Goal: Task Accomplishment & Management: Use online tool/utility

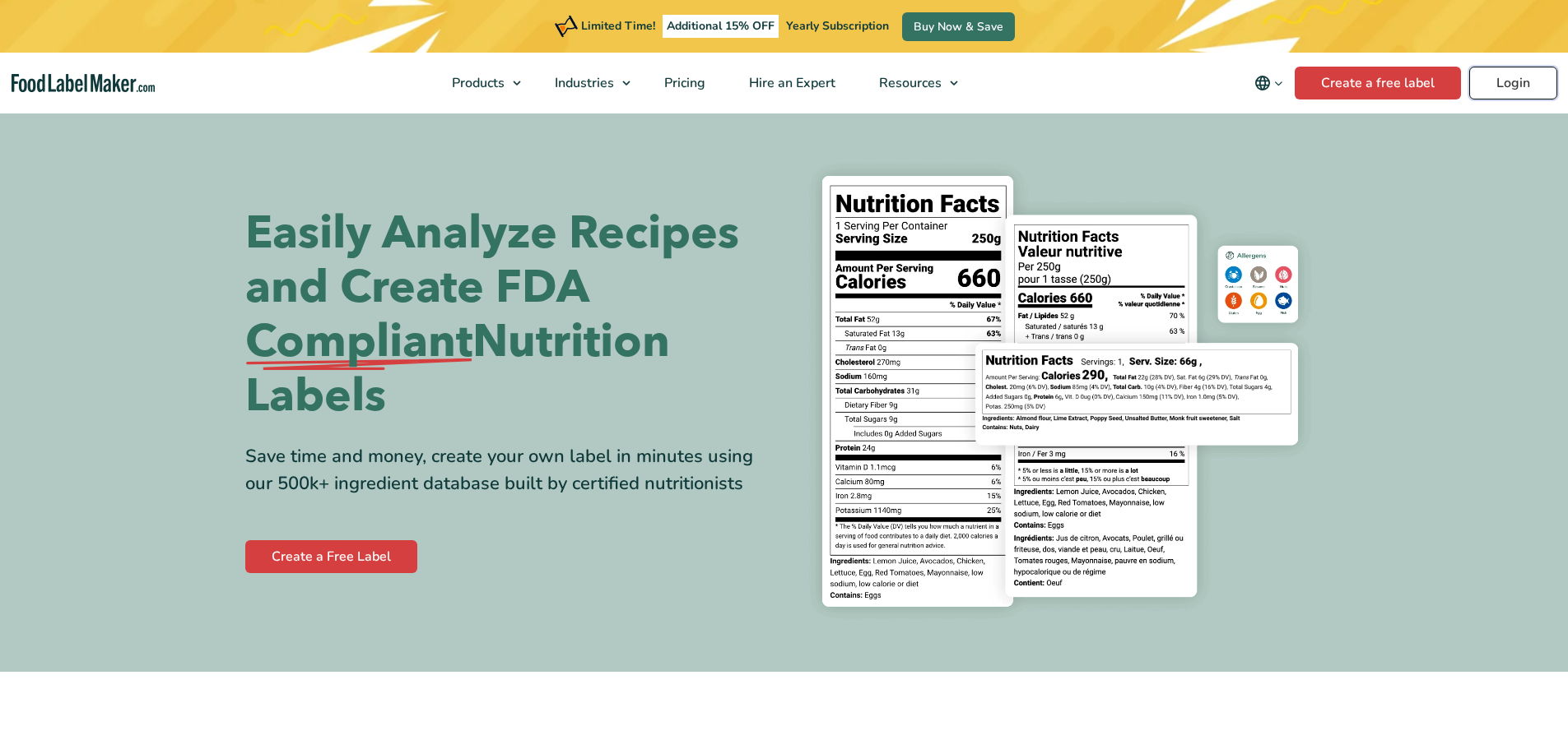
click at [1497, 82] on link "Login" at bounding box center [1513, 82] width 88 height 33
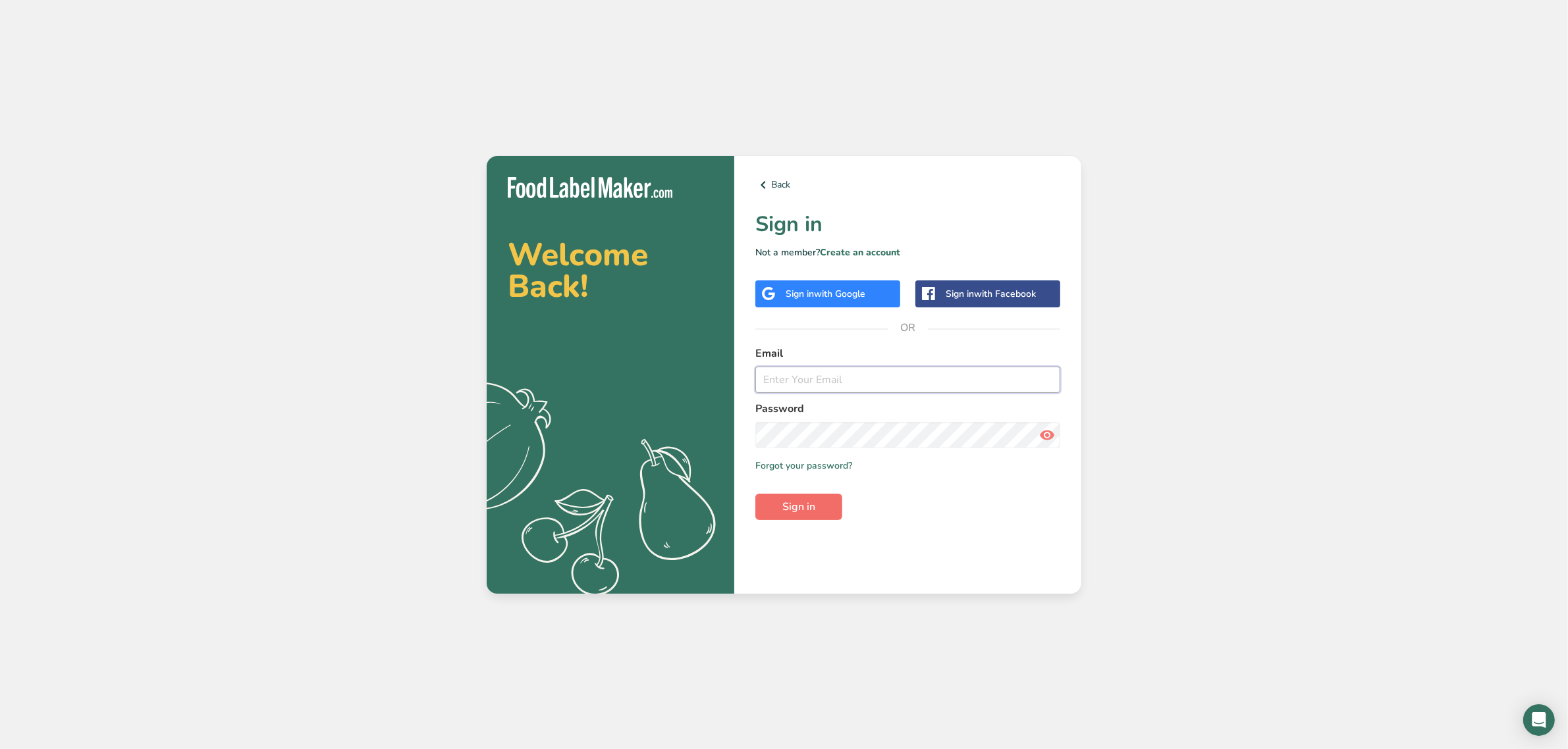
type input "[EMAIL_ADDRESS][DOMAIN_NAME]"
click at [831, 497] on button "Sign in" at bounding box center [799, 506] width 87 height 26
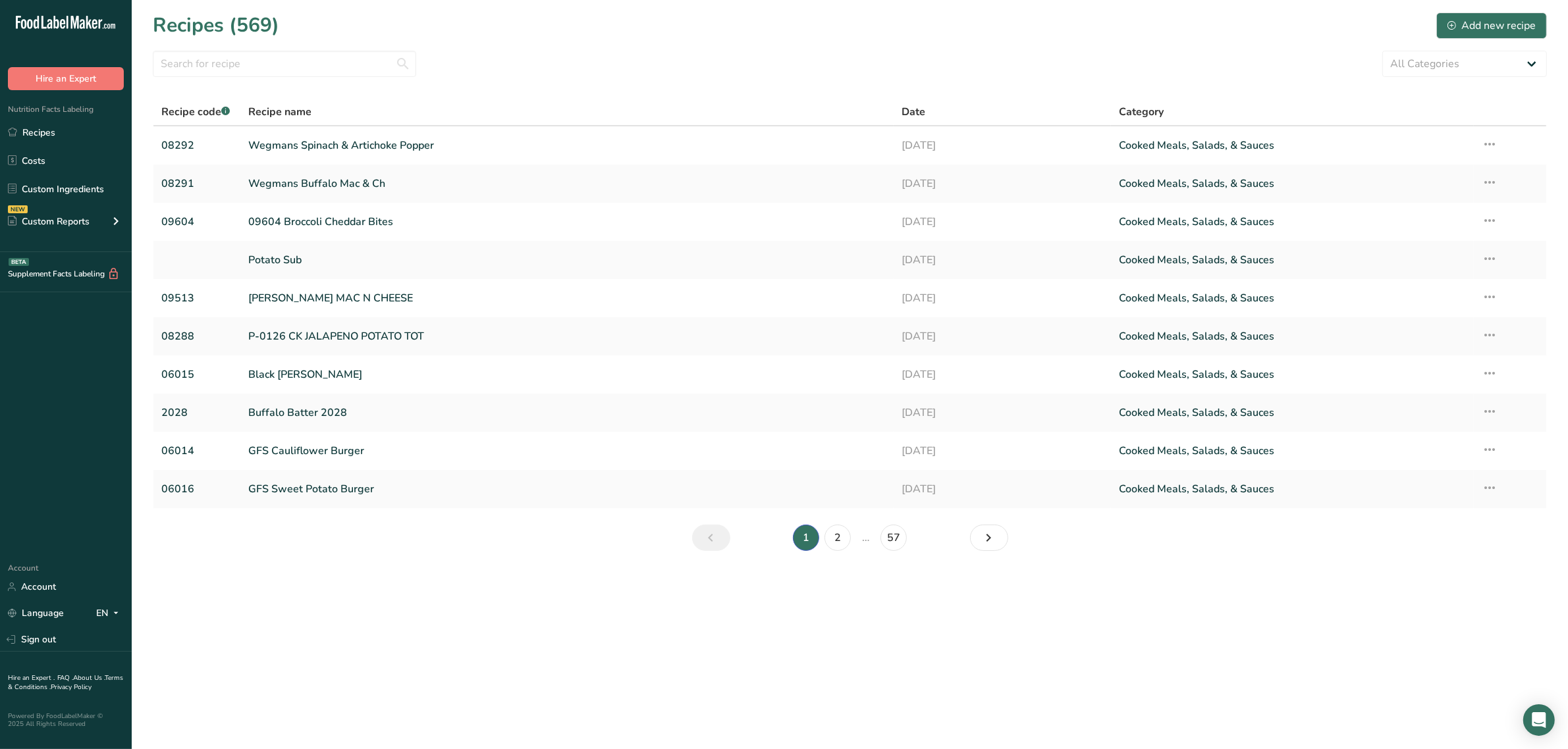
click at [775, 675] on main "Recipes (569) Add new recipe All Categories Baked Goods [GEOGRAPHIC_DATA] Confe…" at bounding box center [784, 374] width 1568 height 749
click at [294, 173] on link "Wegmans Buffalo Mac & Ch" at bounding box center [566, 183] width 637 height 28
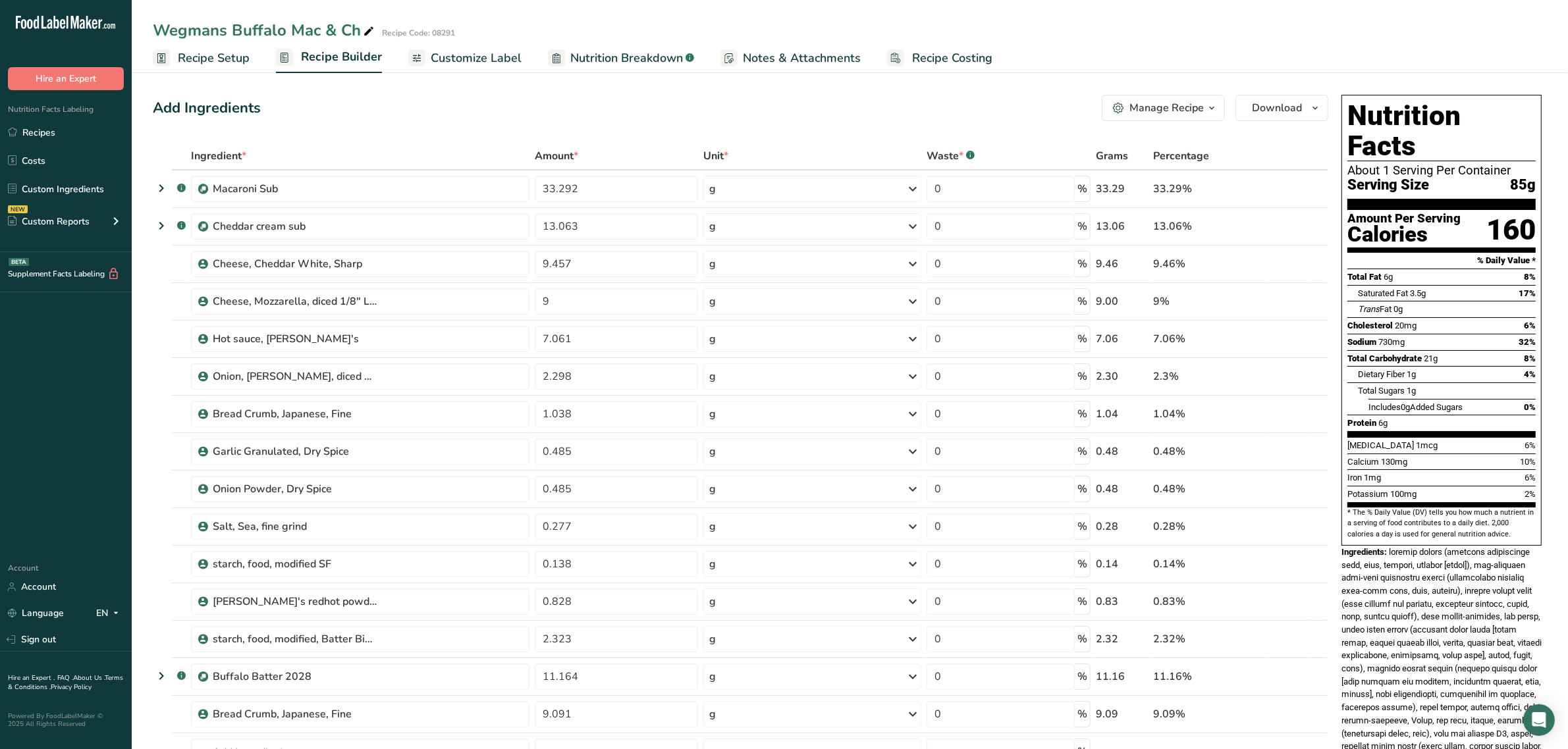
drag, startPoint x: 224, startPoint y: 56, endPoint x: 239, endPoint y: 116, distance: 61.8
click at [224, 56] on span "Recipe Setup" at bounding box center [213, 58] width 71 height 18
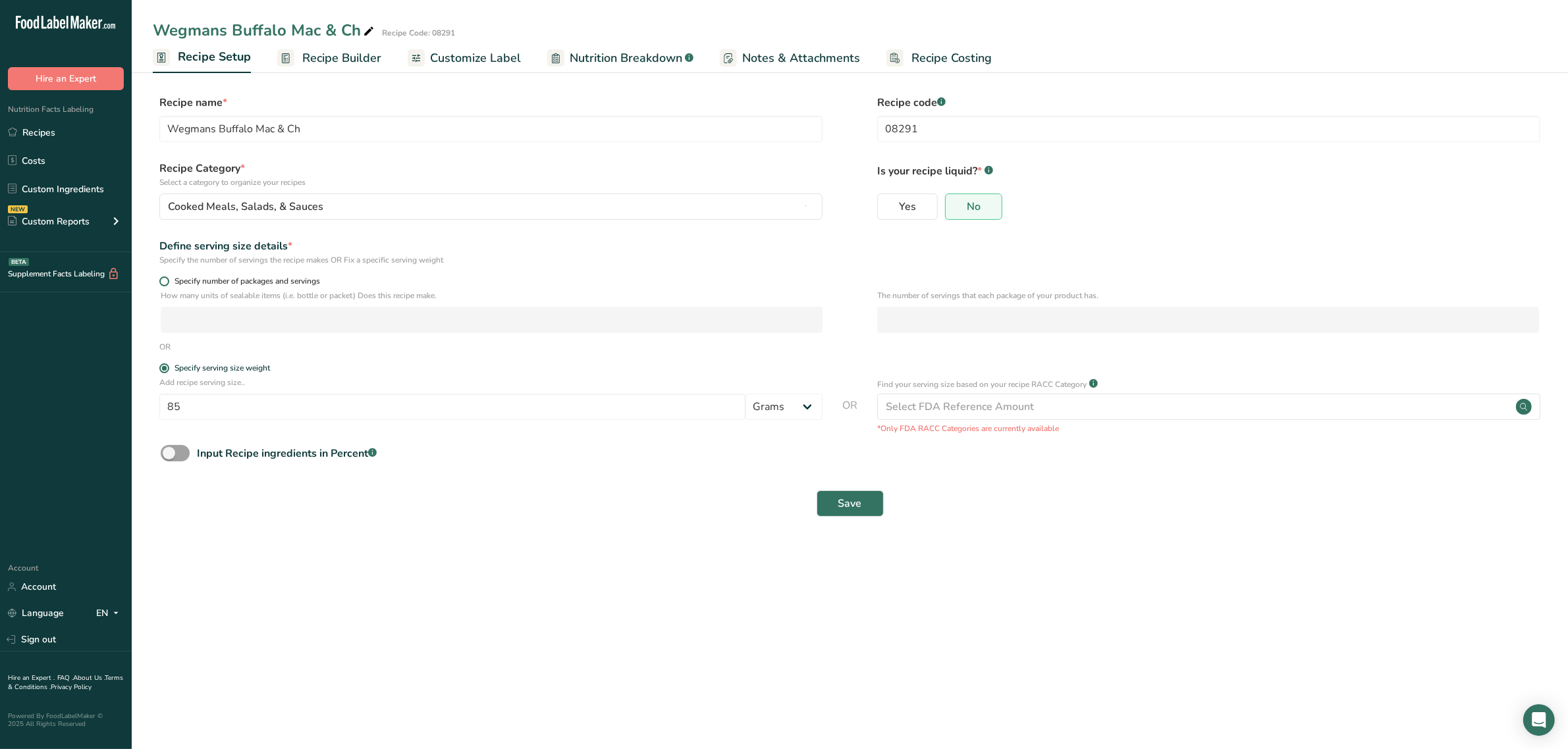
click at [267, 276] on span "Specify number of packages and servings" at bounding box center [244, 281] width 151 height 10
click at [168, 277] on input "Specify number of packages and servings" at bounding box center [164, 281] width 8 height 8
radio input "true"
radio input "false"
click at [901, 314] on input "number" at bounding box center [1208, 320] width 662 height 26
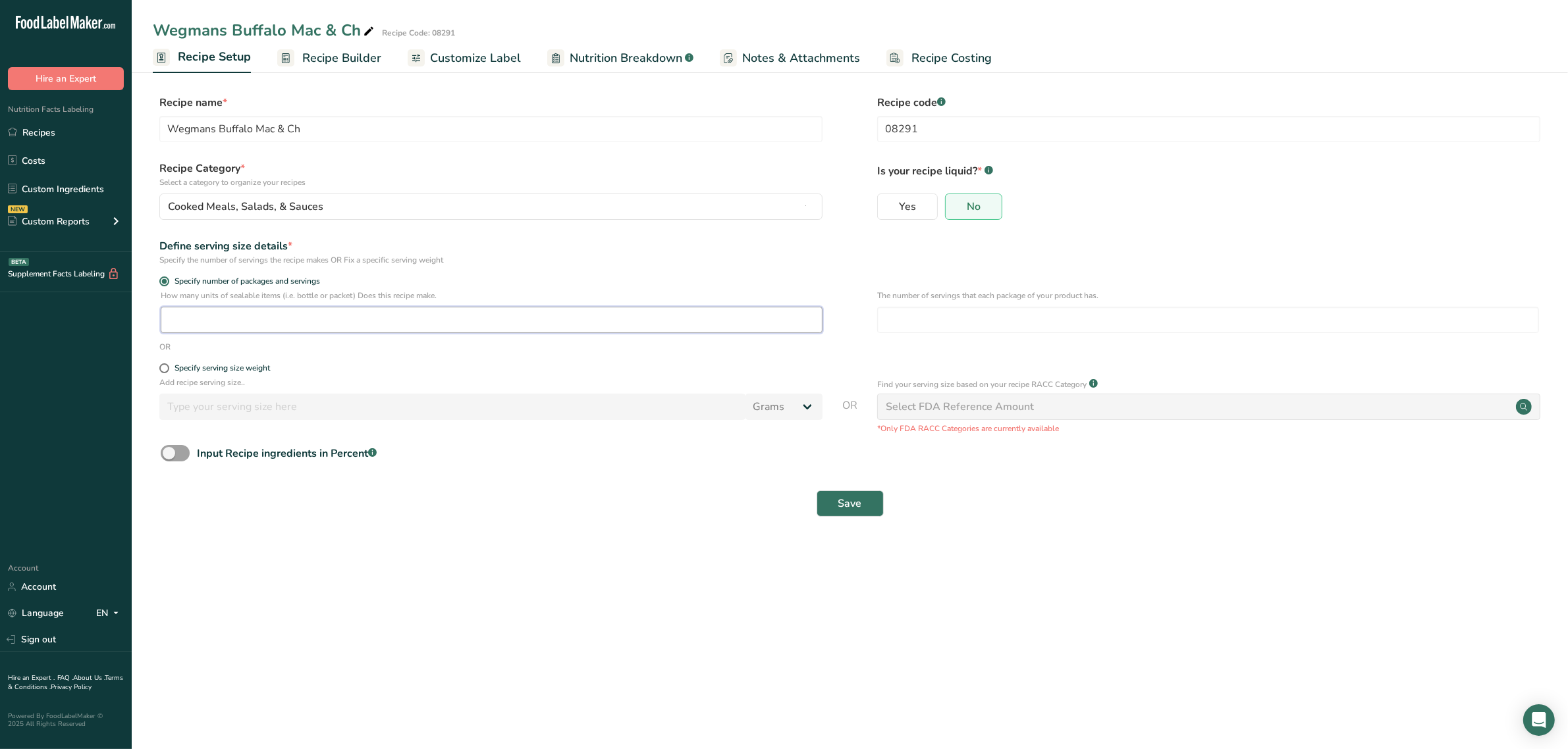
click at [331, 332] on input "number" at bounding box center [491, 320] width 662 height 26
type input "1"
click at [1097, 331] on input "number" at bounding box center [1208, 320] width 662 height 26
type input "3"
click at [448, 61] on span "Customize Label" at bounding box center [475, 58] width 91 height 18
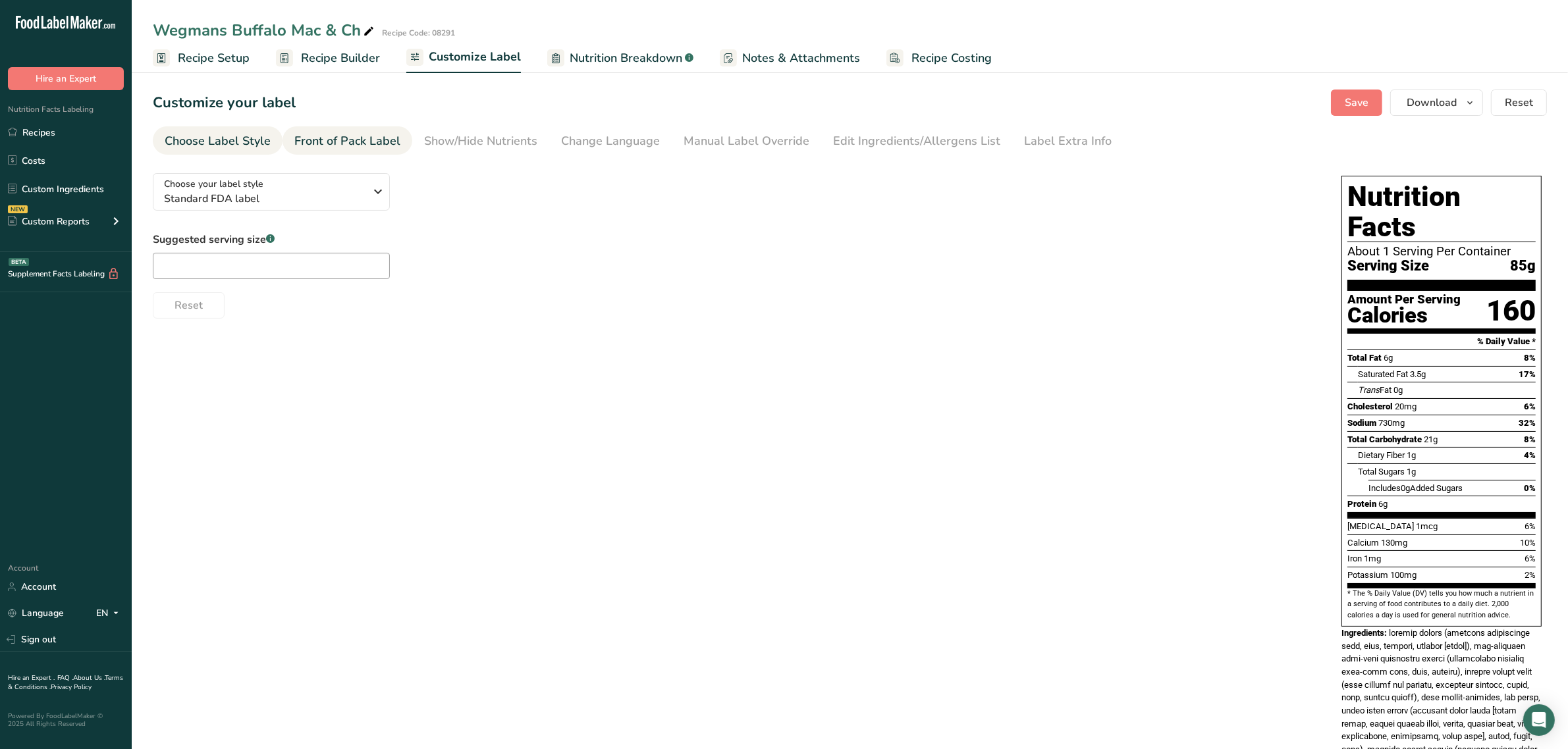
click at [400, 129] on li "Front of Pack Label" at bounding box center [347, 140] width 130 height 28
click at [386, 135] on div "Front of Pack Label" at bounding box center [347, 140] width 106 height 18
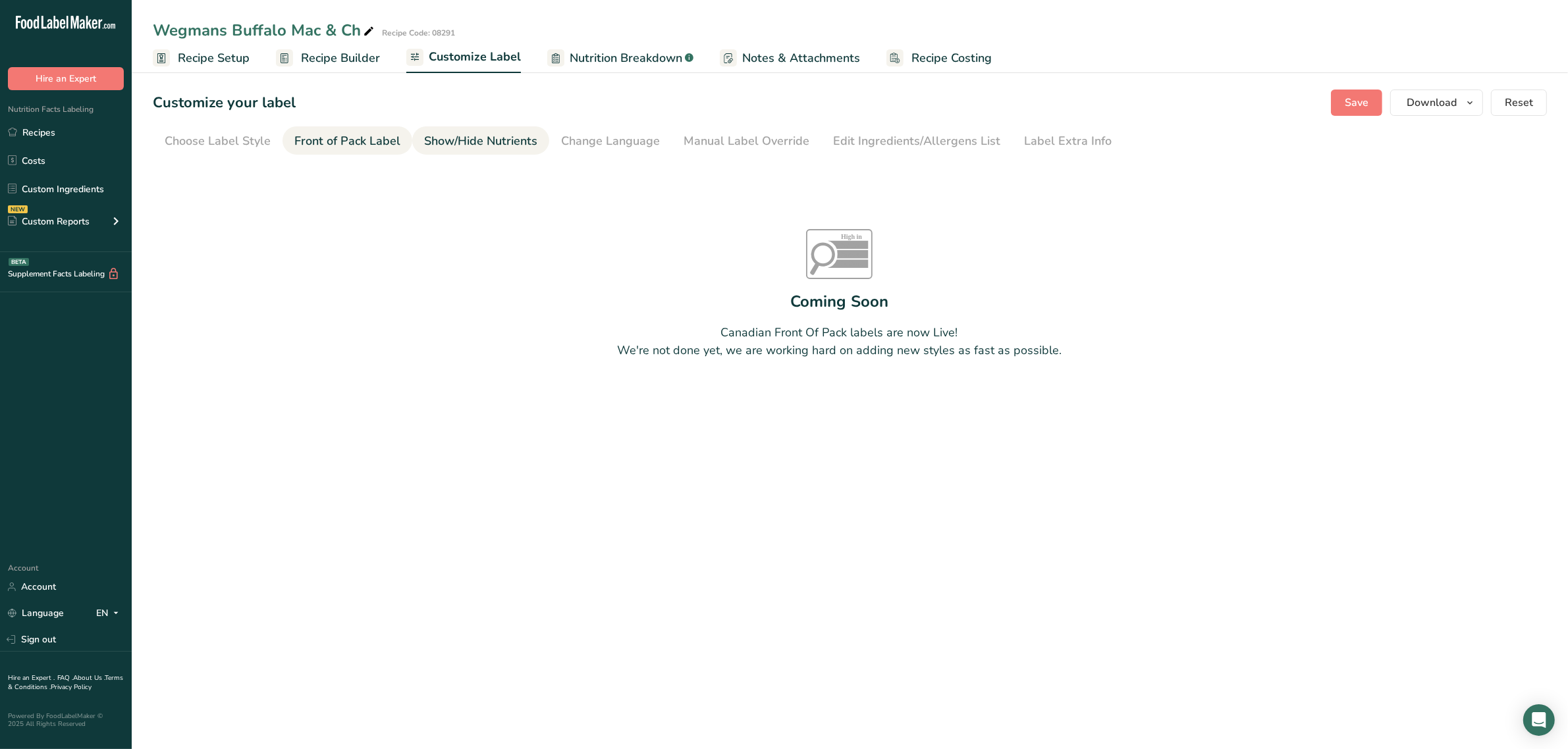
click at [452, 147] on div "Show/Hide Nutrients" at bounding box center [481, 140] width 114 height 18
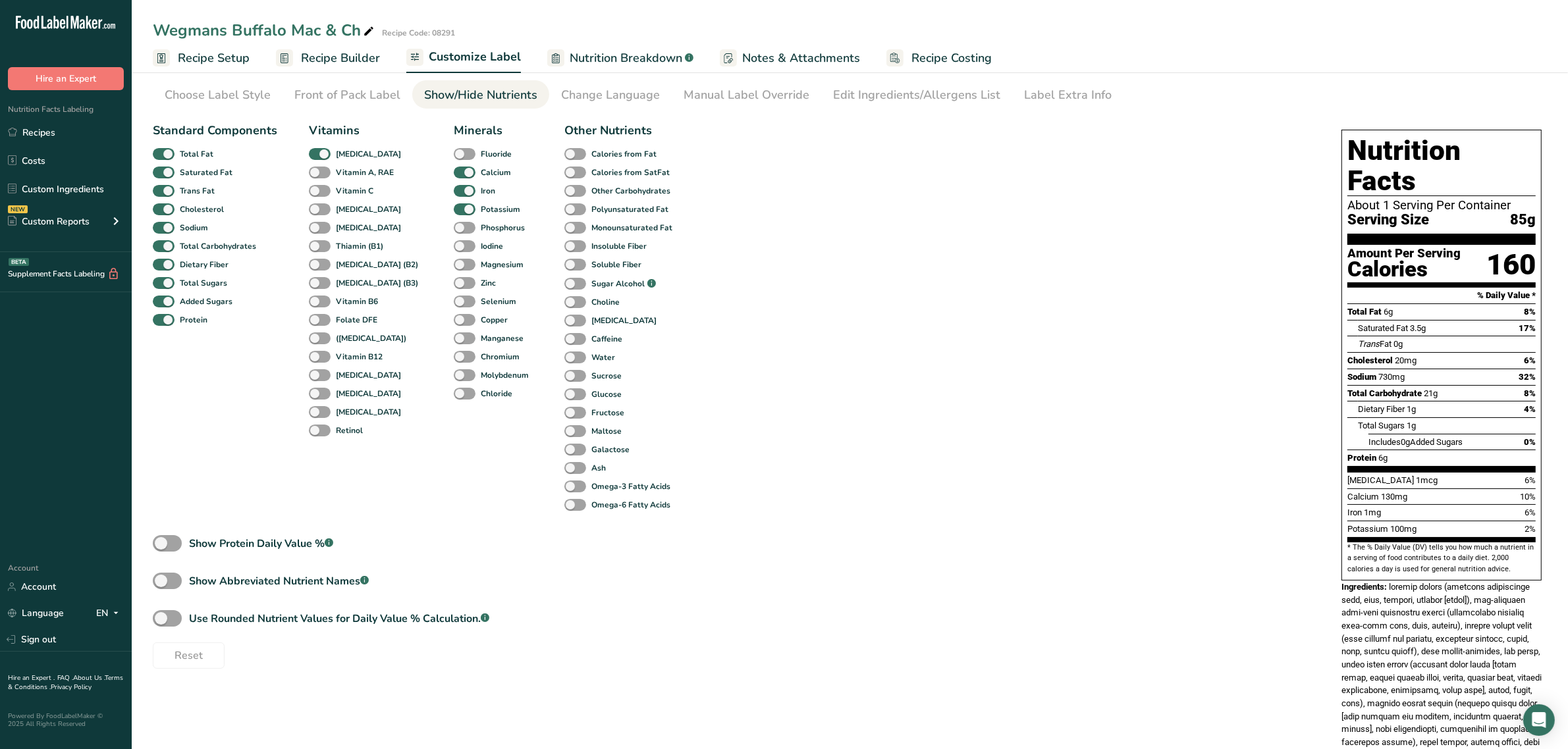
scroll to position [82, 0]
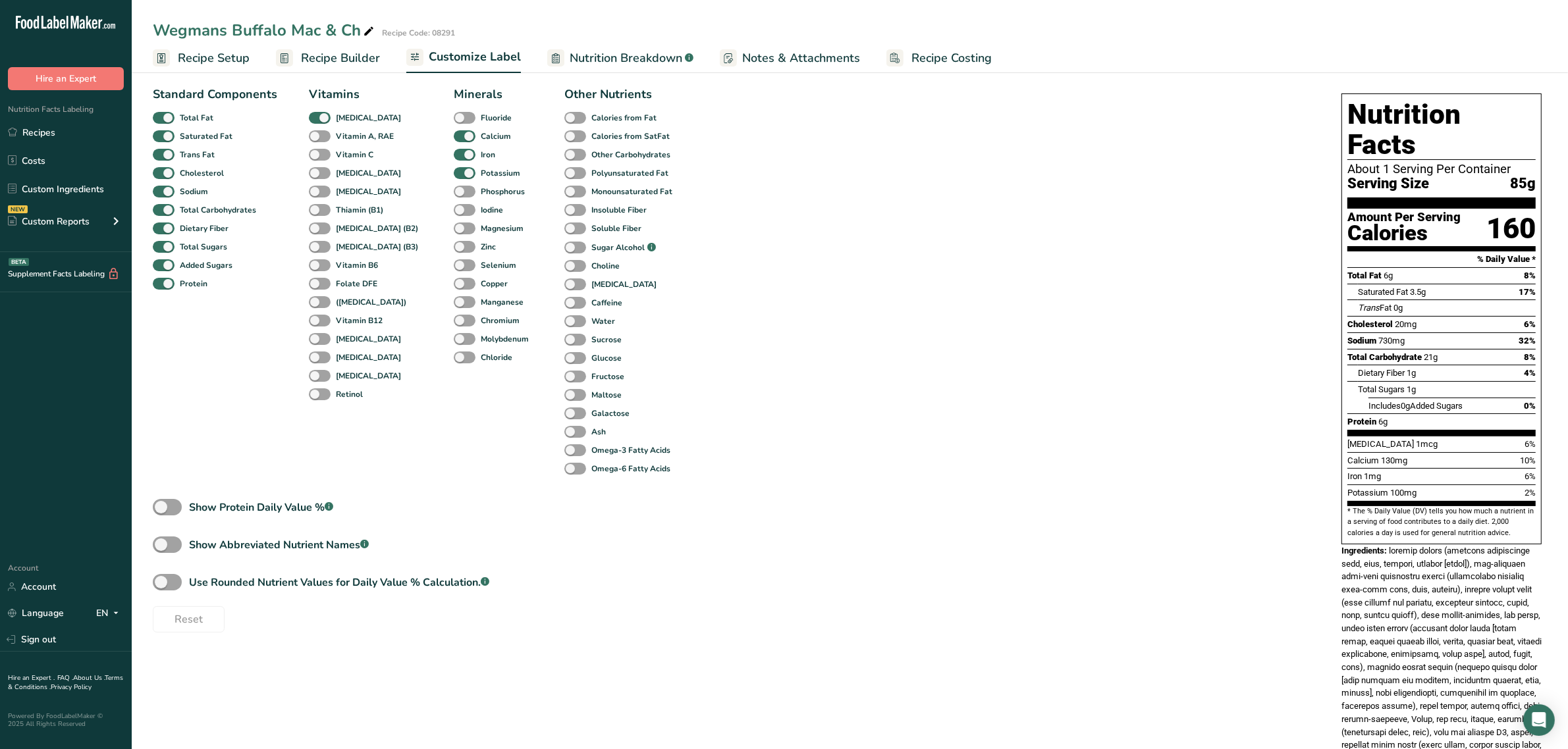
click at [643, 73] on section "Customize your label Save Download Choose what to show on your downloaded label…" at bounding box center [850, 483] width 1437 height 994
click at [639, 59] on span "Nutrition Breakdown" at bounding box center [626, 58] width 113 height 18
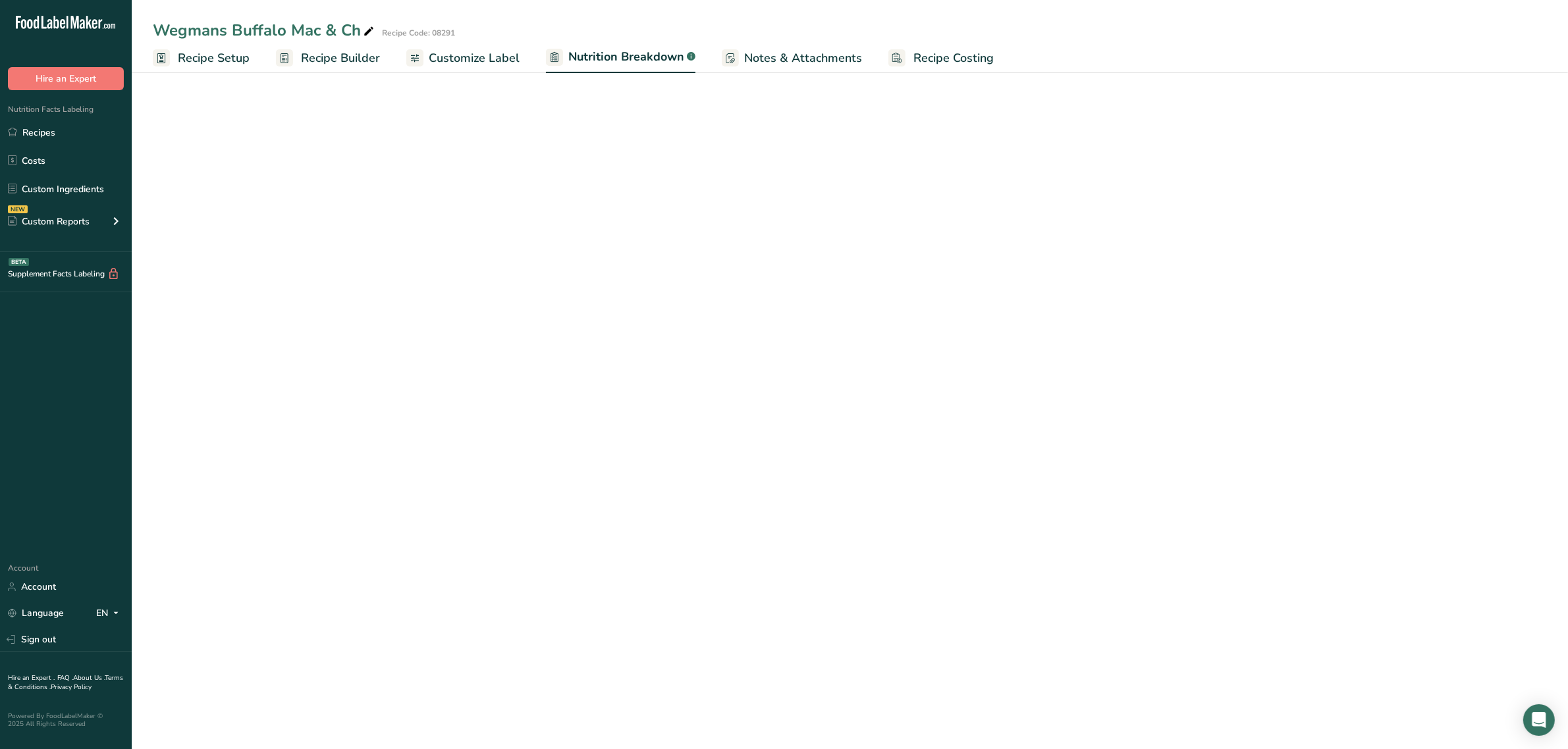
click at [466, 44] on link "Customize Label" at bounding box center [463, 58] width 114 height 30
select select "Calories"
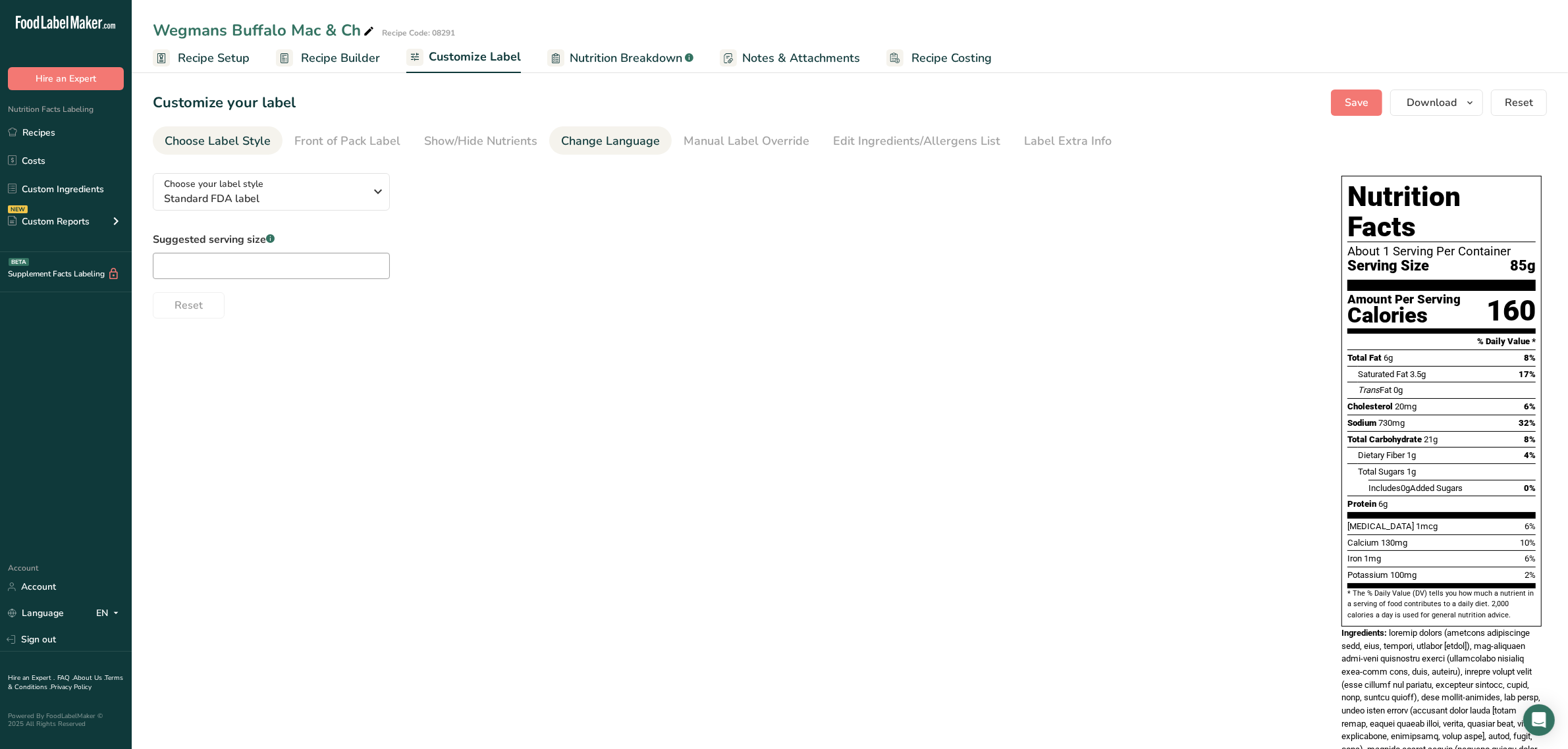
click at [601, 137] on div "Change Language" at bounding box center [610, 140] width 99 height 18
click at [516, 148] on div "Show/Hide Nutrients" at bounding box center [481, 140] width 114 height 18
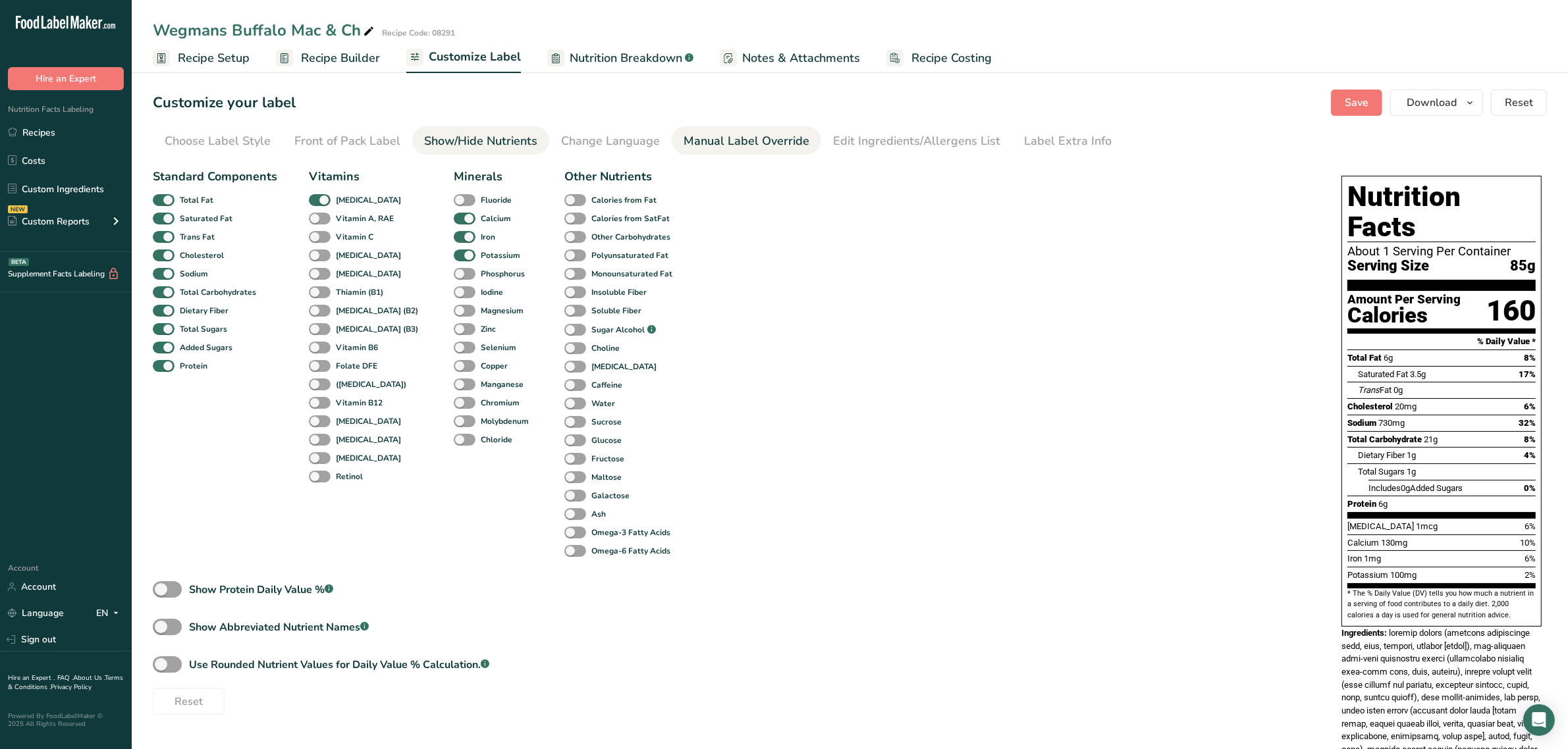
click at [745, 148] on div "Manual Label Override" at bounding box center [746, 140] width 126 height 18
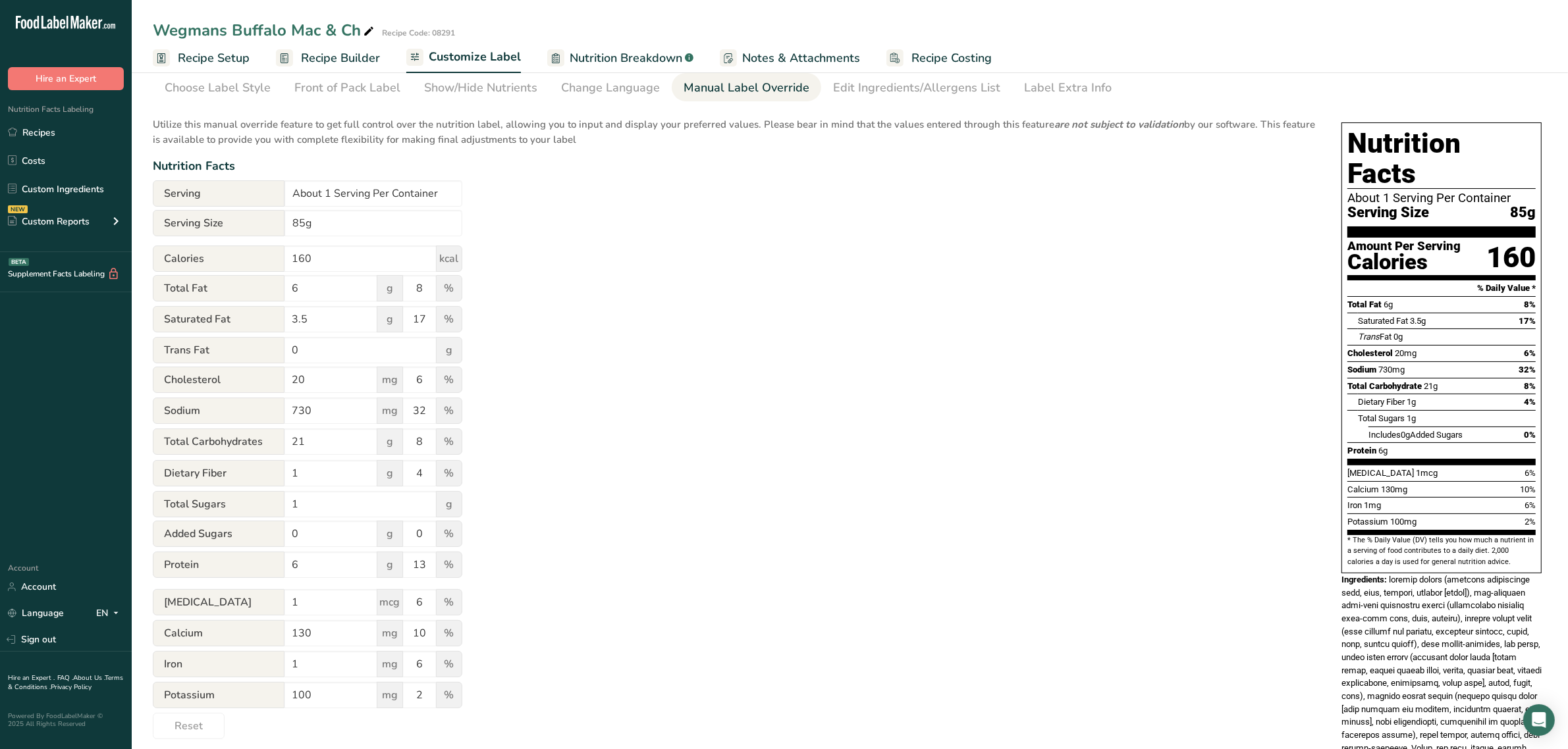
scroll to position [82, 0]
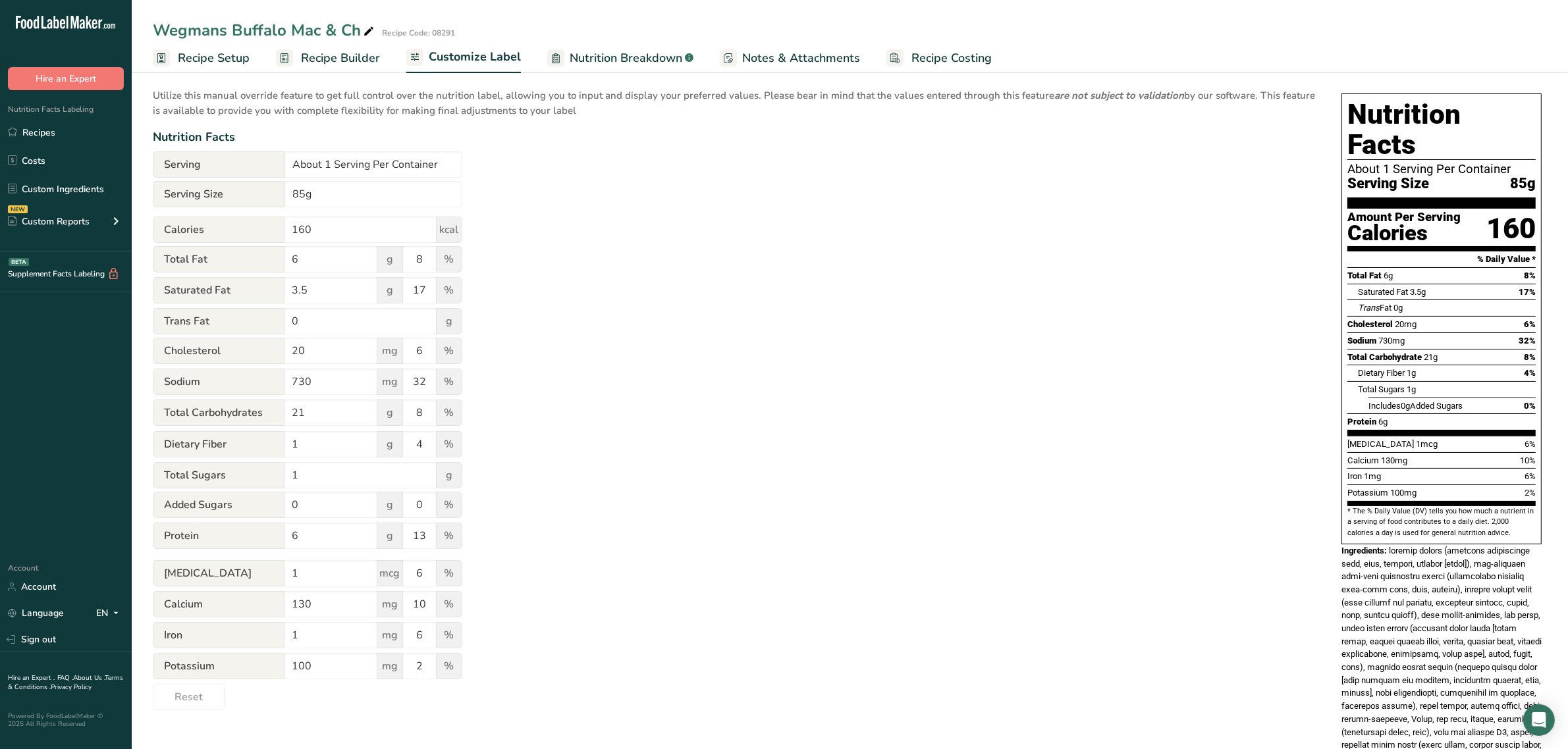
click at [224, 62] on span "Recipe Setup" at bounding box center [213, 58] width 71 height 18
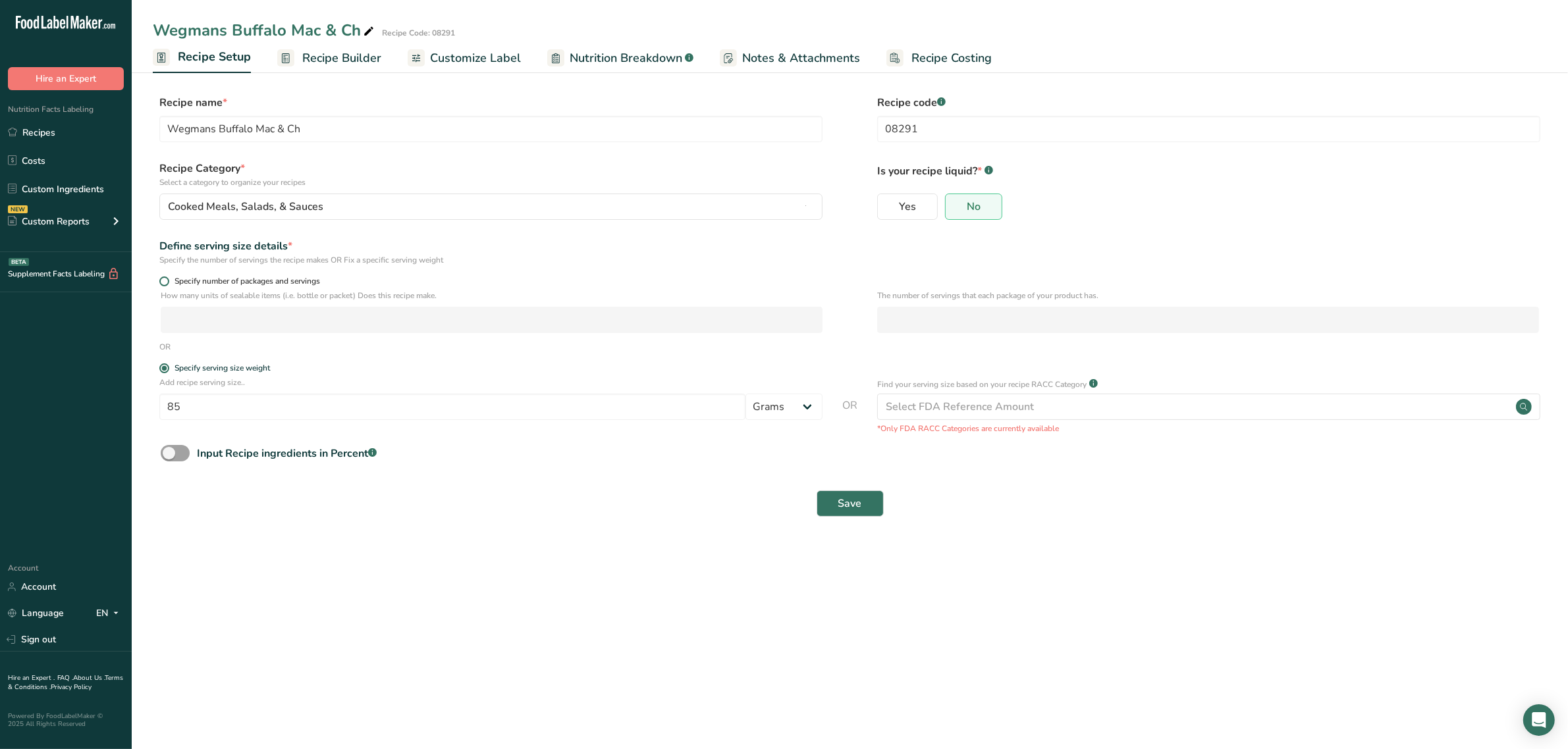
click at [218, 280] on span "Specify number of packages and servings" at bounding box center [244, 281] width 151 height 10
click at [168, 280] on input "Specify number of packages and servings" at bounding box center [164, 281] width 8 height 8
radio input "true"
radio input "false"
click at [233, 322] on input "number" at bounding box center [491, 320] width 662 height 26
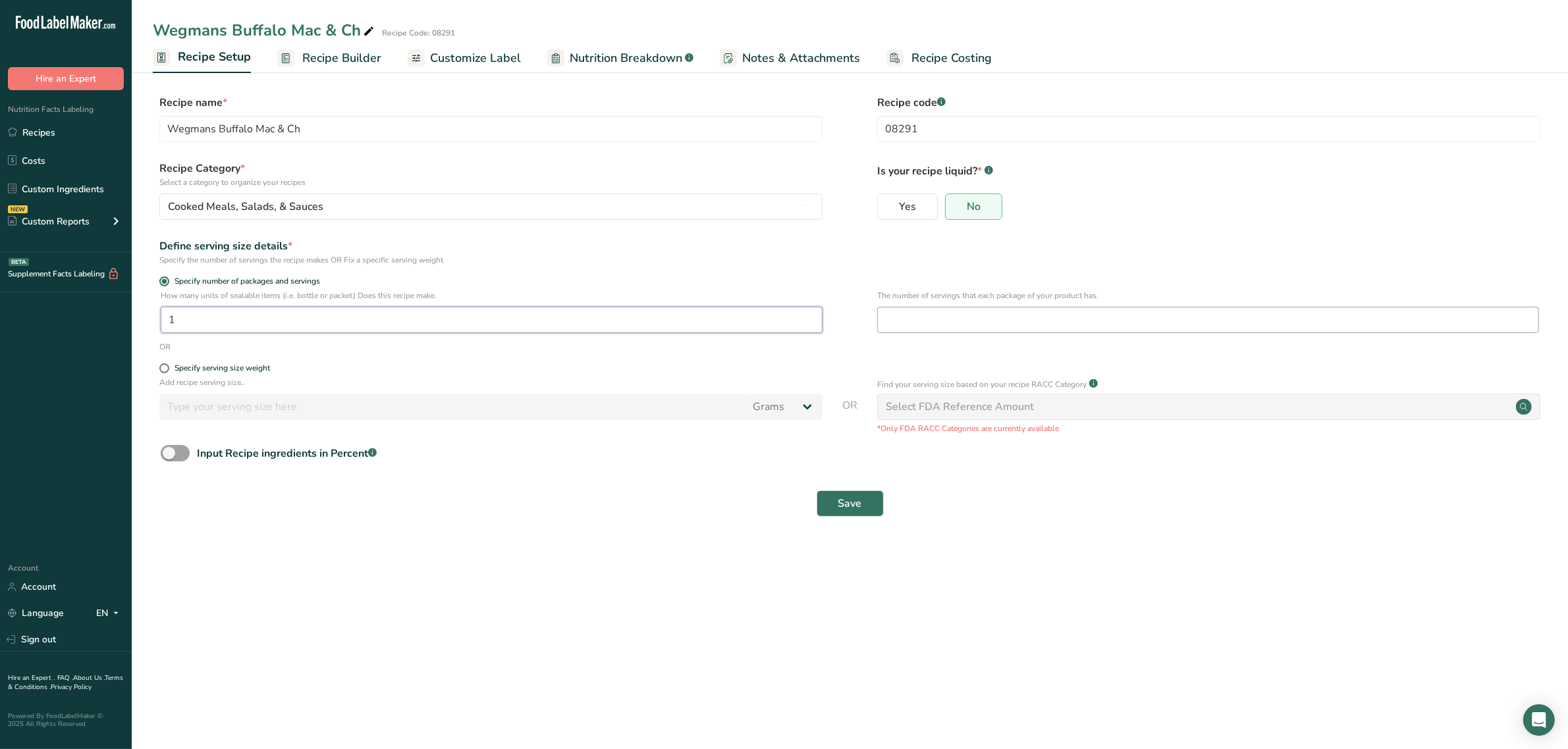
type input "1"
click at [974, 325] on input "number" at bounding box center [1208, 320] width 662 height 26
type input "3"
click at [868, 497] on button "Save" at bounding box center [850, 503] width 67 height 26
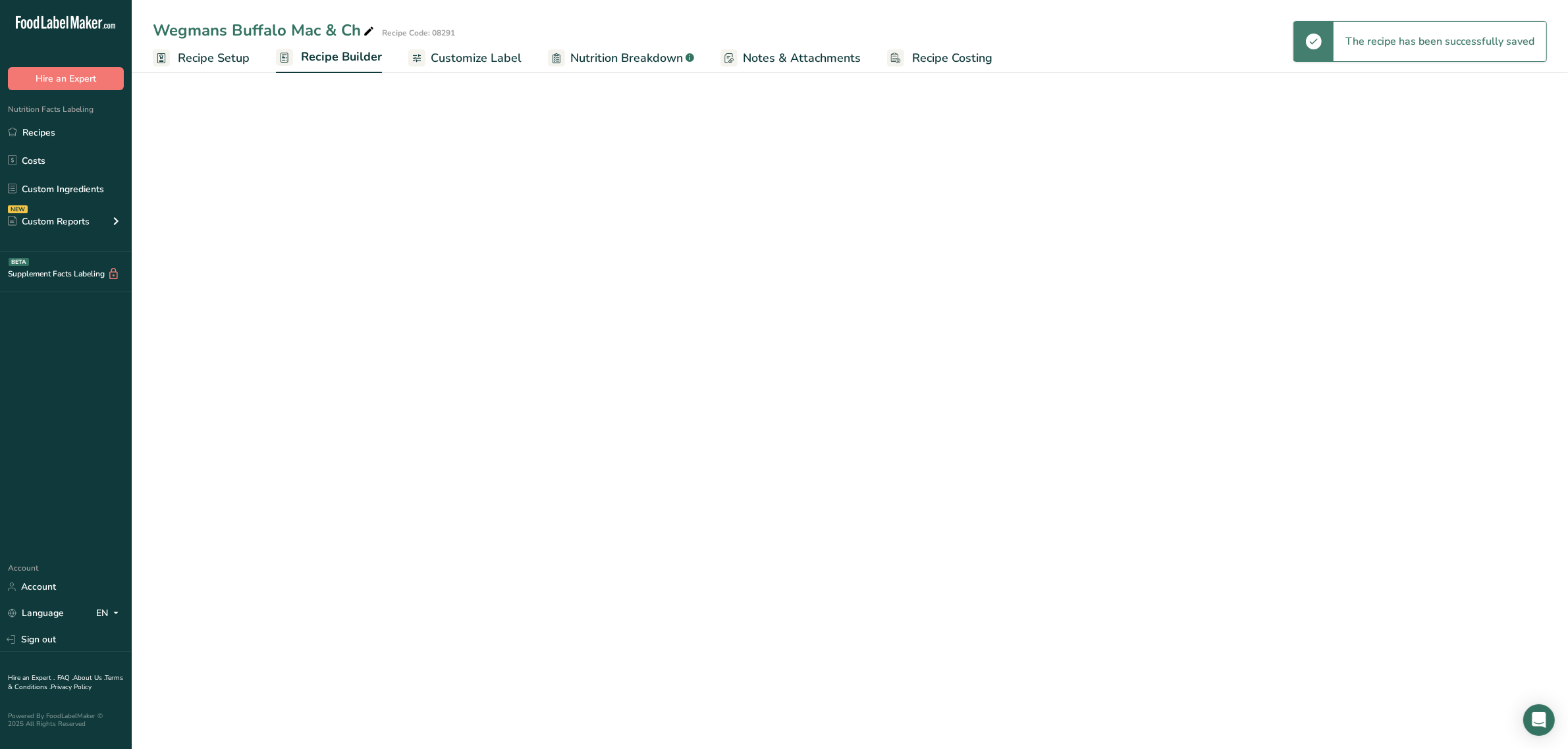
click at [491, 51] on span "Customize Label" at bounding box center [476, 58] width 91 height 18
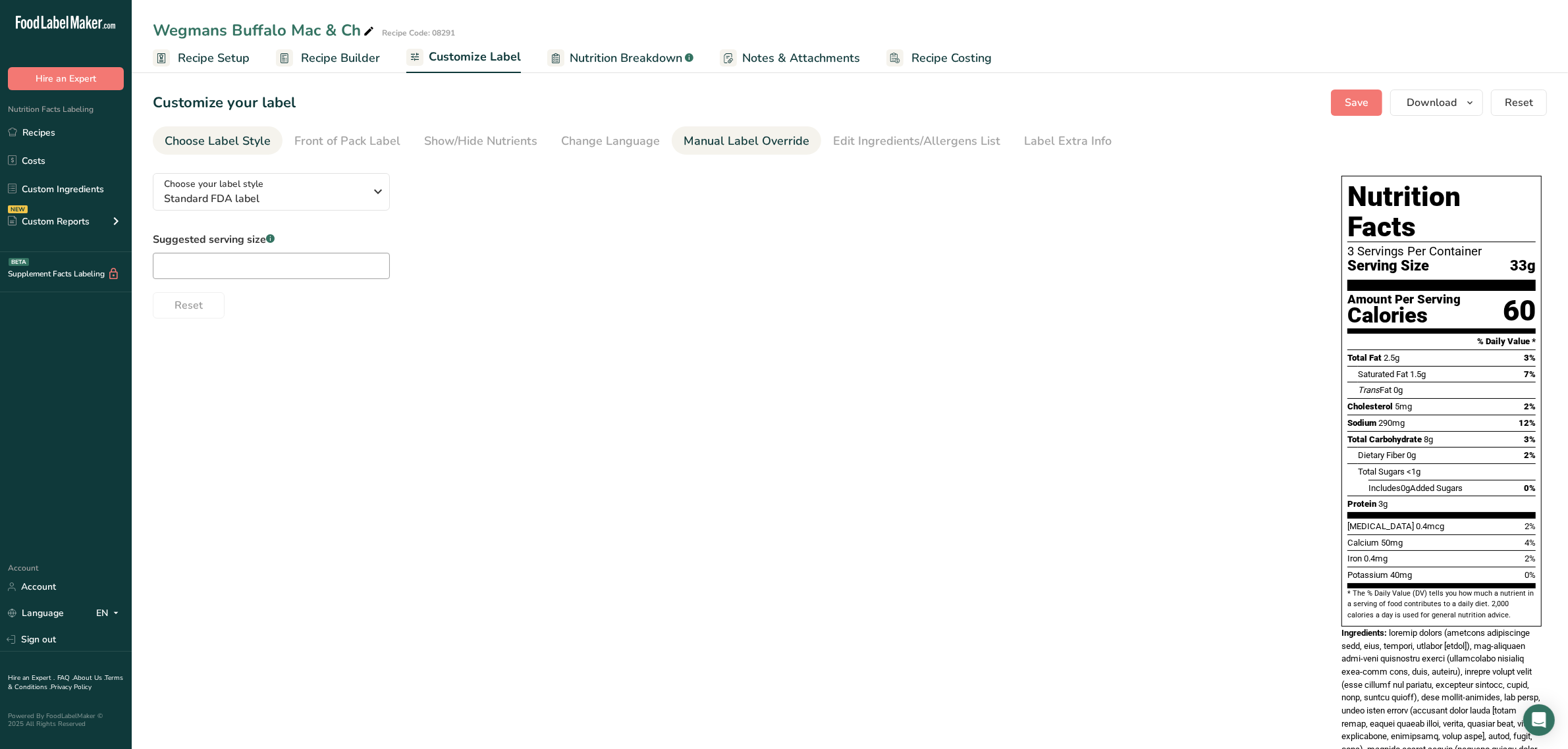
click at [702, 137] on div "Manual Label Override" at bounding box center [746, 140] width 126 height 18
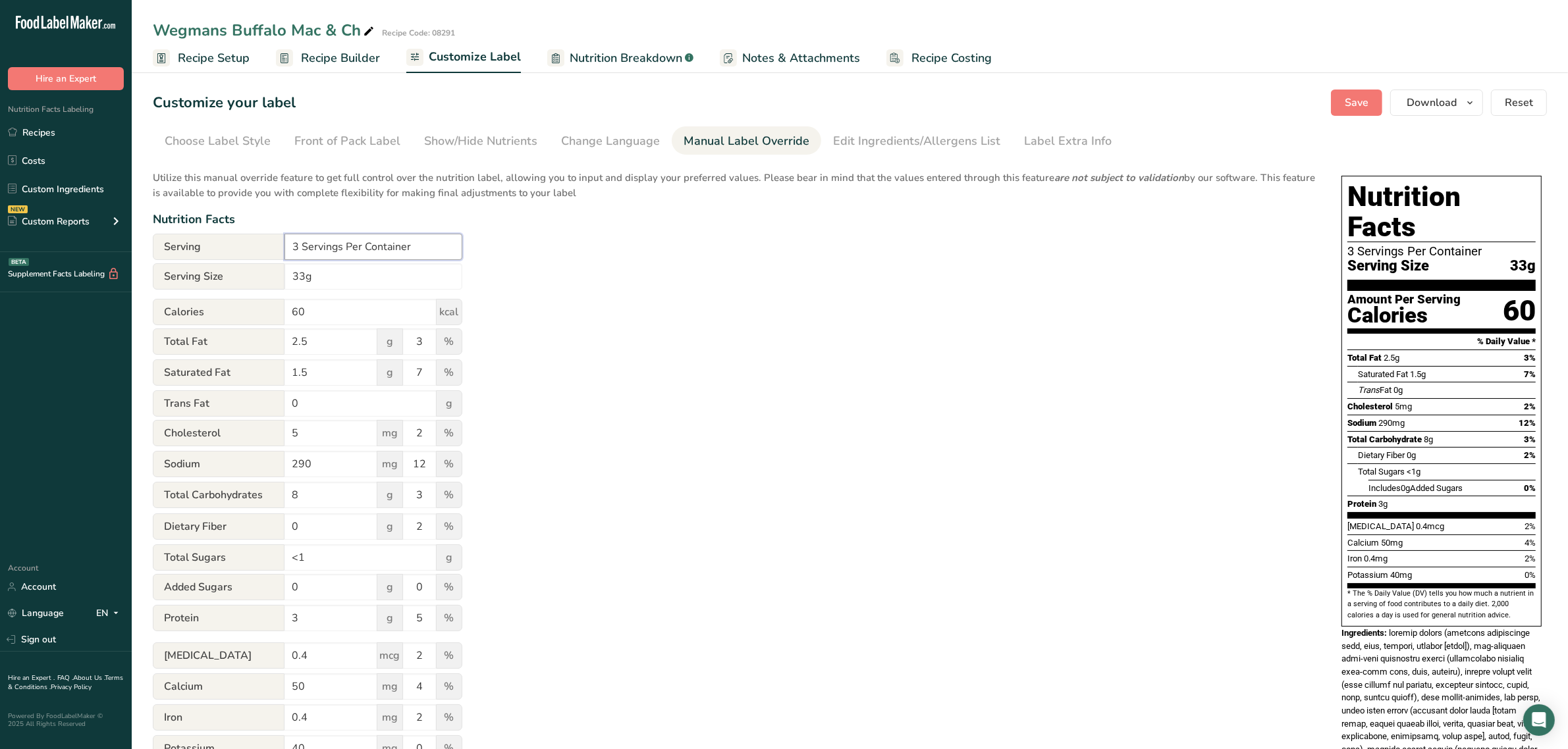
click at [295, 251] on input "3 Servings Per Container" at bounding box center [374, 246] width 178 height 26
type input "about 3 Servings Per Container"
click at [213, 58] on span "Recipe Setup" at bounding box center [213, 58] width 71 height 18
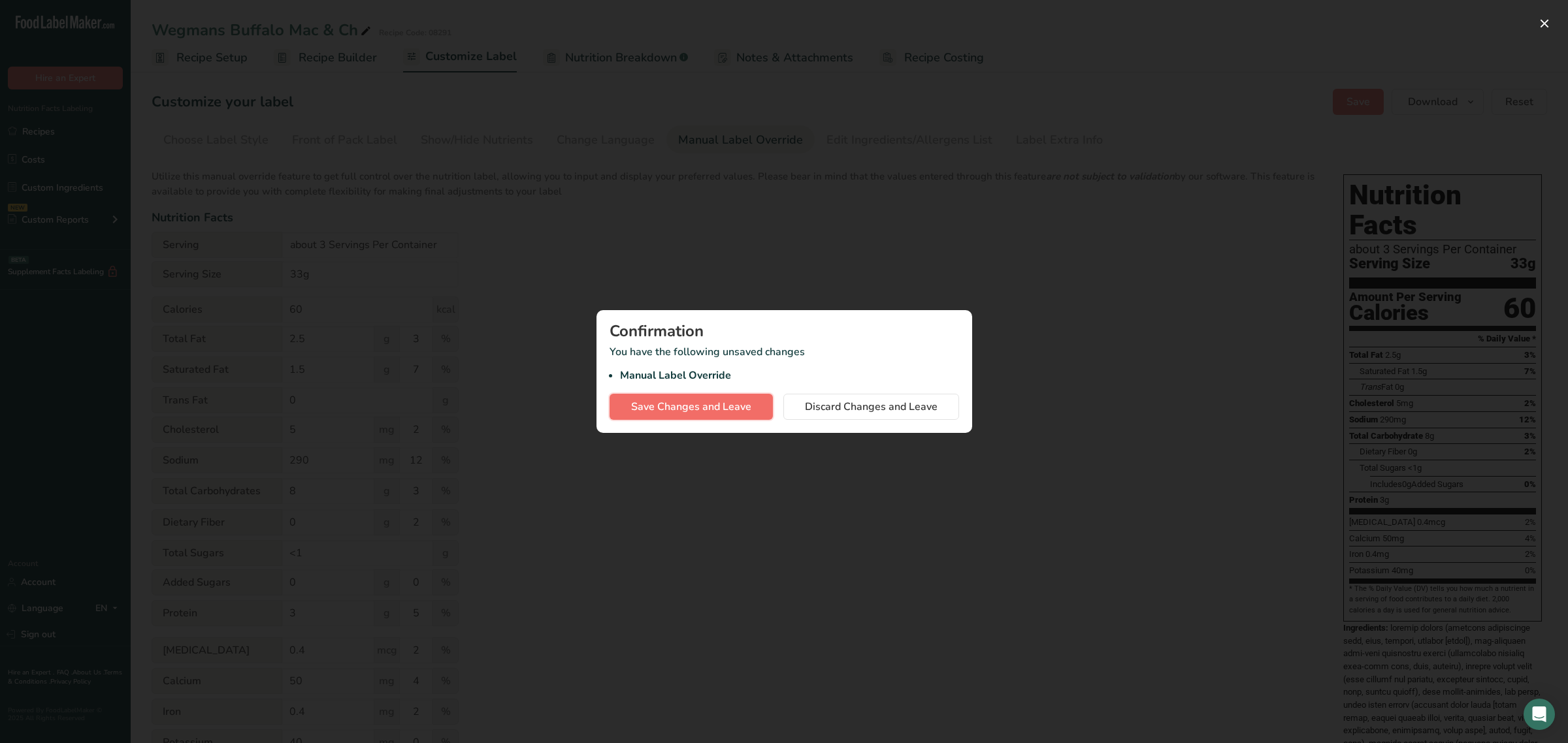
click at [673, 402] on span "Save Changes and Leave" at bounding box center [691, 407] width 120 height 16
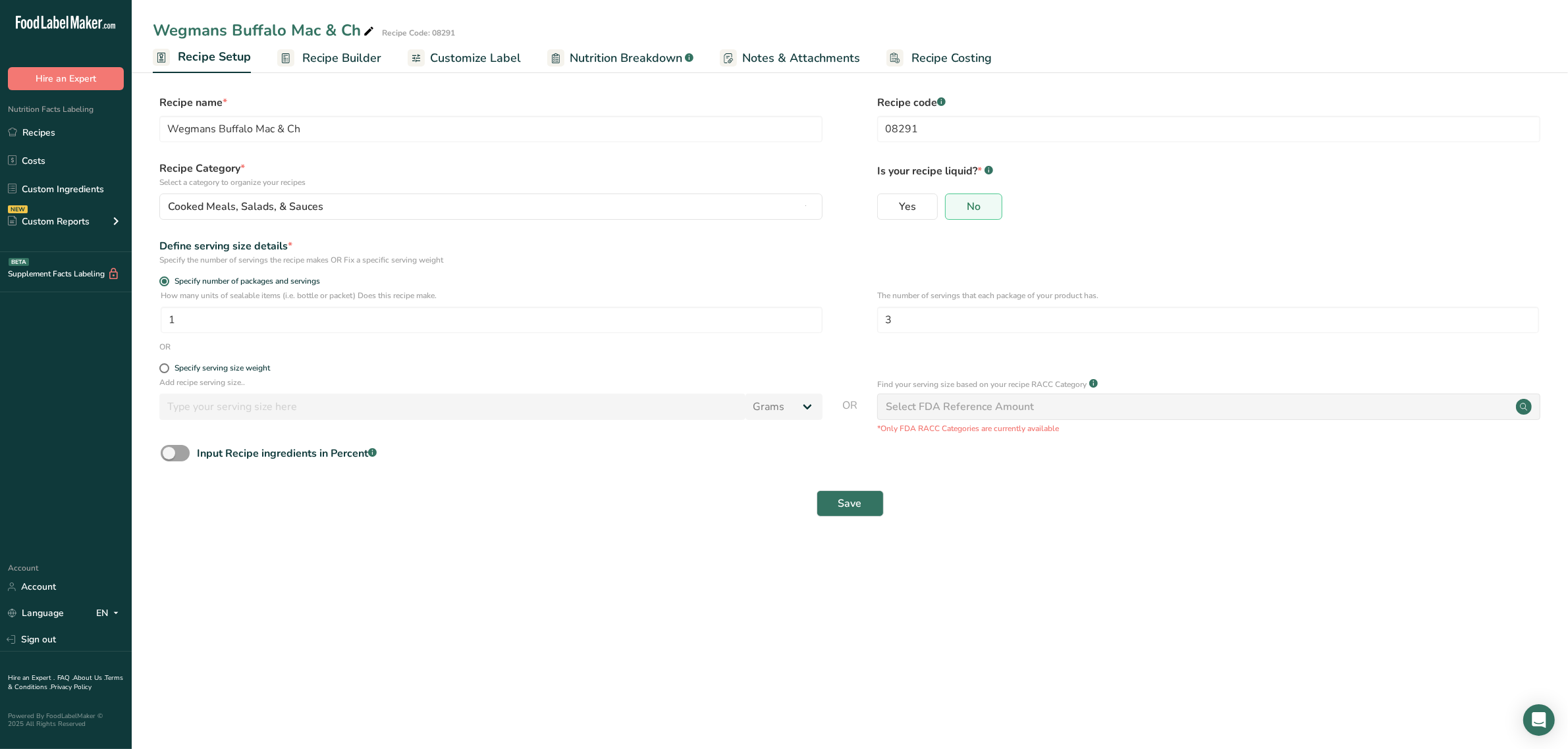
click at [470, 64] on span "Customize Label" at bounding box center [475, 58] width 91 height 18
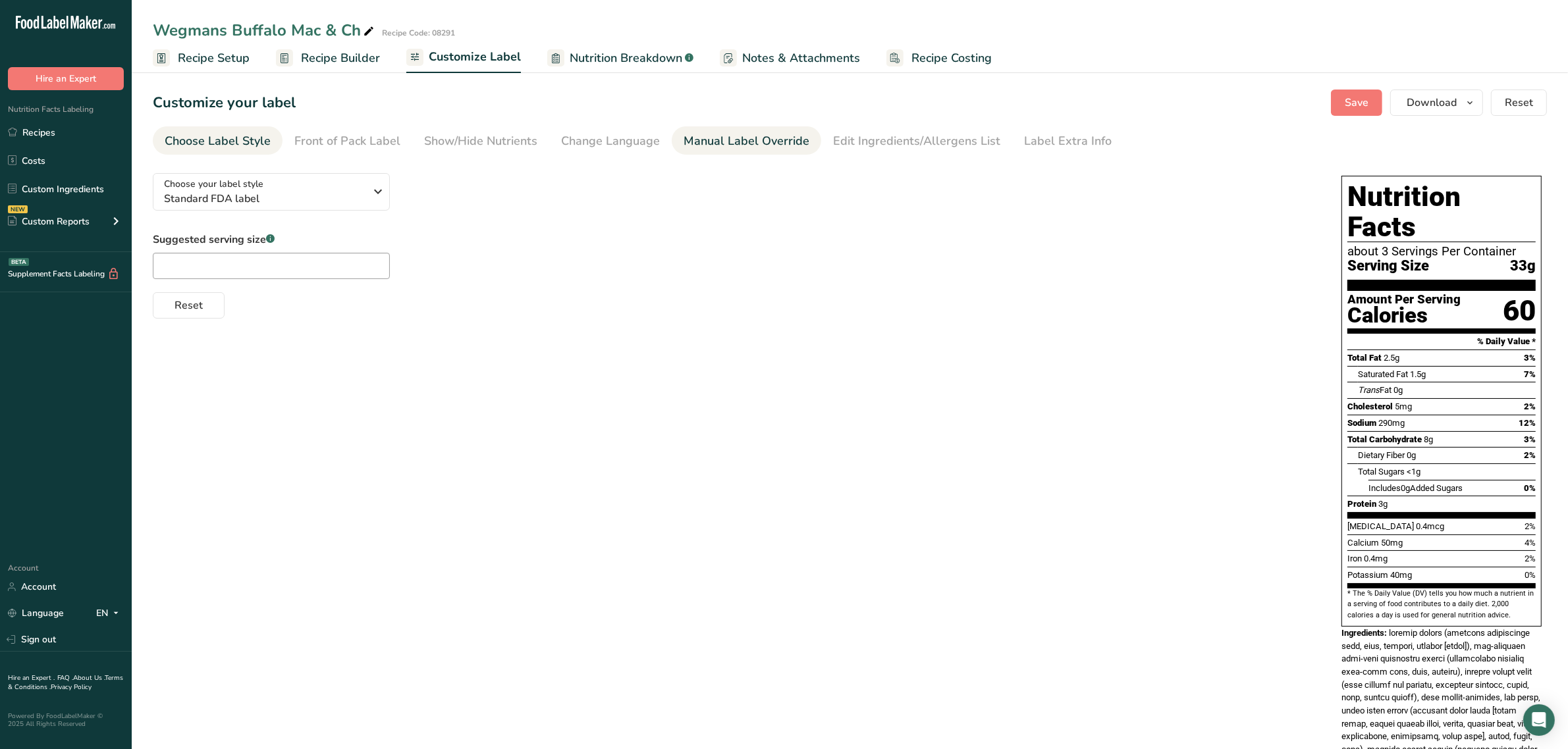
click at [688, 133] on div "Manual Label Override" at bounding box center [746, 140] width 126 height 18
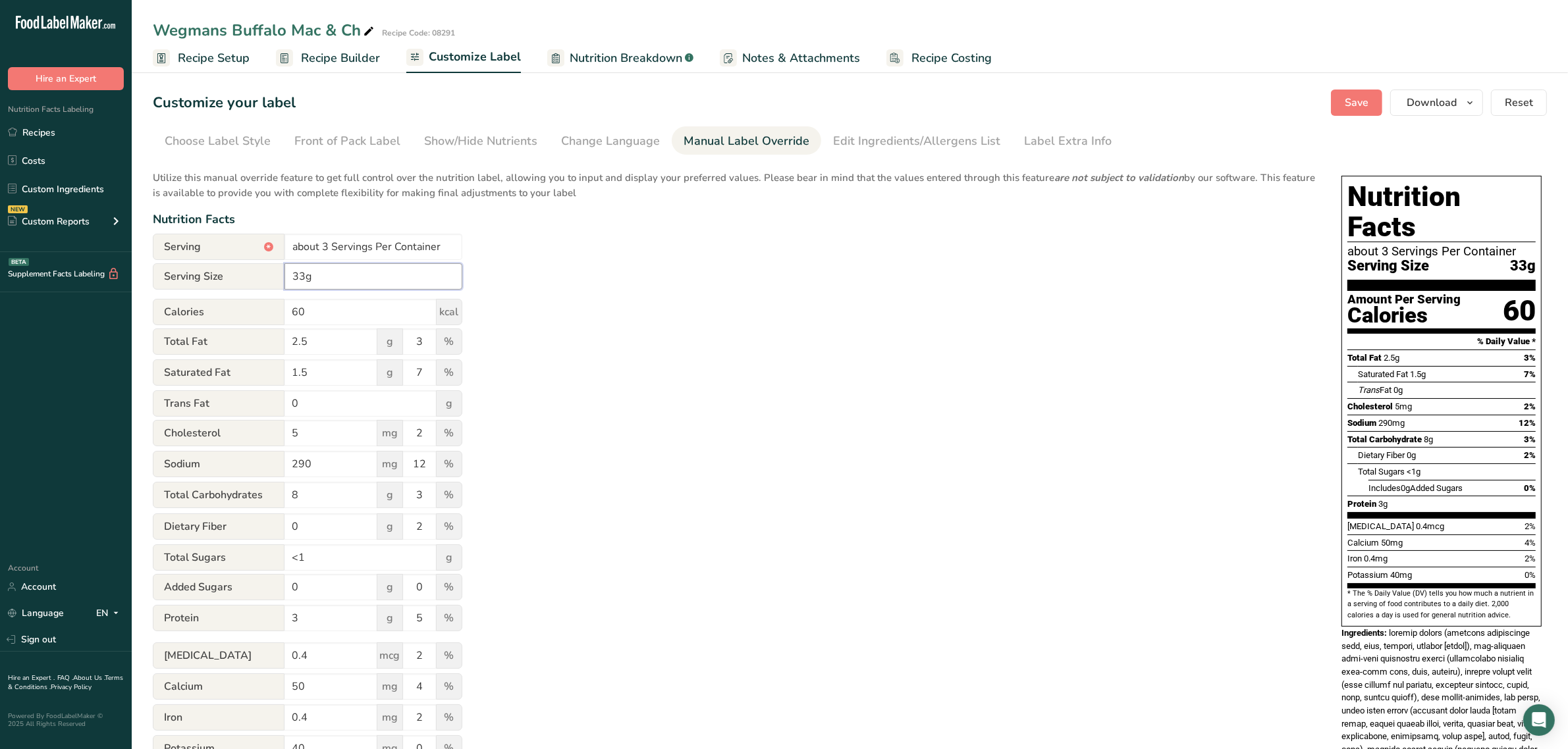
drag, startPoint x: 336, startPoint y: 277, endPoint x: 238, endPoint y: 280, distance: 98.0
click at [238, 280] on div "Serving Size 33g" at bounding box center [307, 276] width 309 height 26
type input "85g"
click at [769, 326] on div "Utilize this manual override feature to get full control over the nutrition lab…" at bounding box center [734, 477] width 1163 height 630
click at [1363, 95] on span "Save" at bounding box center [1356, 103] width 24 height 16
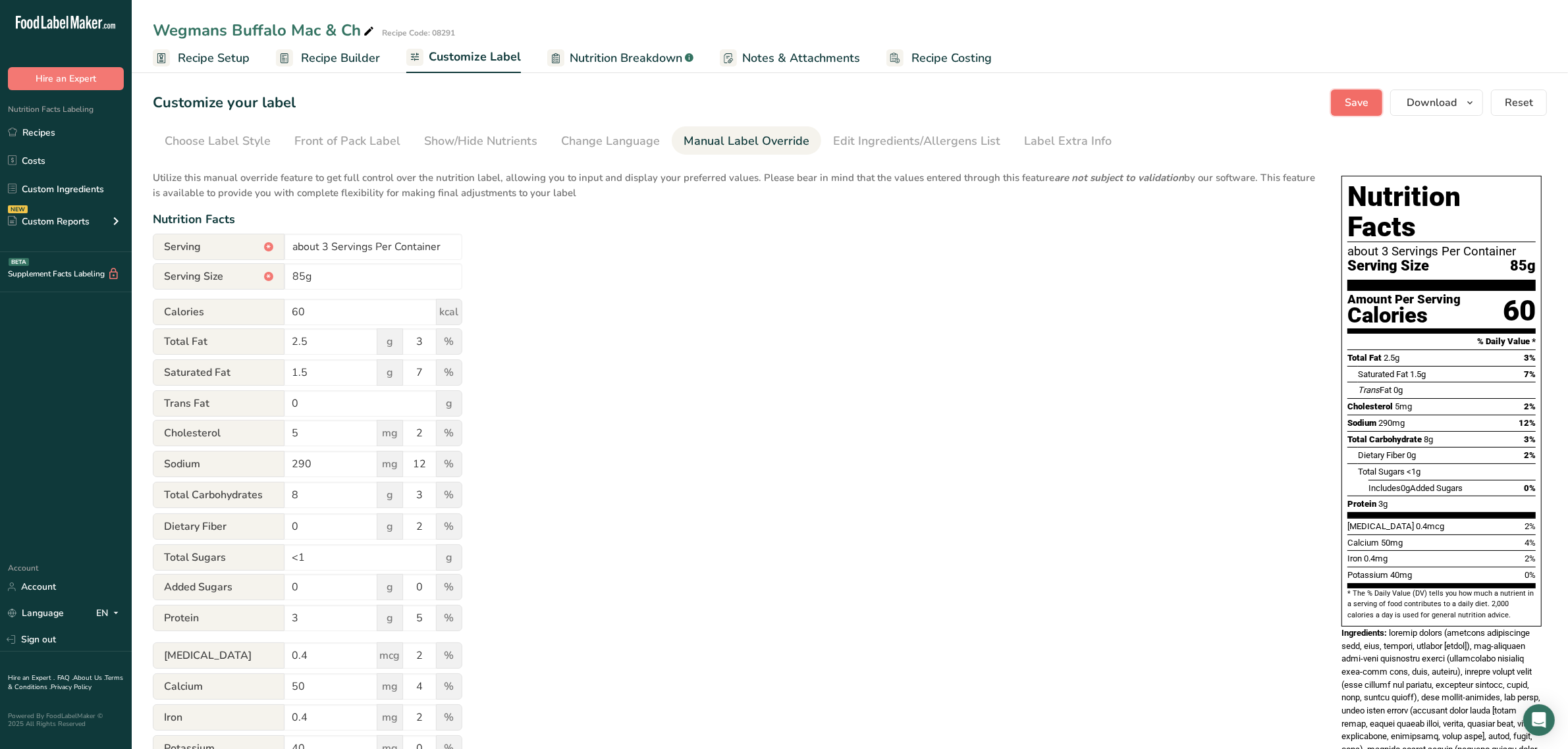
click at [1360, 95] on span "Save" at bounding box center [1356, 103] width 24 height 16
drag, startPoint x: 38, startPoint y: 130, endPoint x: 129, endPoint y: 137, distance: 91.3
click at [38, 130] on link "Recipes" at bounding box center [66, 132] width 132 height 25
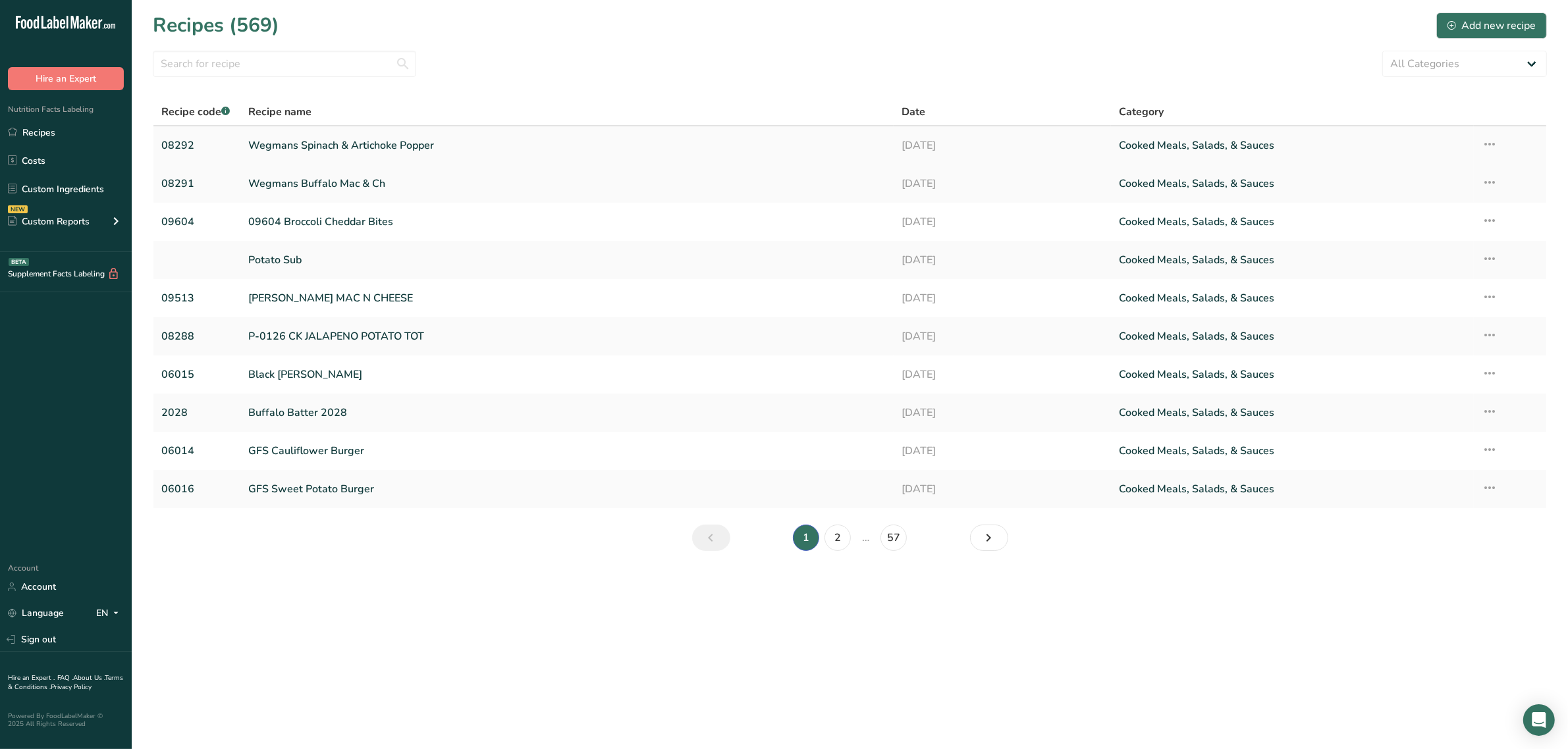
click at [310, 145] on link "Wegmans Spinach & Artichoke Popper" at bounding box center [566, 146] width 637 height 28
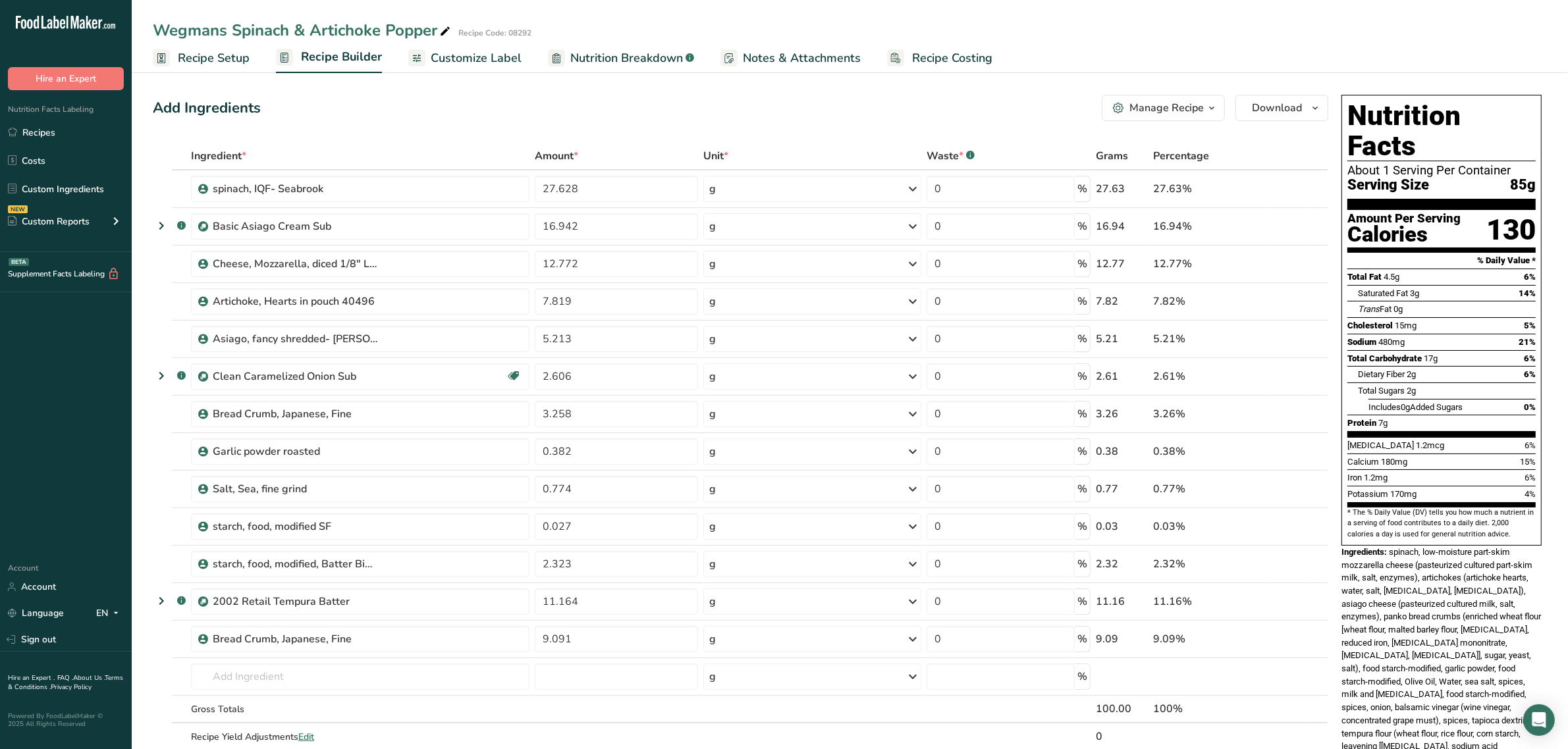
click at [173, 53] on link "Recipe Setup" at bounding box center [201, 58] width 97 height 30
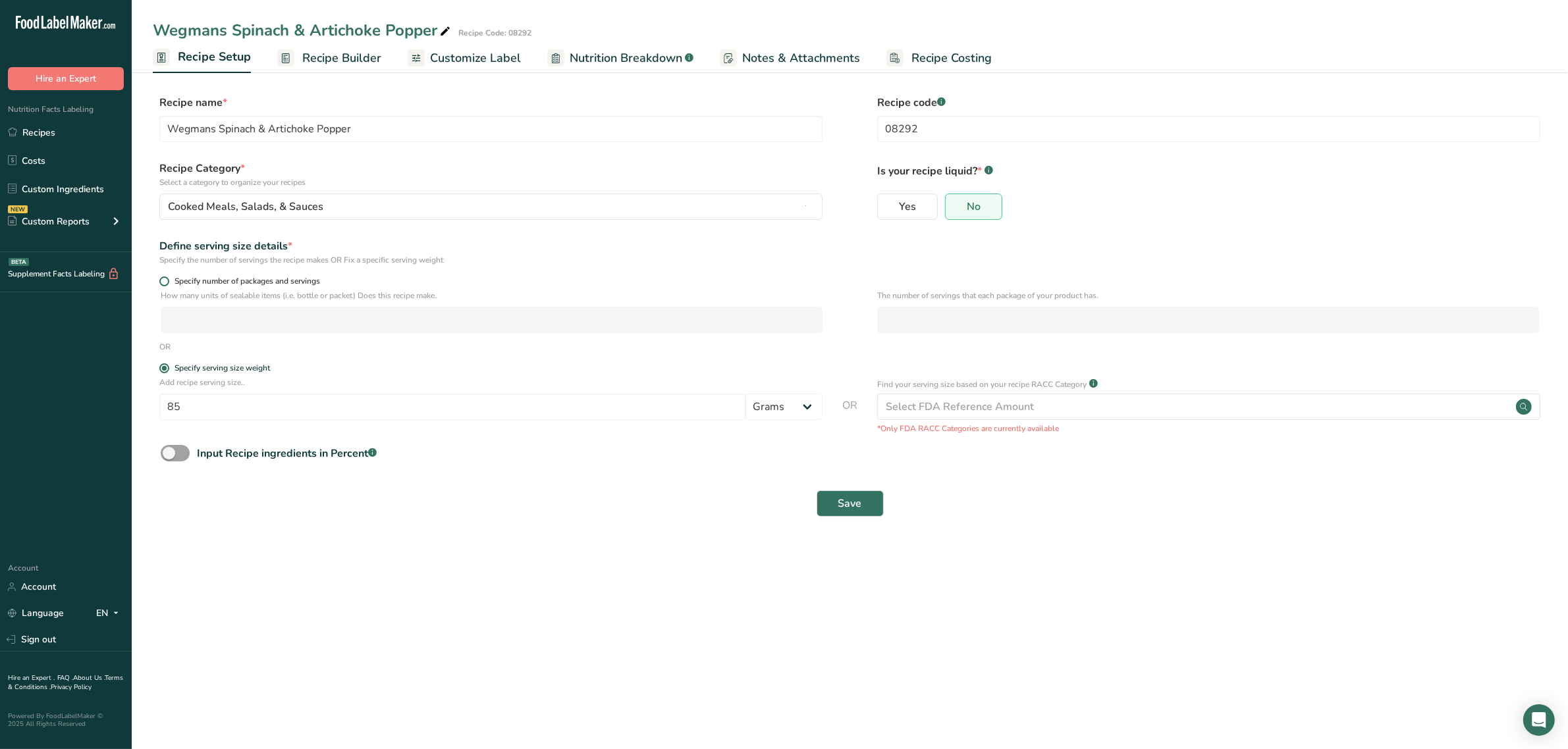
click at [161, 281] on span at bounding box center [164, 281] width 10 height 10
click at [161, 281] on input "Specify number of packages and servings" at bounding box center [164, 281] width 8 height 8
radio input "true"
radio input "false"
click at [214, 321] on input "number" at bounding box center [491, 320] width 662 height 26
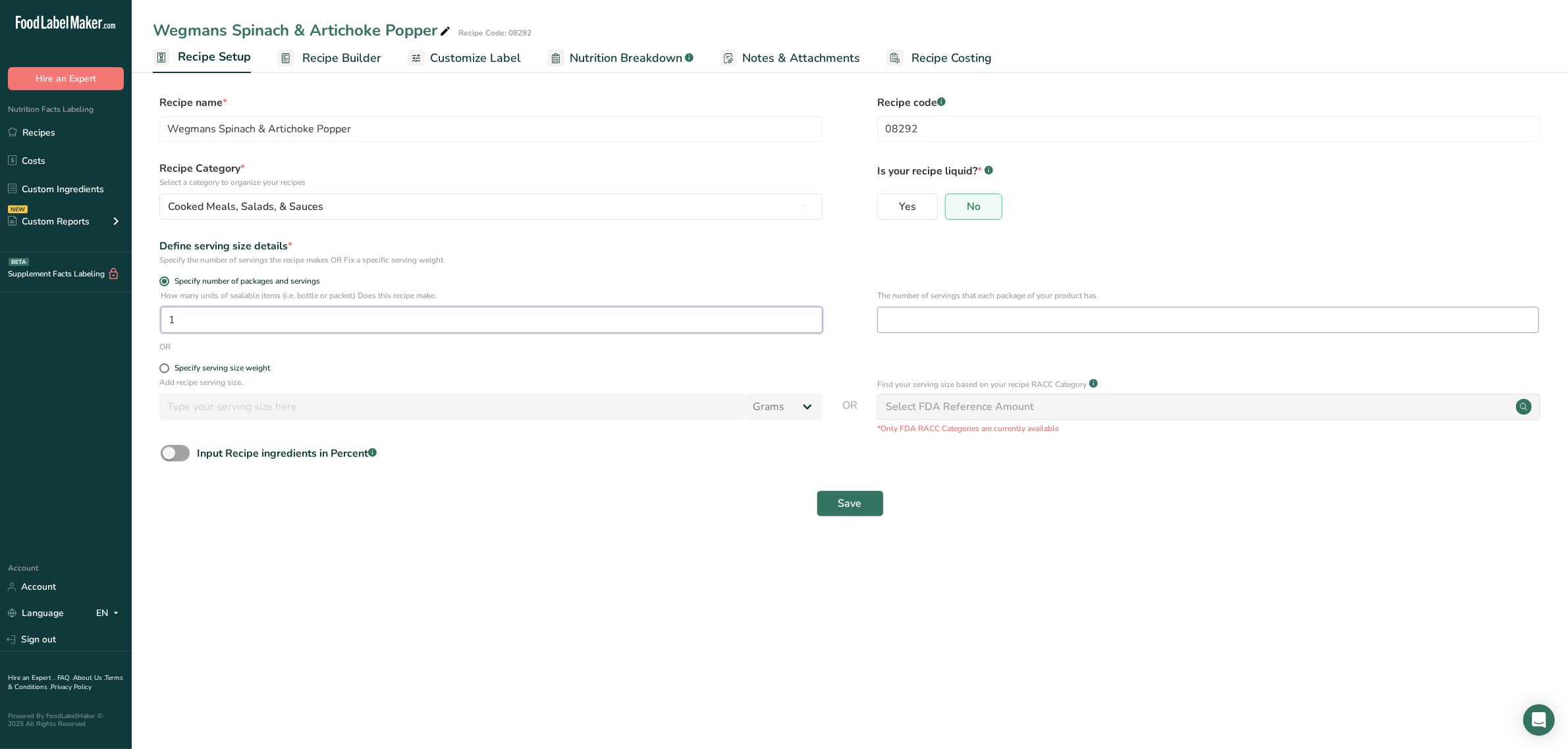
type input "1"
click at [1045, 327] on input "number" at bounding box center [1208, 320] width 662 height 26
type input "3"
click at [843, 497] on span "Save" at bounding box center [850, 503] width 24 height 16
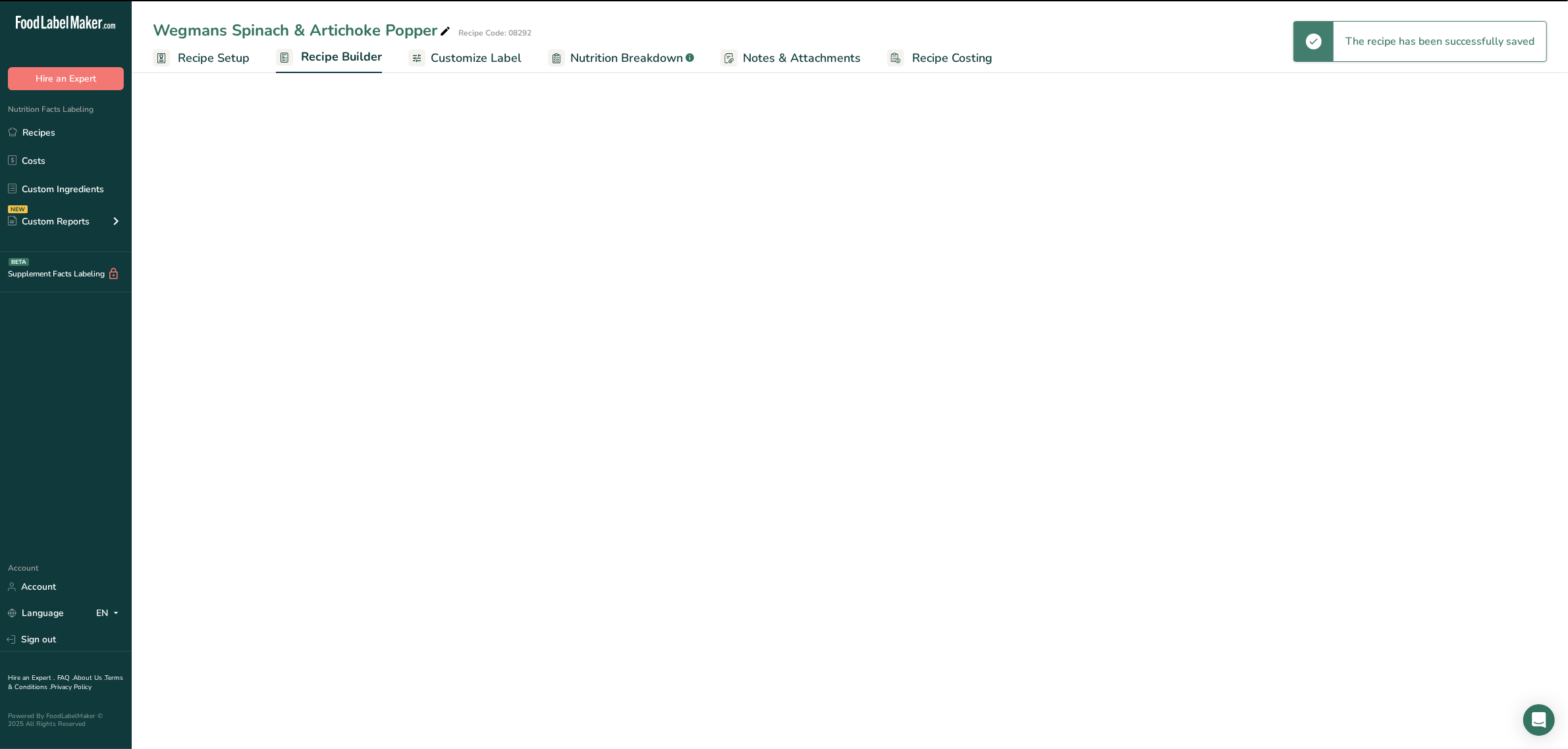
click at [488, 44] on link "Customize Label" at bounding box center [465, 58] width 114 height 30
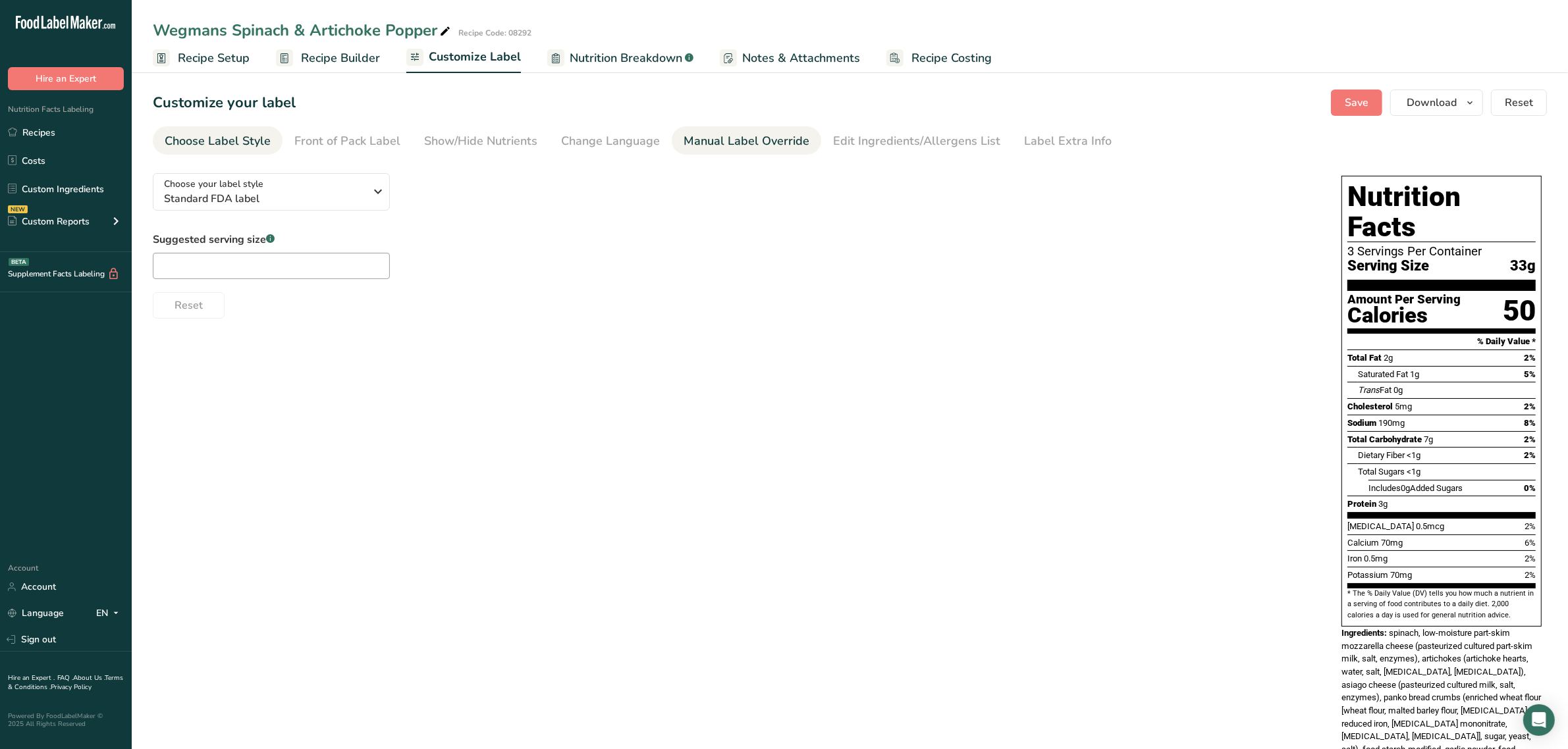
click at [696, 139] on div "Manual Label Override" at bounding box center [746, 140] width 126 height 18
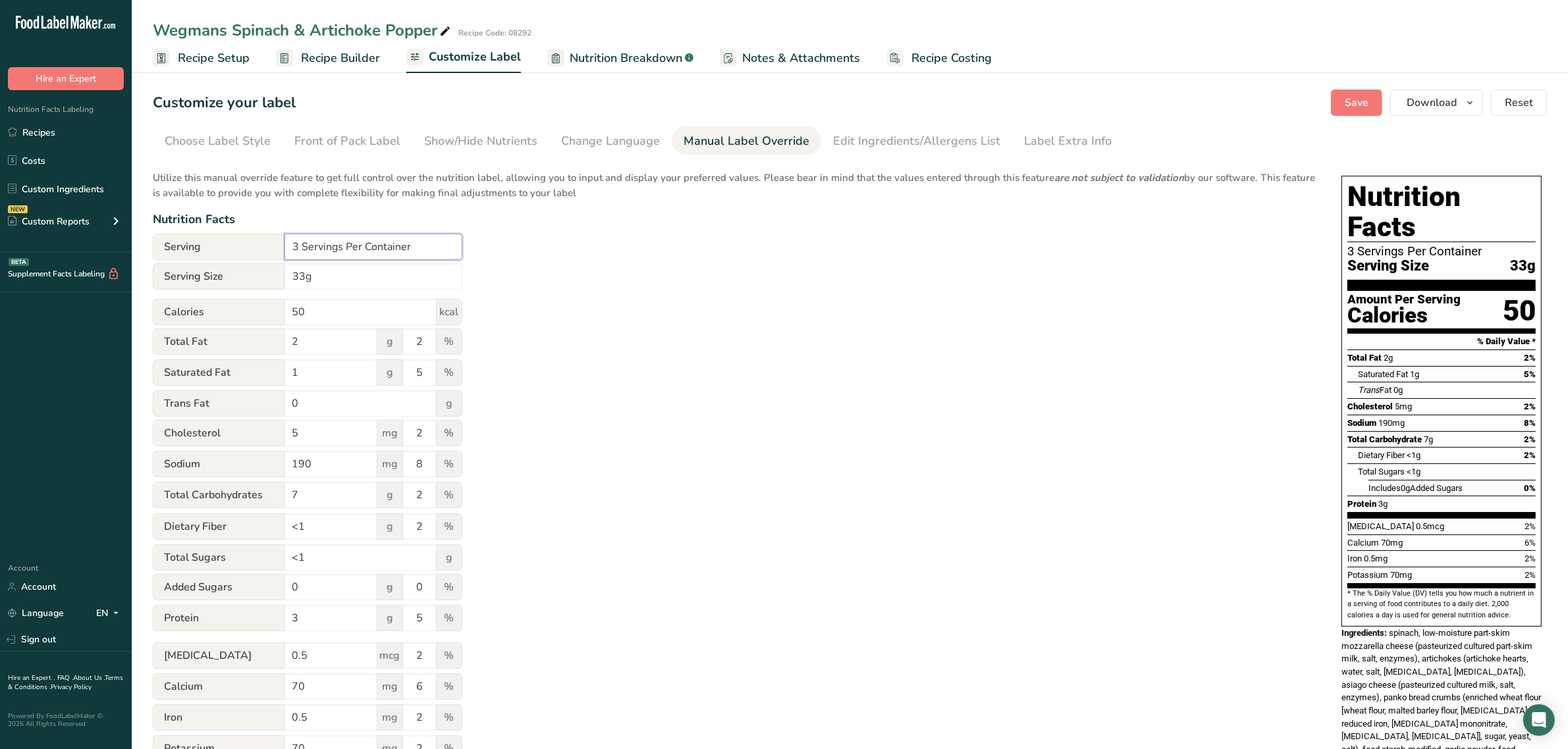
click at [285, 245] on input "3 Servings Per Container" at bounding box center [374, 246] width 178 height 26
type input "1 Servings Per Container"
drag, startPoint x: 303, startPoint y: 280, endPoint x: 276, endPoint y: 280, distance: 27.0
click at [276, 280] on div "Serving Size 33g" at bounding box center [307, 276] width 309 height 26
type input "85g"
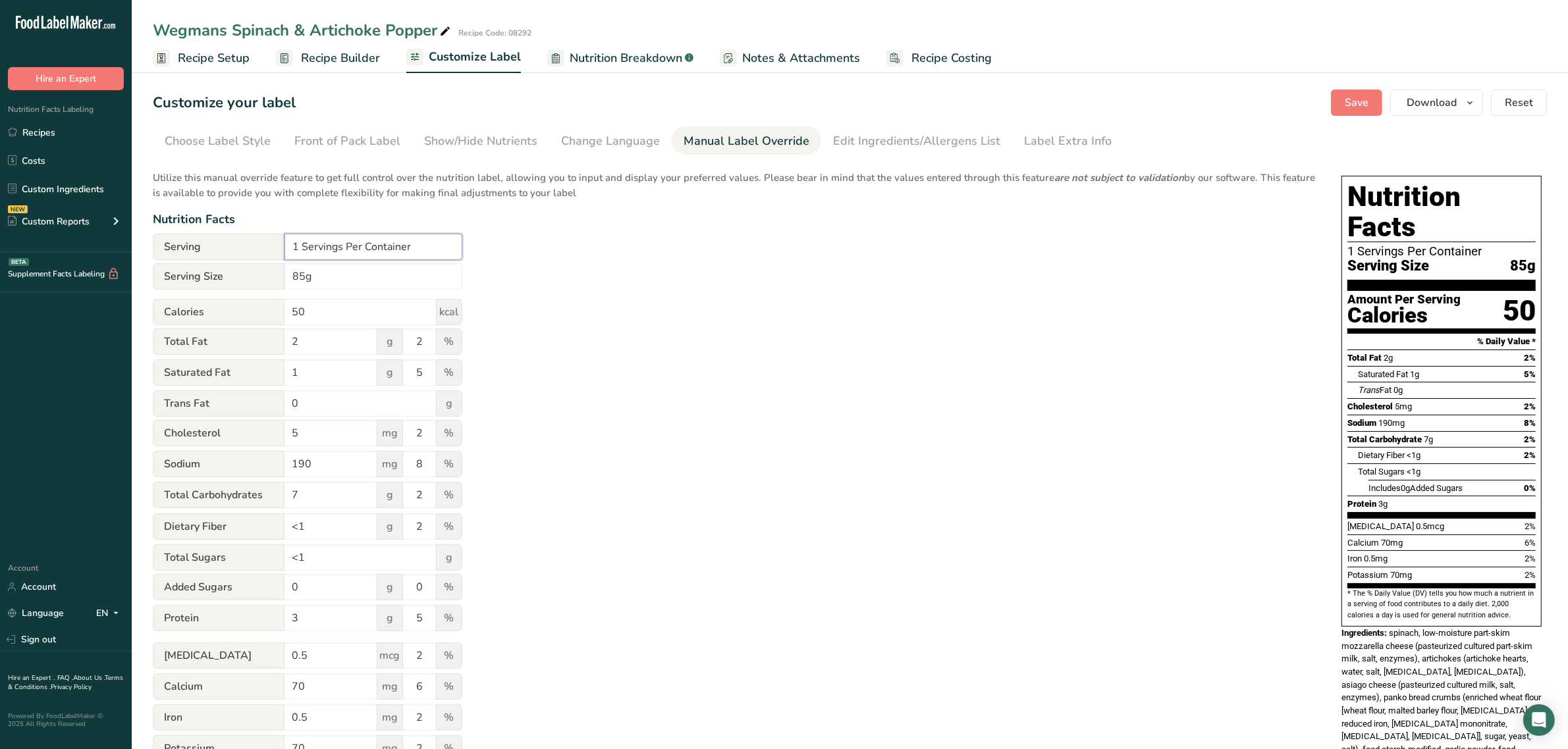
drag, startPoint x: 297, startPoint y: 252, endPoint x: 279, endPoint y: 247, distance: 18.7
click at [279, 247] on div "Serving 1 Servings Per Container" at bounding box center [307, 246] width 309 height 26
type input "about 3 Servings Per Container"
click at [1341, 105] on button "Save" at bounding box center [1356, 103] width 51 height 26
click at [231, 57] on span "Recipe Setup" at bounding box center [213, 58] width 71 height 18
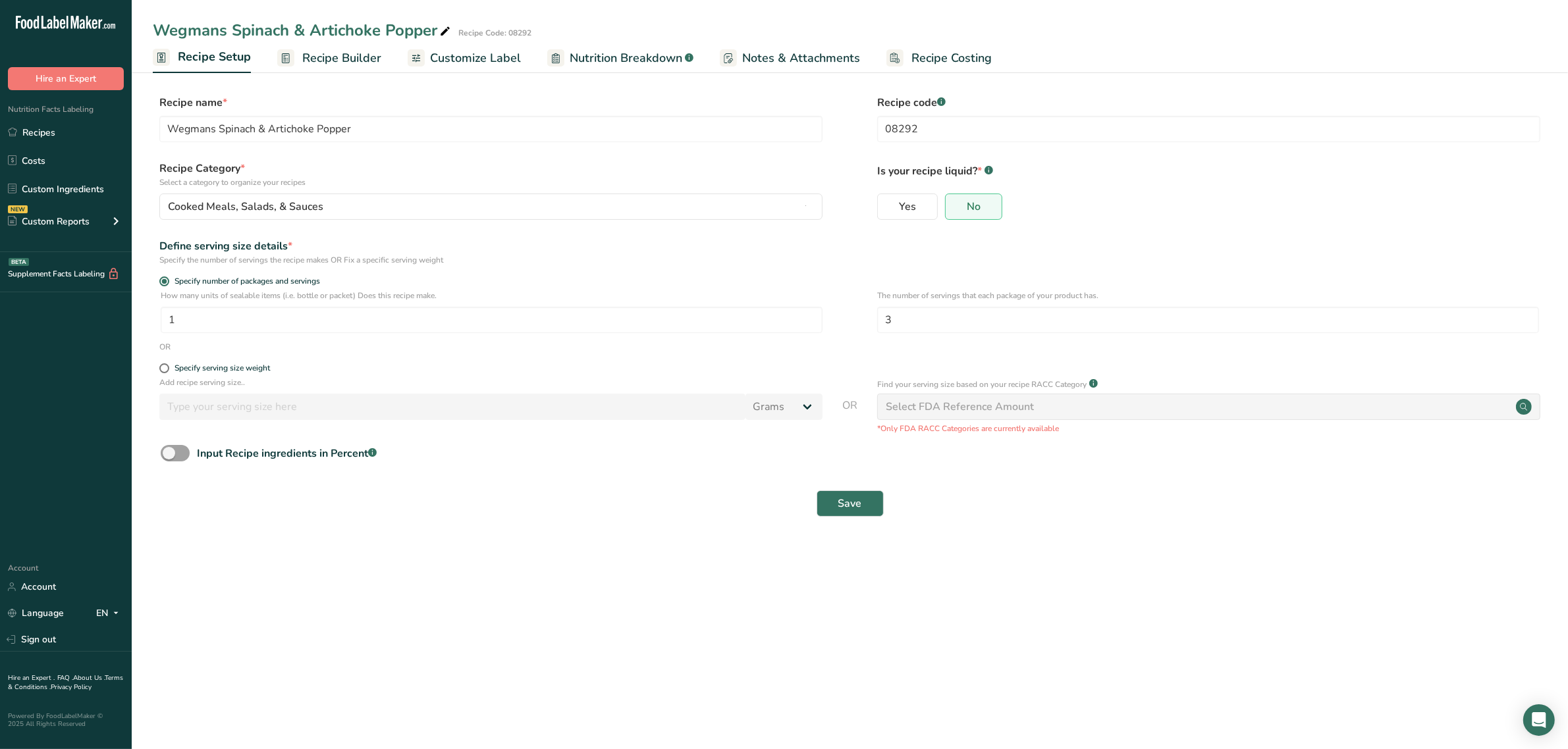
click at [476, 54] on span "Customize Label" at bounding box center [475, 58] width 91 height 18
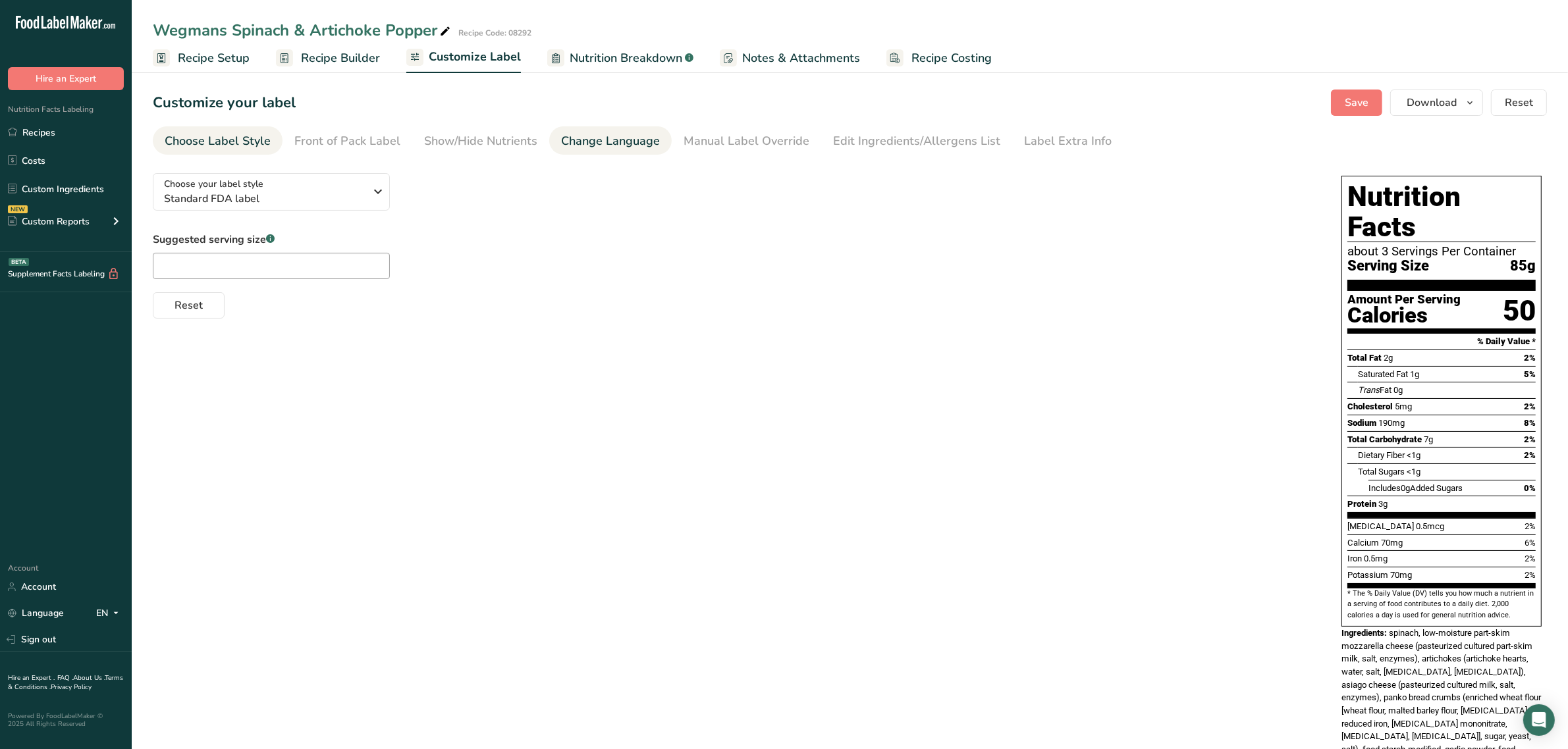
click at [604, 146] on div "Change Language" at bounding box center [610, 140] width 99 height 18
click at [710, 139] on div "Manual Label Override" at bounding box center [746, 140] width 126 height 18
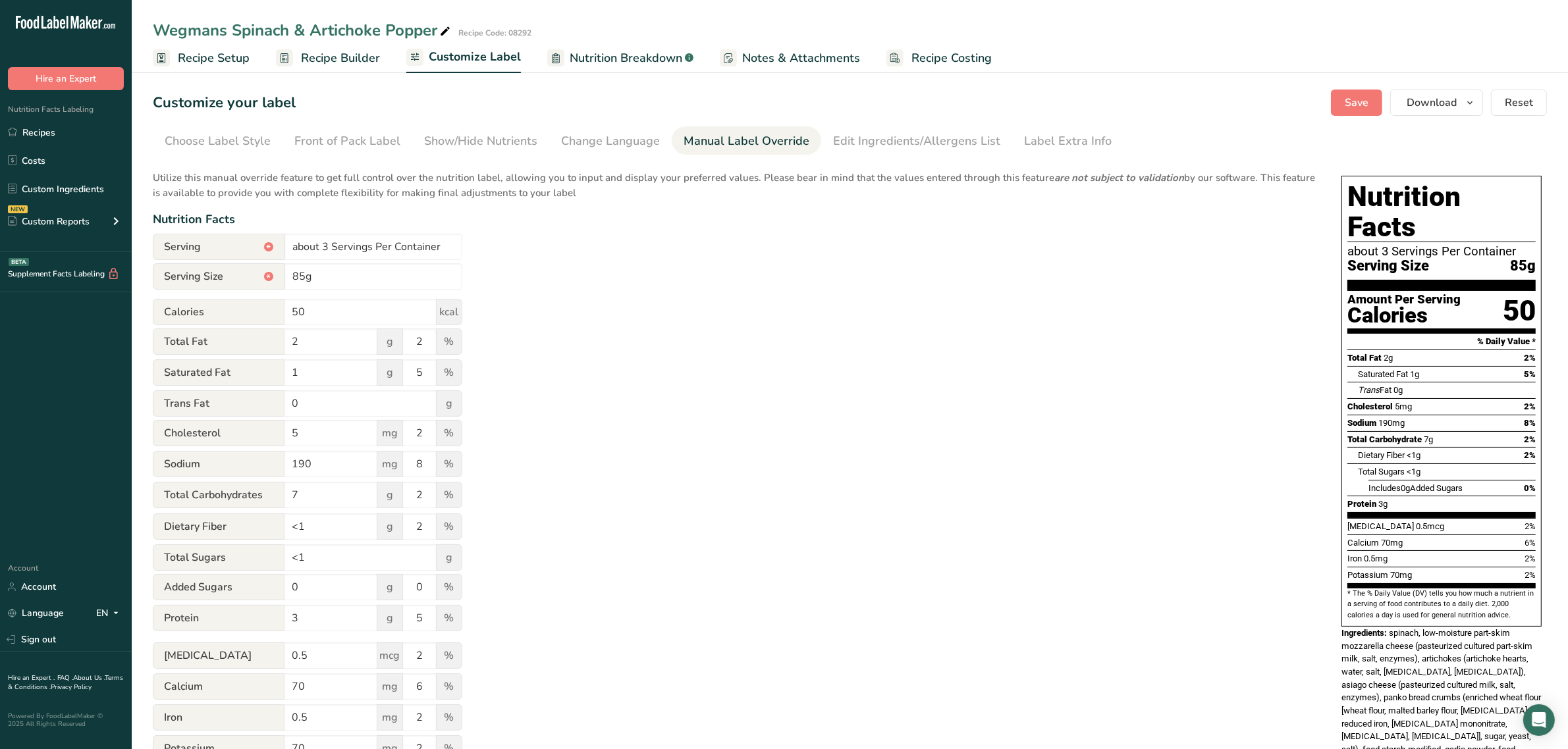
drag, startPoint x: 292, startPoint y: 59, endPoint x: 280, endPoint y: 74, distance: 19.2
click at [292, 59] on link "Recipe Builder" at bounding box center [328, 58] width 104 height 30
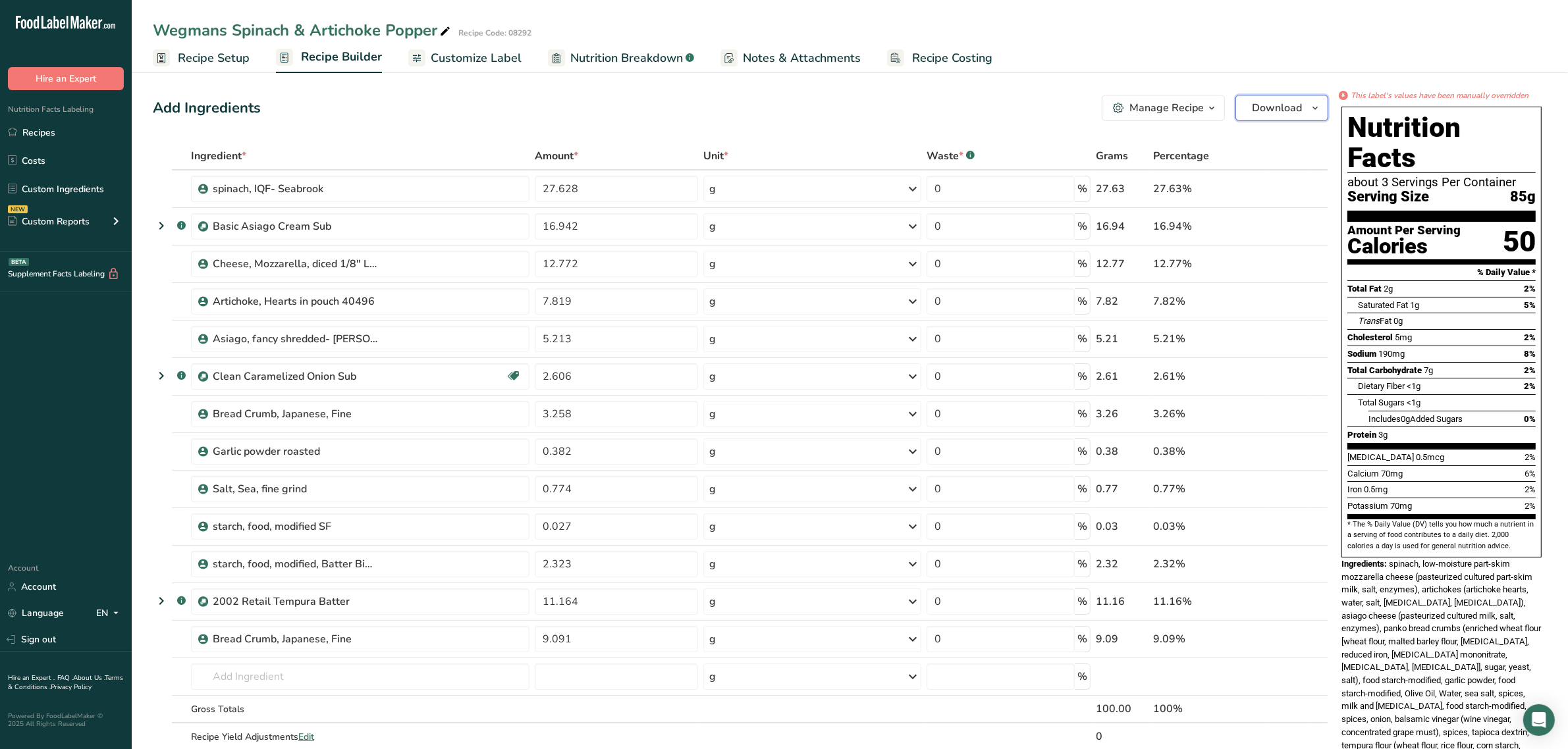
click at [1308, 102] on span "button" at bounding box center [1315, 107] width 16 height 16
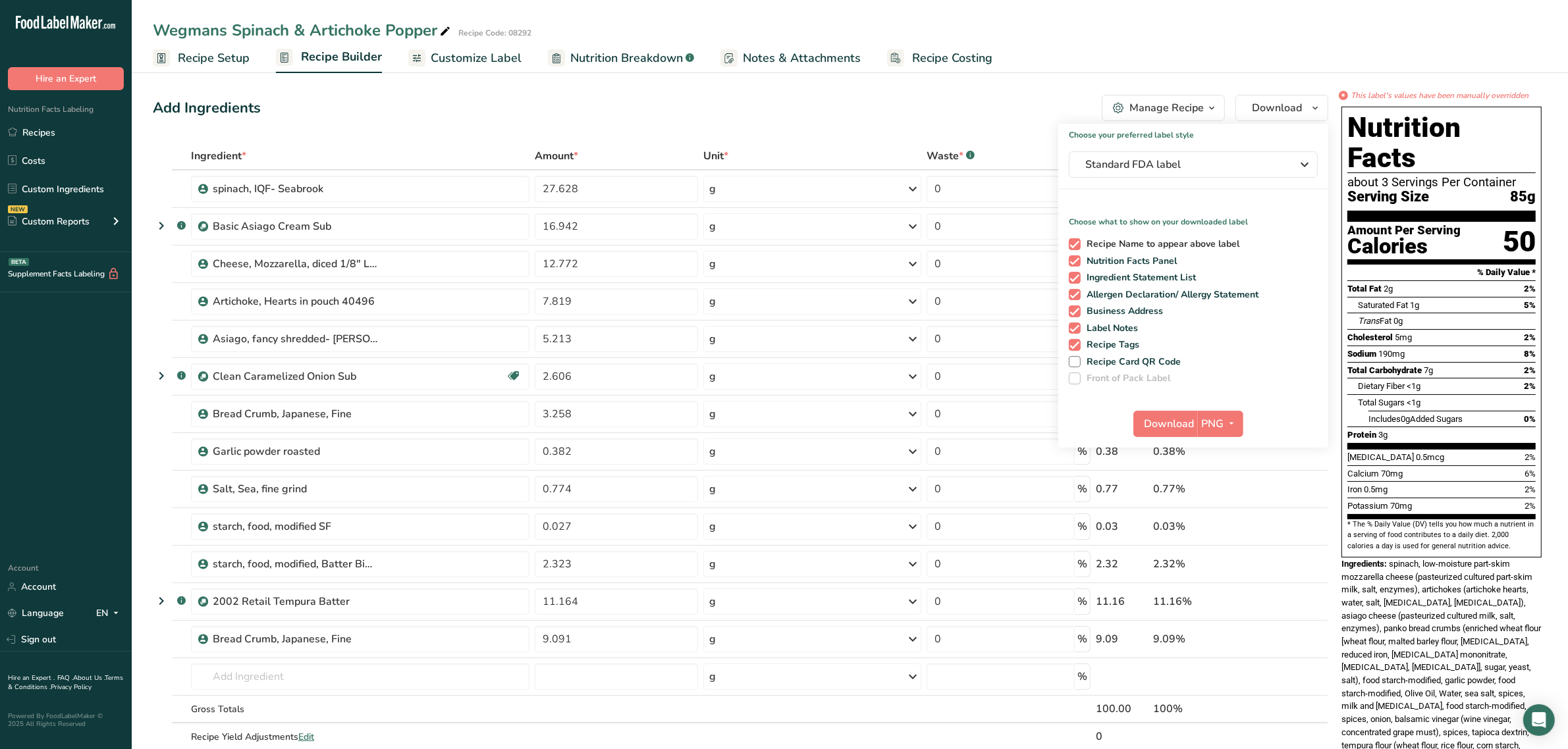
click at [1100, 243] on span "Recipe Name to appear above label" at bounding box center [1161, 243] width 160 height 12
click at [1077, 243] on input "Recipe Name to appear above label" at bounding box center [1073, 243] width 8 height 8
checkbox input "false"
click at [1100, 272] on span "Ingredient Statement List" at bounding box center [1139, 277] width 116 height 12
click at [1077, 273] on input "Ingredient Statement List" at bounding box center [1073, 277] width 8 height 8
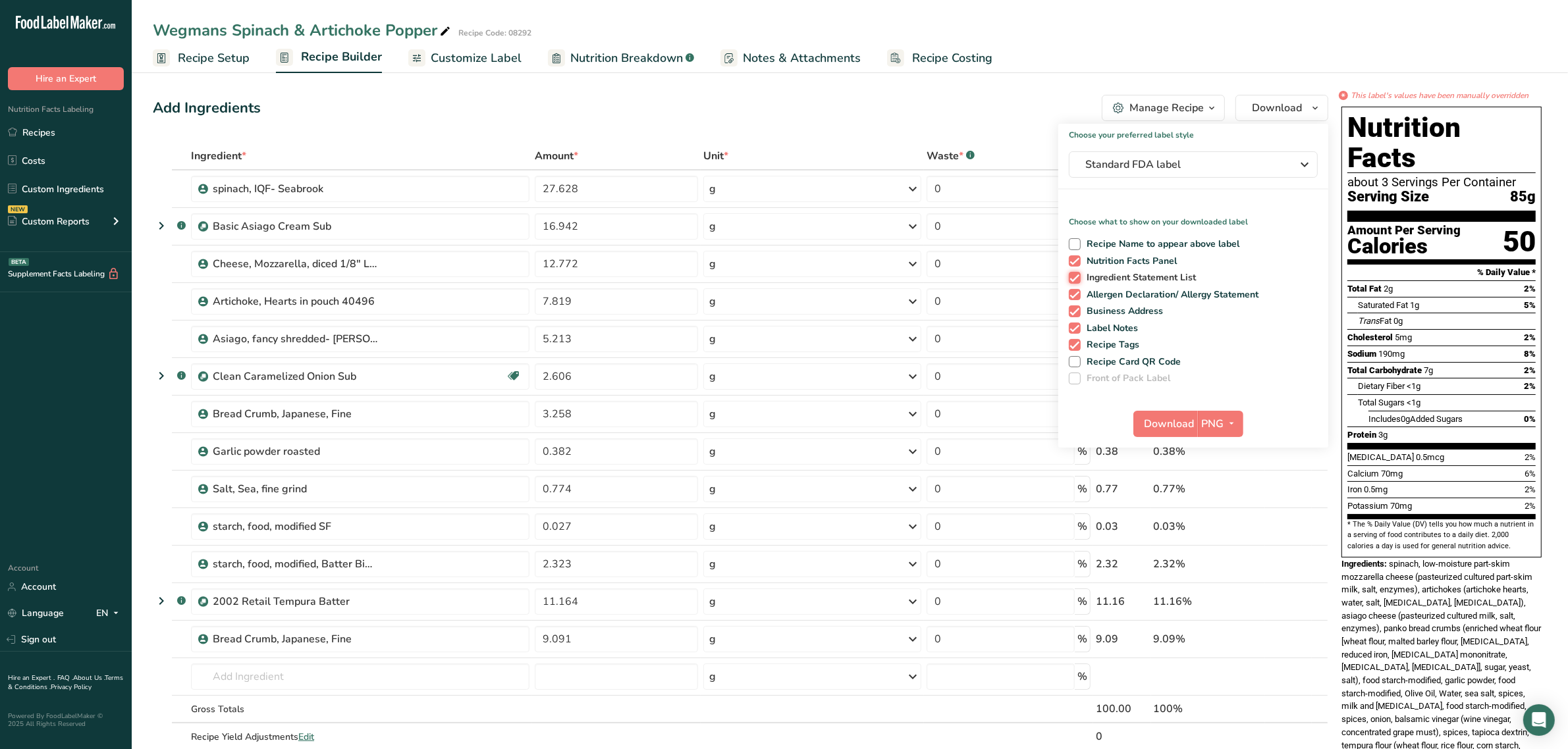
checkbox input "false"
click at [1103, 291] on span "Allergen Declaration/ Allergy Statement" at bounding box center [1170, 295] width 178 height 12
click at [1077, 291] on input "Allergen Declaration/ Allergy Statement" at bounding box center [1073, 294] width 8 height 8
checkbox input "false"
click at [1105, 306] on span "Business Address" at bounding box center [1123, 311] width 83 height 12
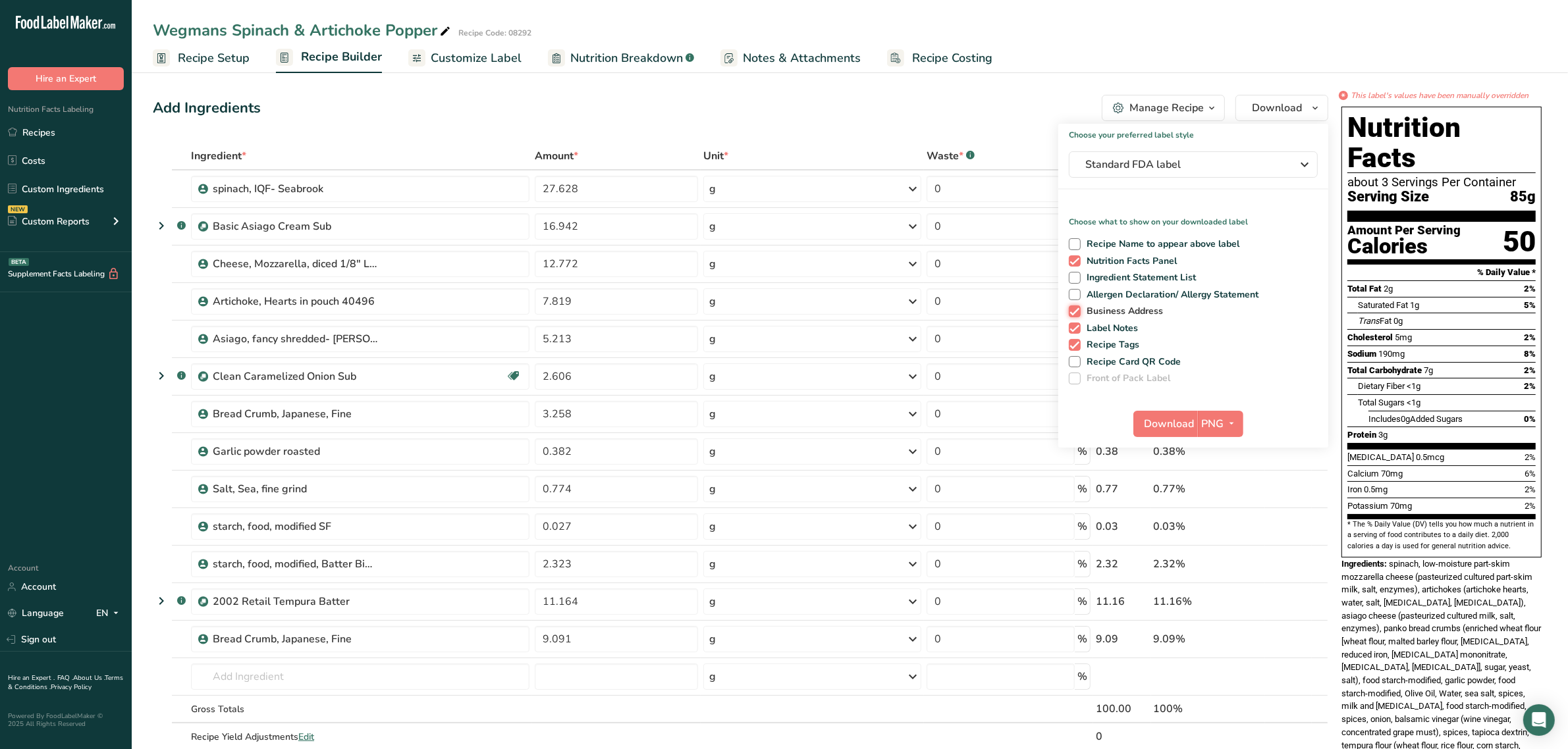
click at [1077, 307] on input "Business Address" at bounding box center [1073, 311] width 8 height 8
checkbox input "false"
click at [1108, 325] on span "Label Notes" at bounding box center [1110, 328] width 58 height 12
click at [1077, 325] on input "Label Notes" at bounding box center [1073, 328] width 8 height 8
checkbox input "false"
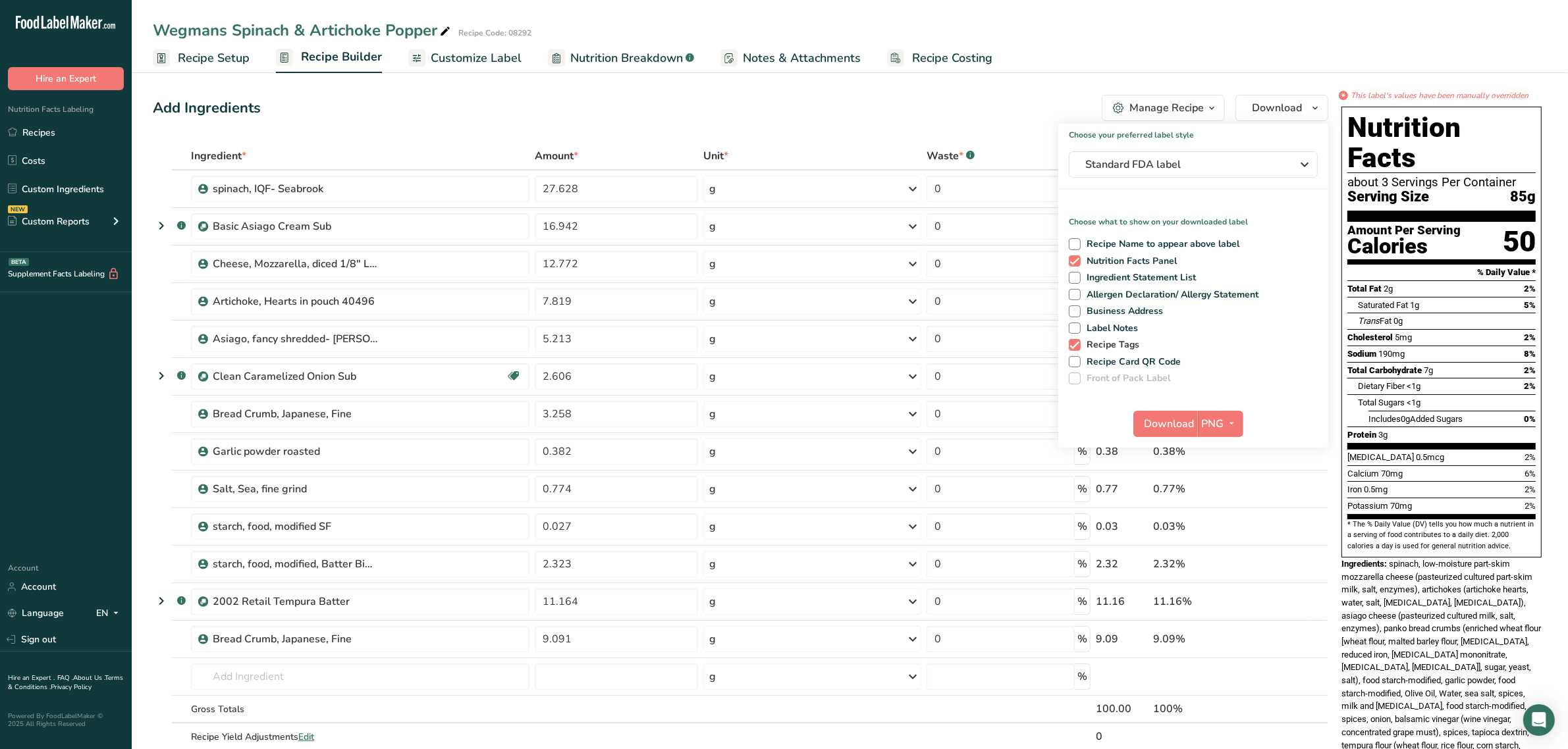
click at [1115, 344] on span "Recipe Tags" at bounding box center [1110, 345] width 59 height 12
click at [1077, 344] on input "Recipe Tags" at bounding box center [1073, 344] width 8 height 8
checkbox input "false"
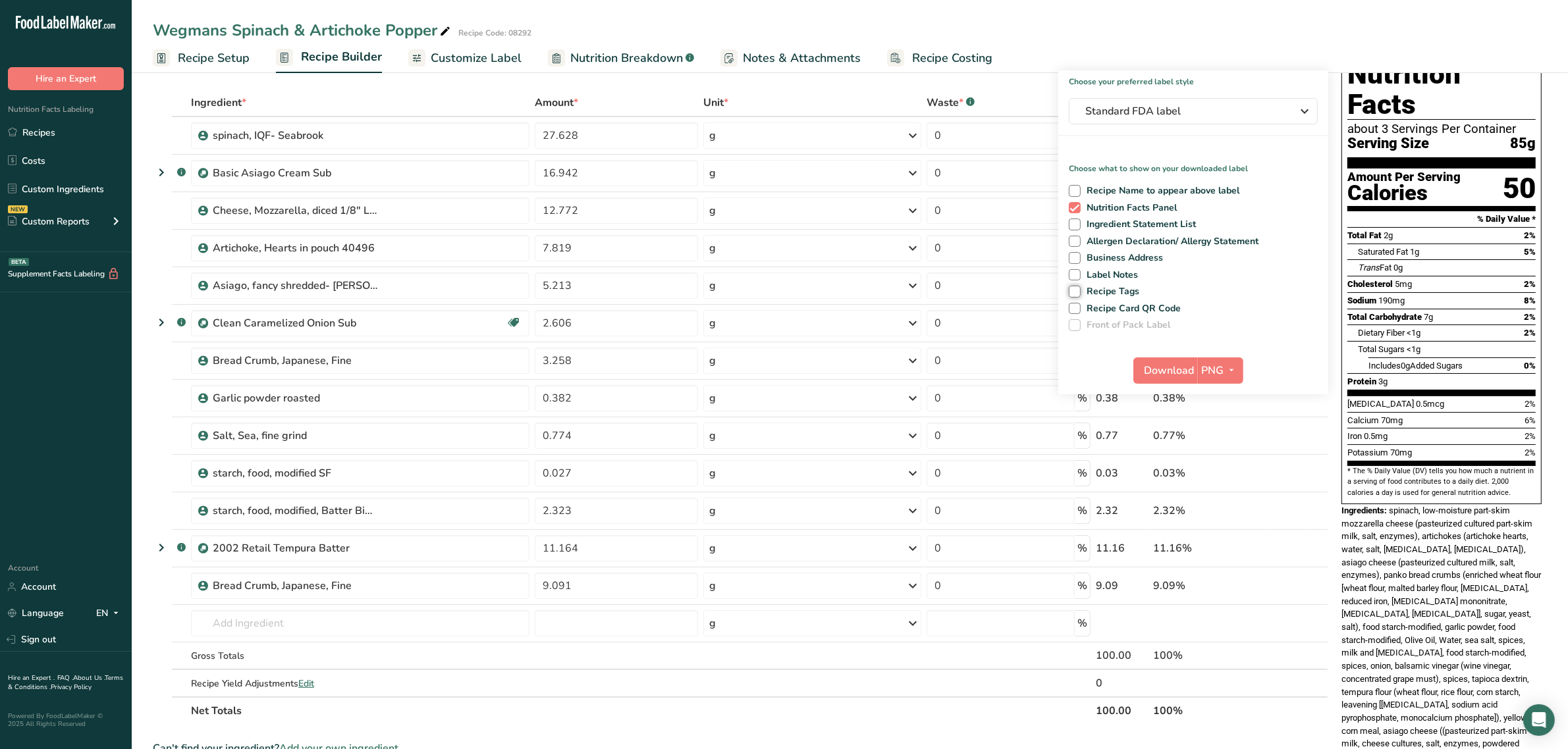
scroll to position [82, 0]
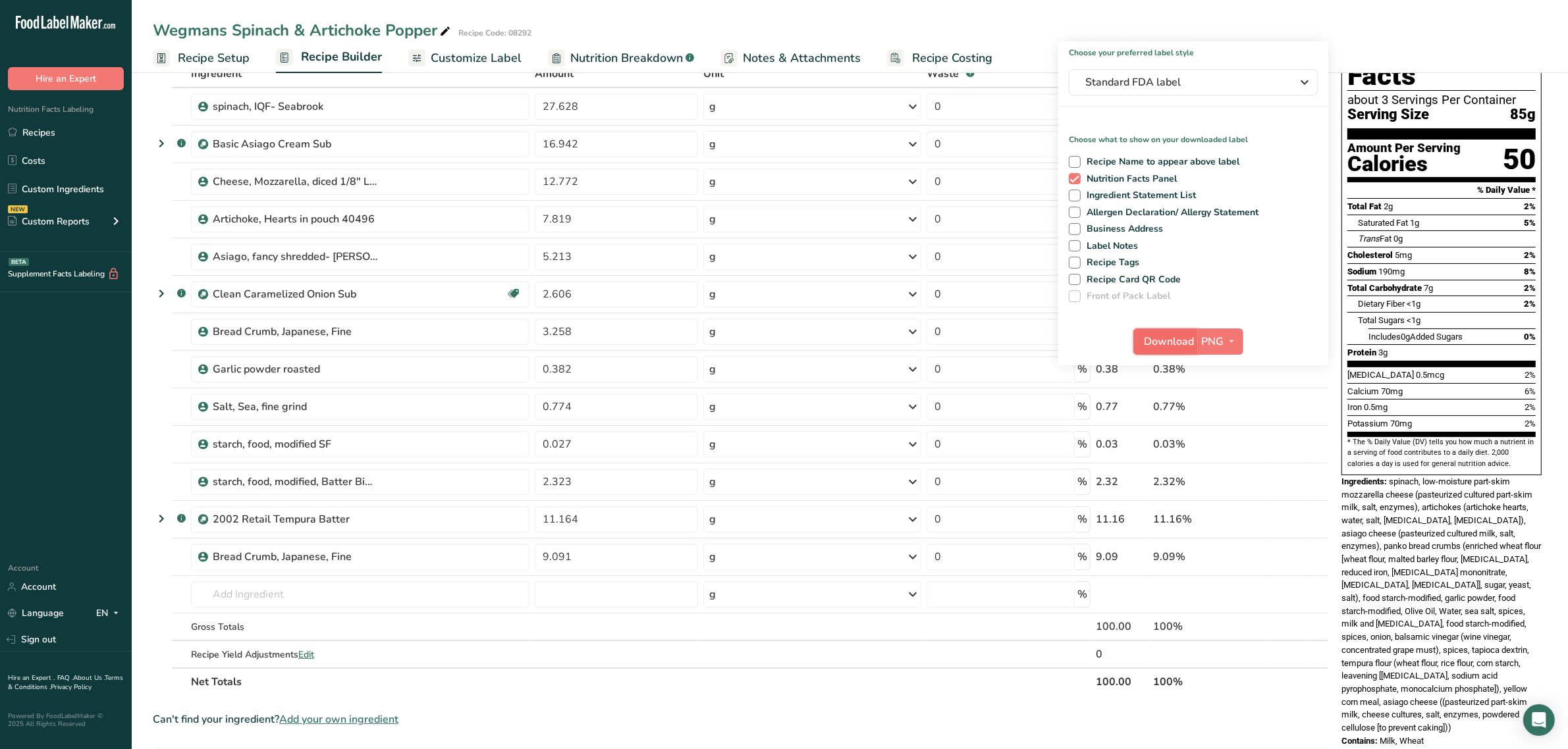
click at [1164, 339] on span "Download" at bounding box center [1169, 342] width 50 height 16
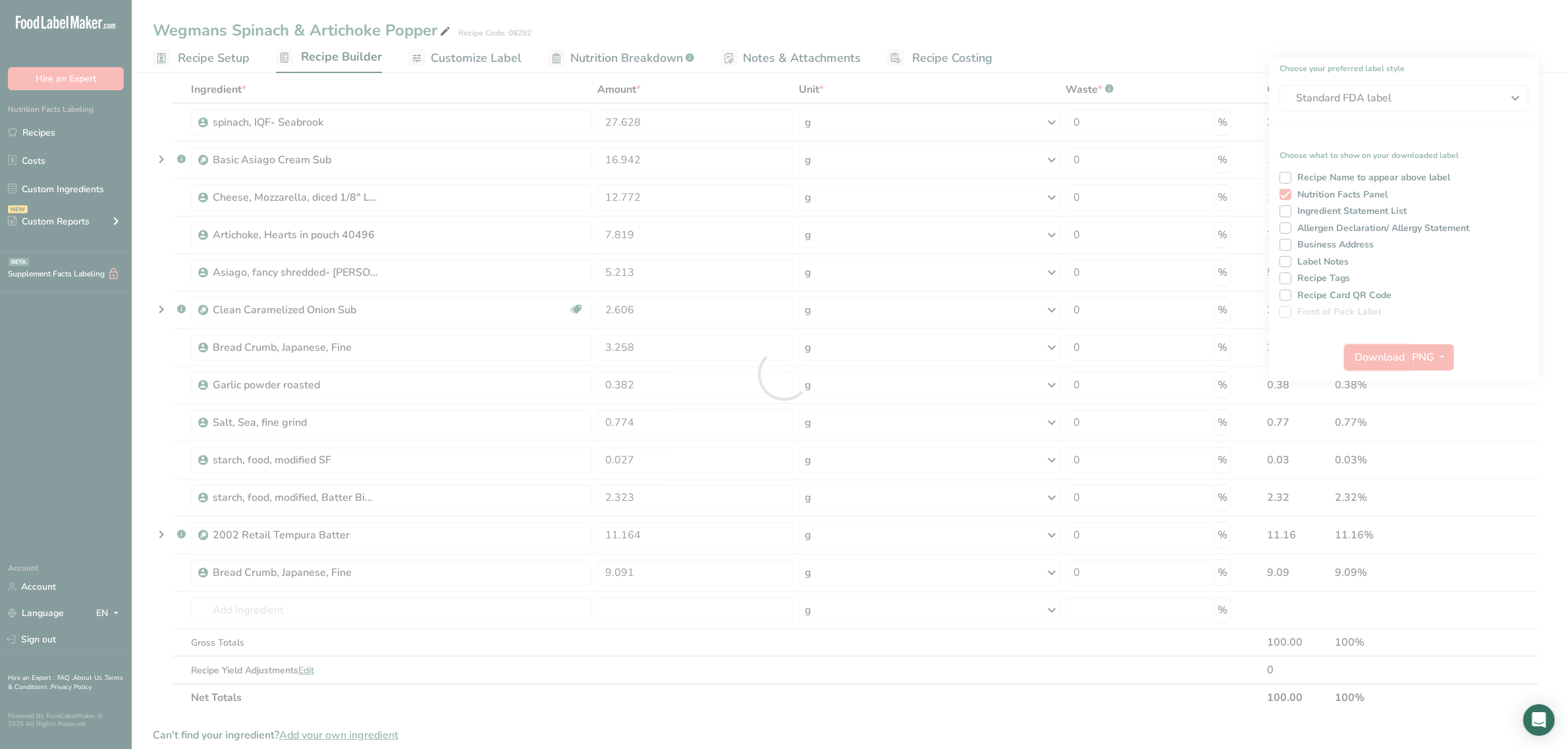
scroll to position [0, 0]
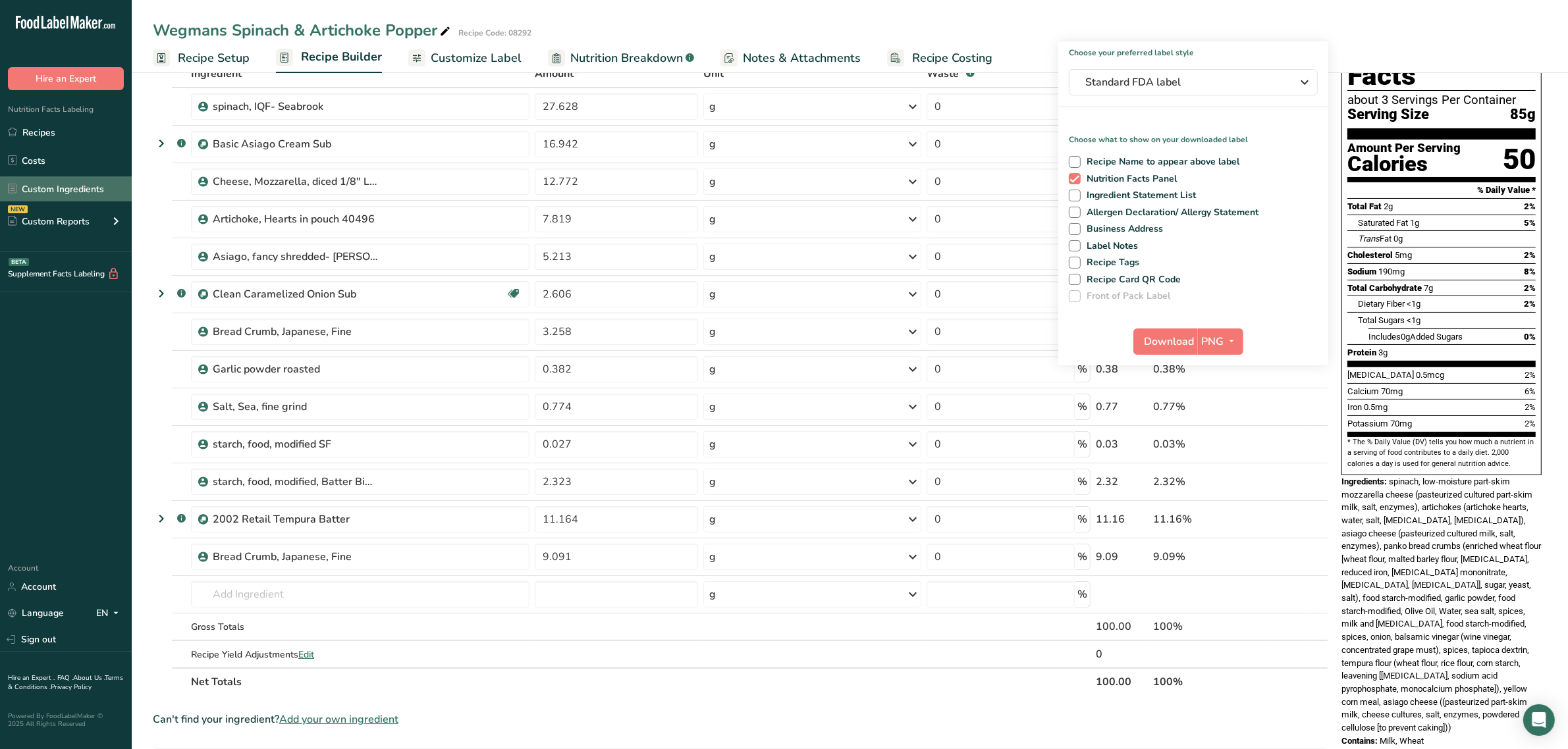
click at [40, 183] on link "Custom Ingredients" at bounding box center [66, 189] width 132 height 25
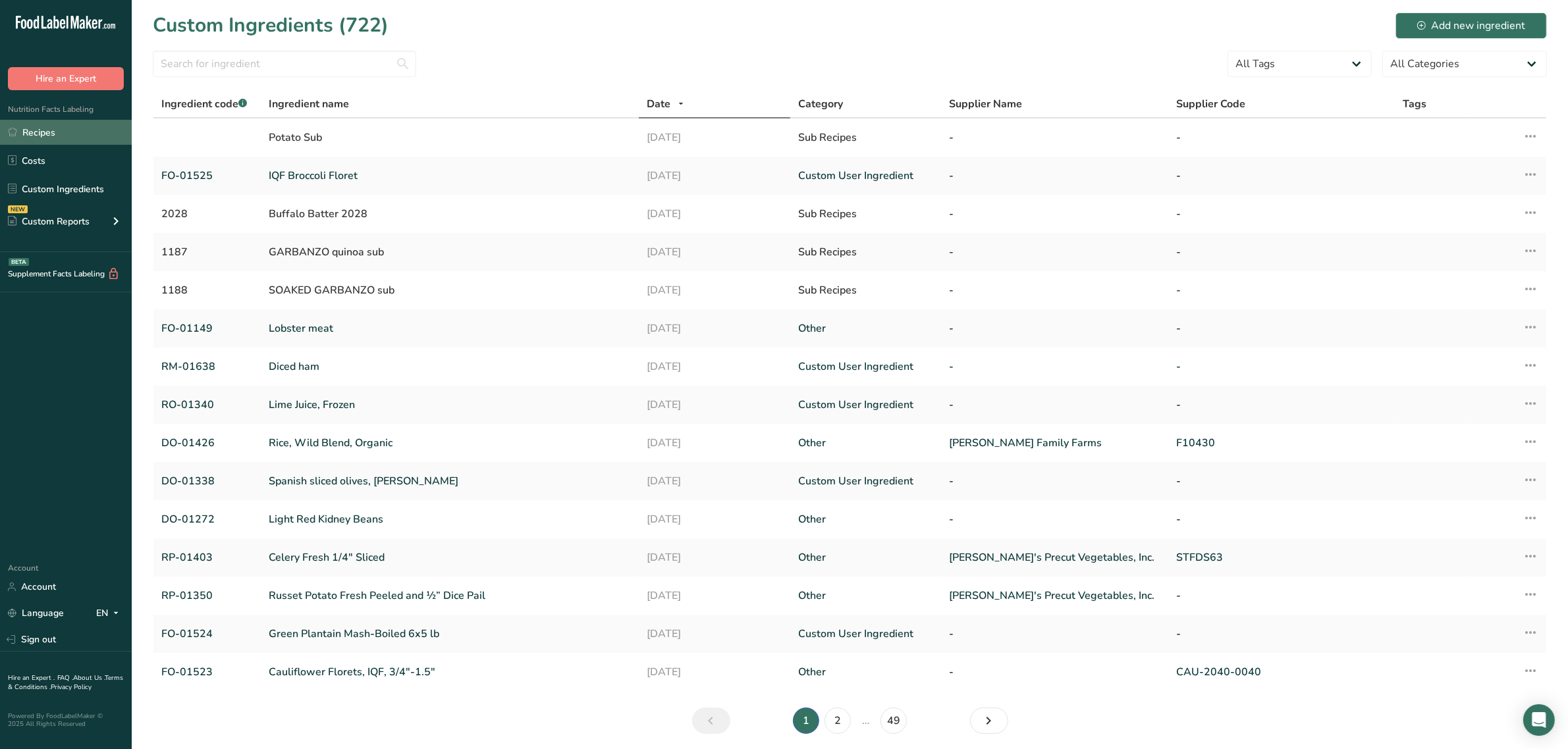
click at [51, 130] on link "Recipes" at bounding box center [66, 132] width 132 height 25
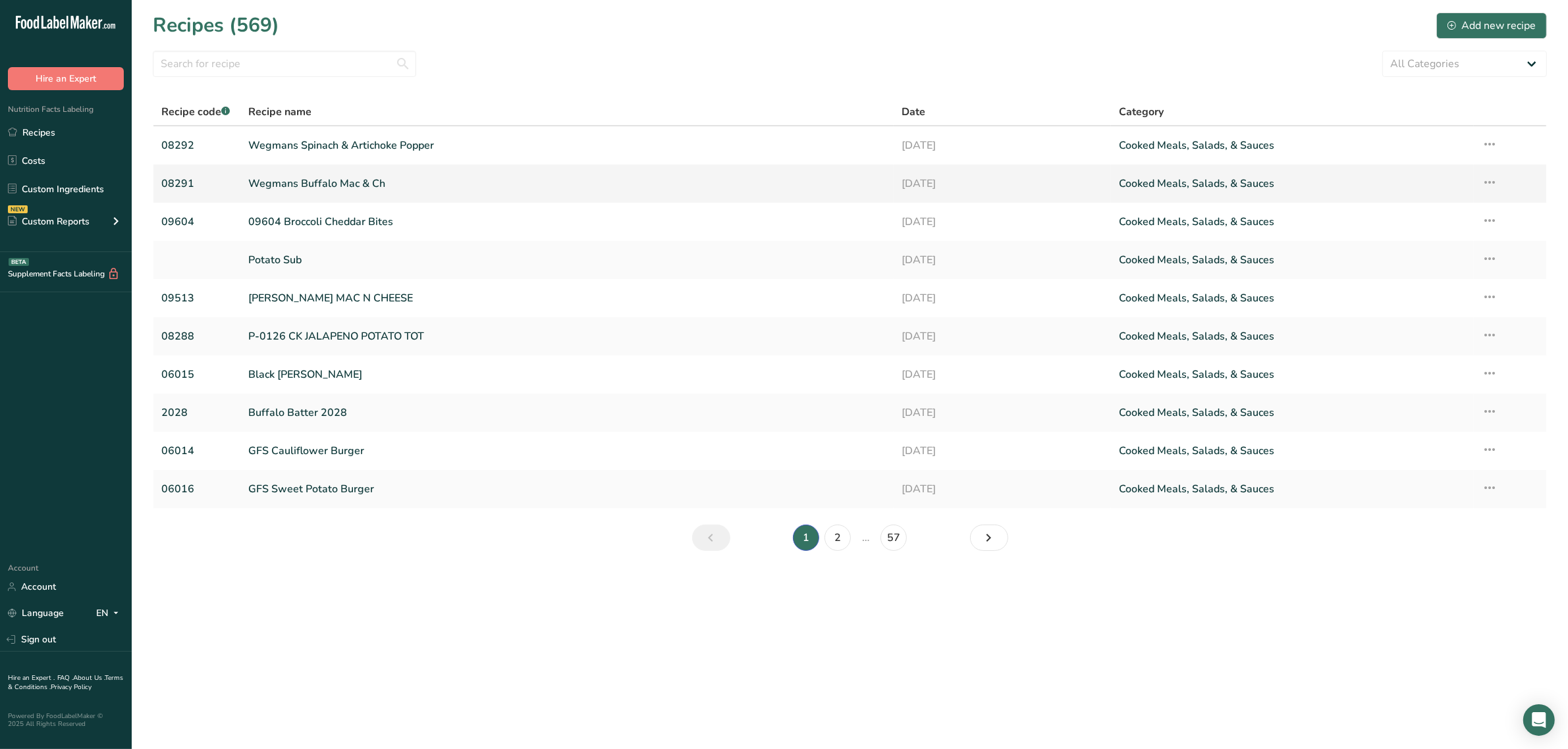
click at [344, 182] on link "Wegmans Buffalo Mac & Ch" at bounding box center [566, 183] width 637 height 28
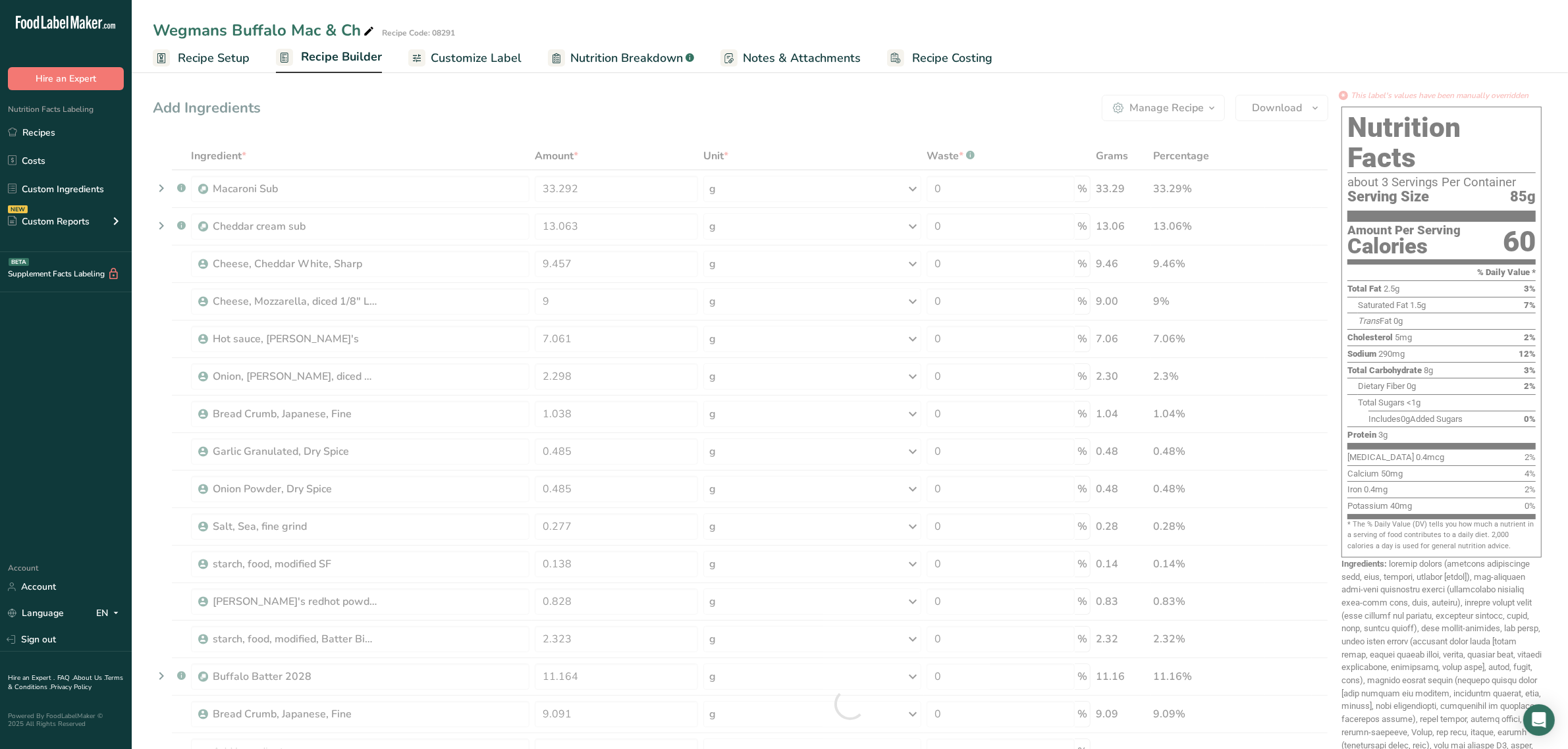
click at [339, 60] on span "Recipe Builder" at bounding box center [342, 57] width 81 height 18
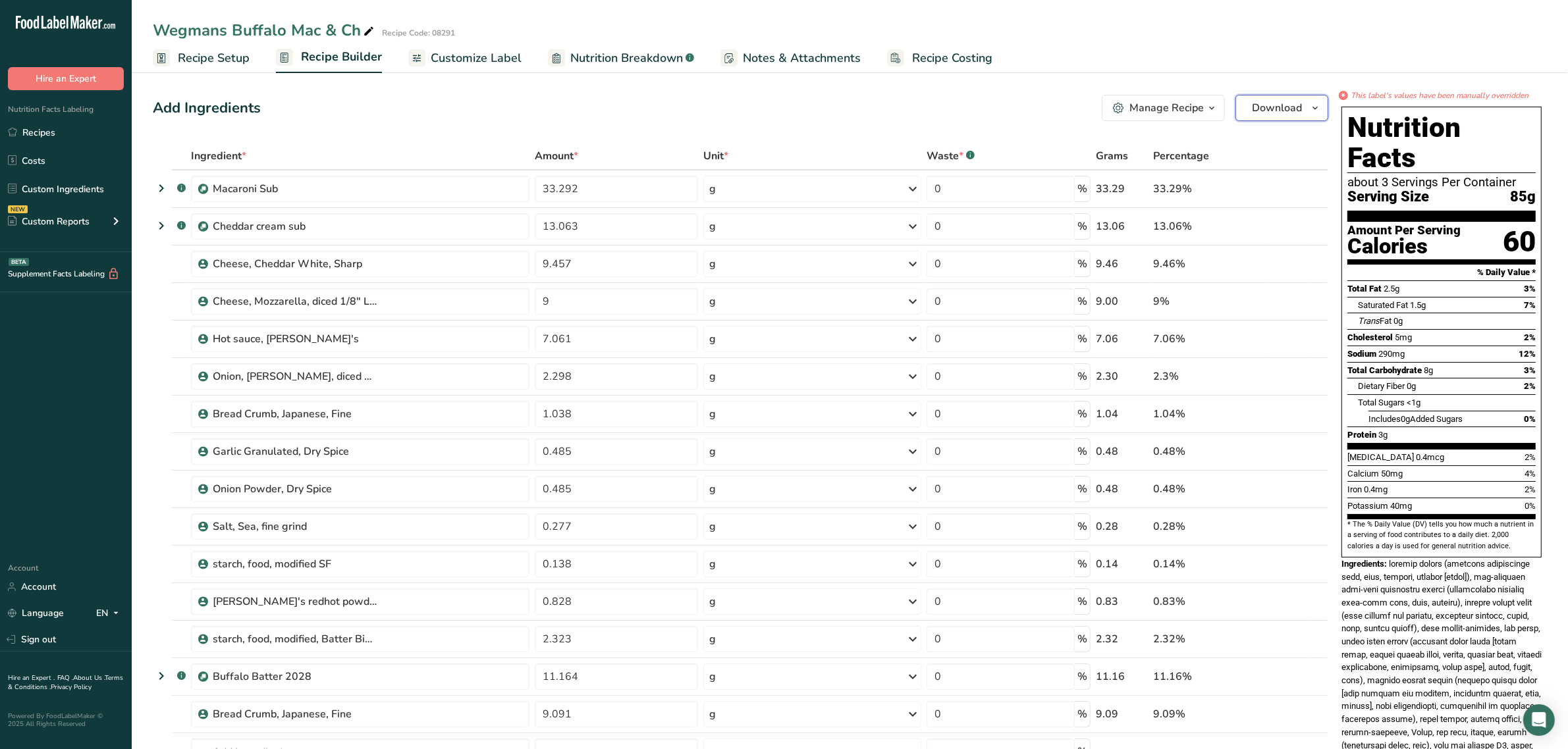
click at [1303, 104] on button "Download" at bounding box center [1282, 108] width 93 height 26
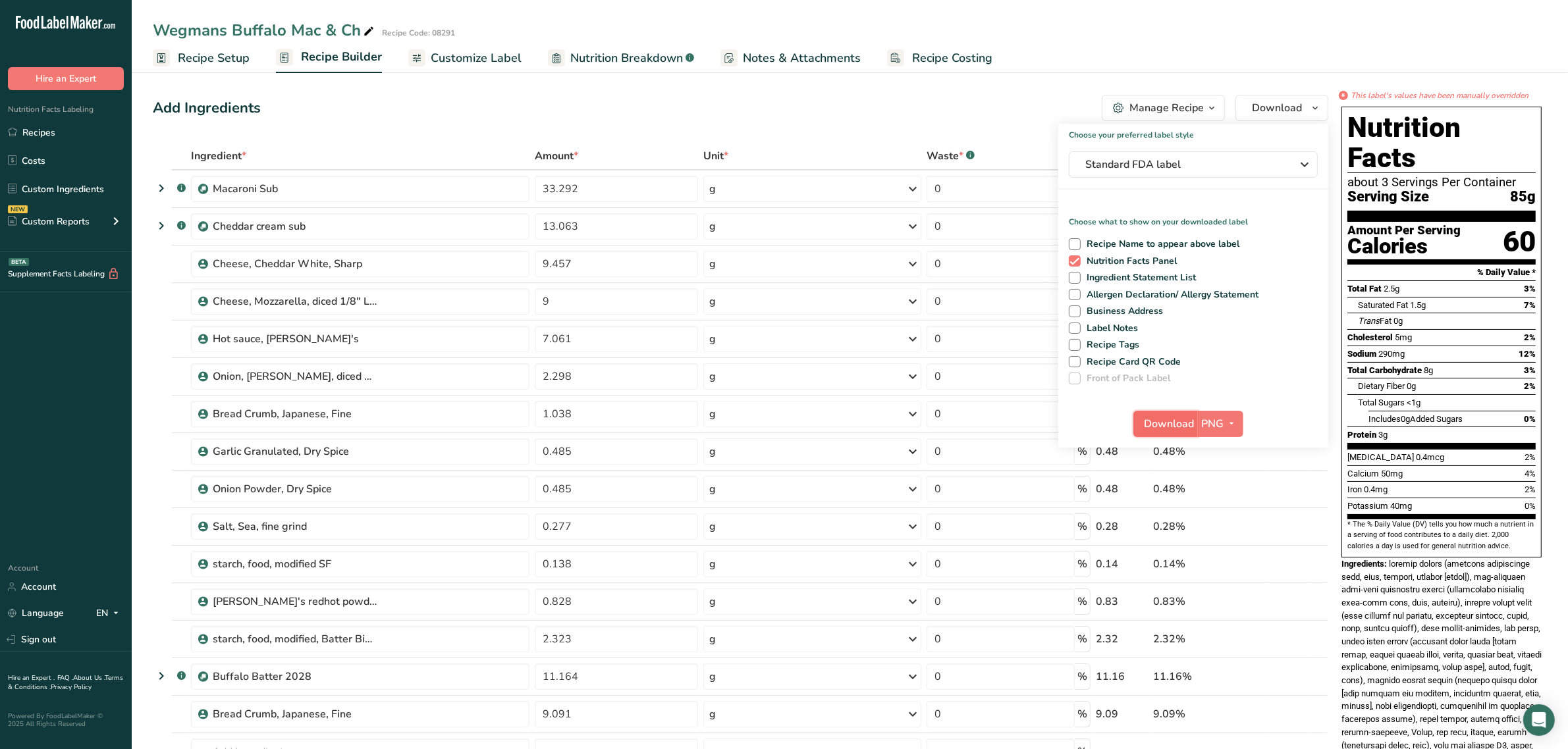
click at [1164, 418] on span "Download" at bounding box center [1169, 424] width 50 height 16
click at [724, 115] on div "Add Ingredients Manage Recipe Delete Recipe Duplicate Recipe Scale Recipe Save …" at bounding box center [740, 108] width 1176 height 26
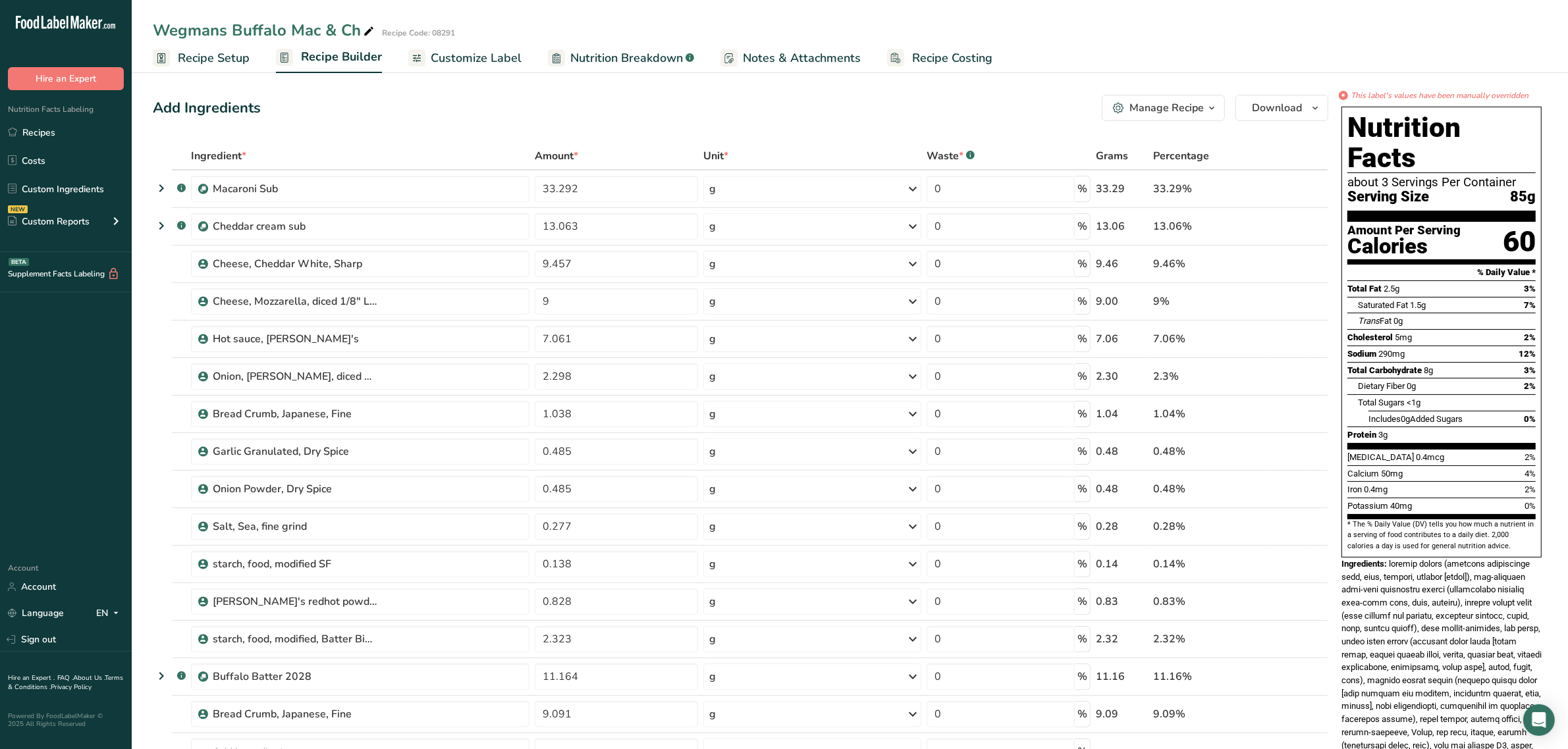
click at [642, 51] on span "Nutrition Breakdown" at bounding box center [627, 58] width 113 height 18
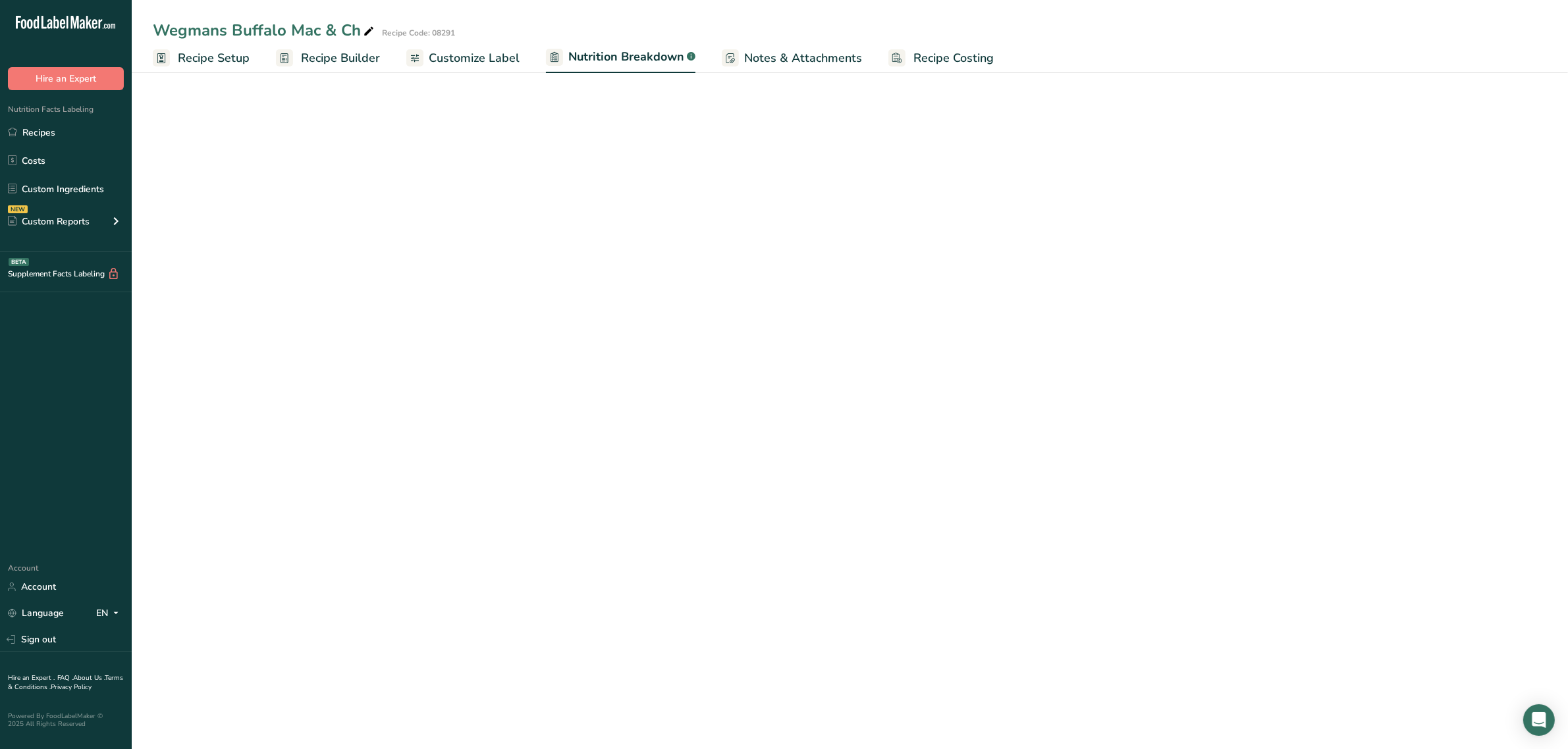
select select "Calories"
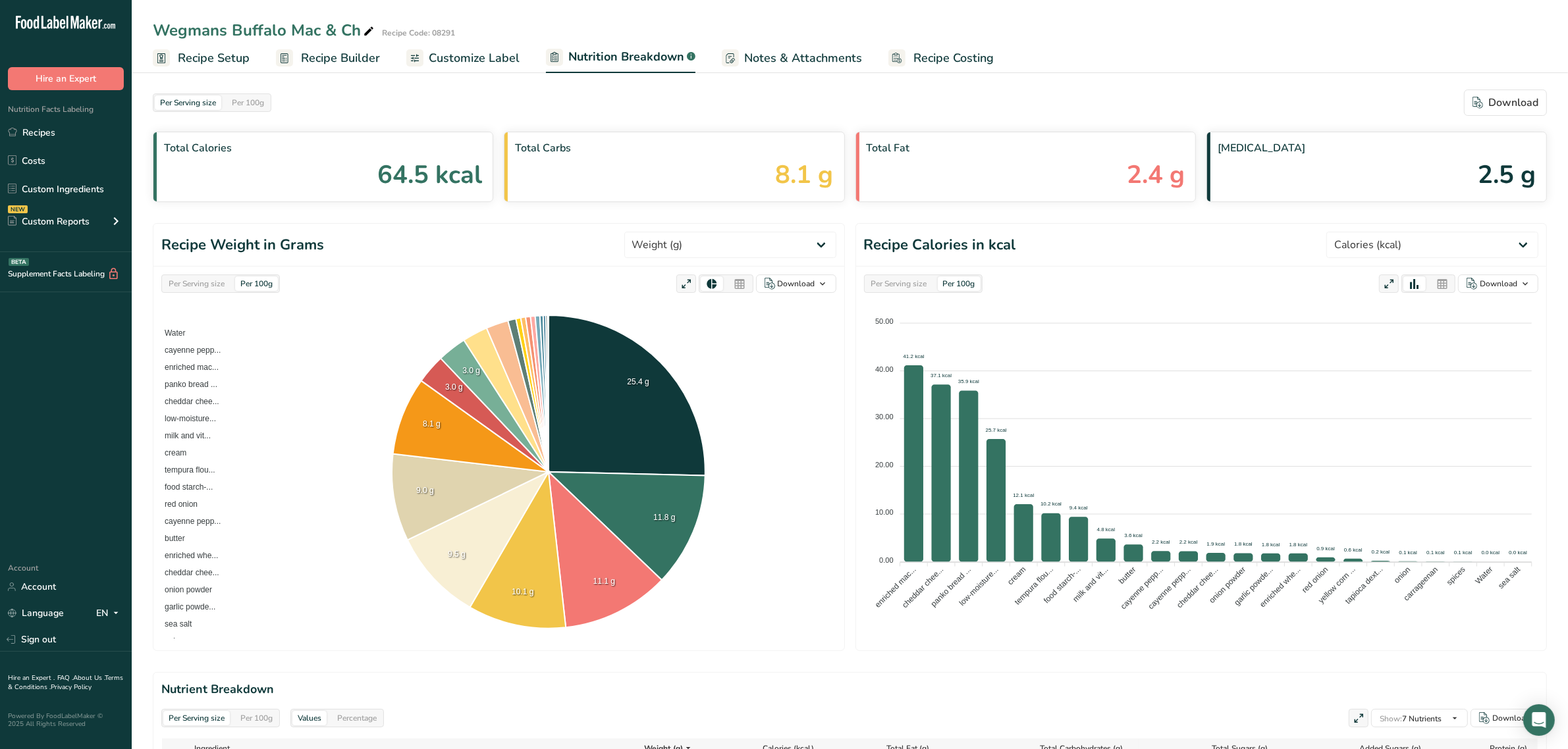
click at [478, 58] on span "Customize Label" at bounding box center [474, 58] width 91 height 18
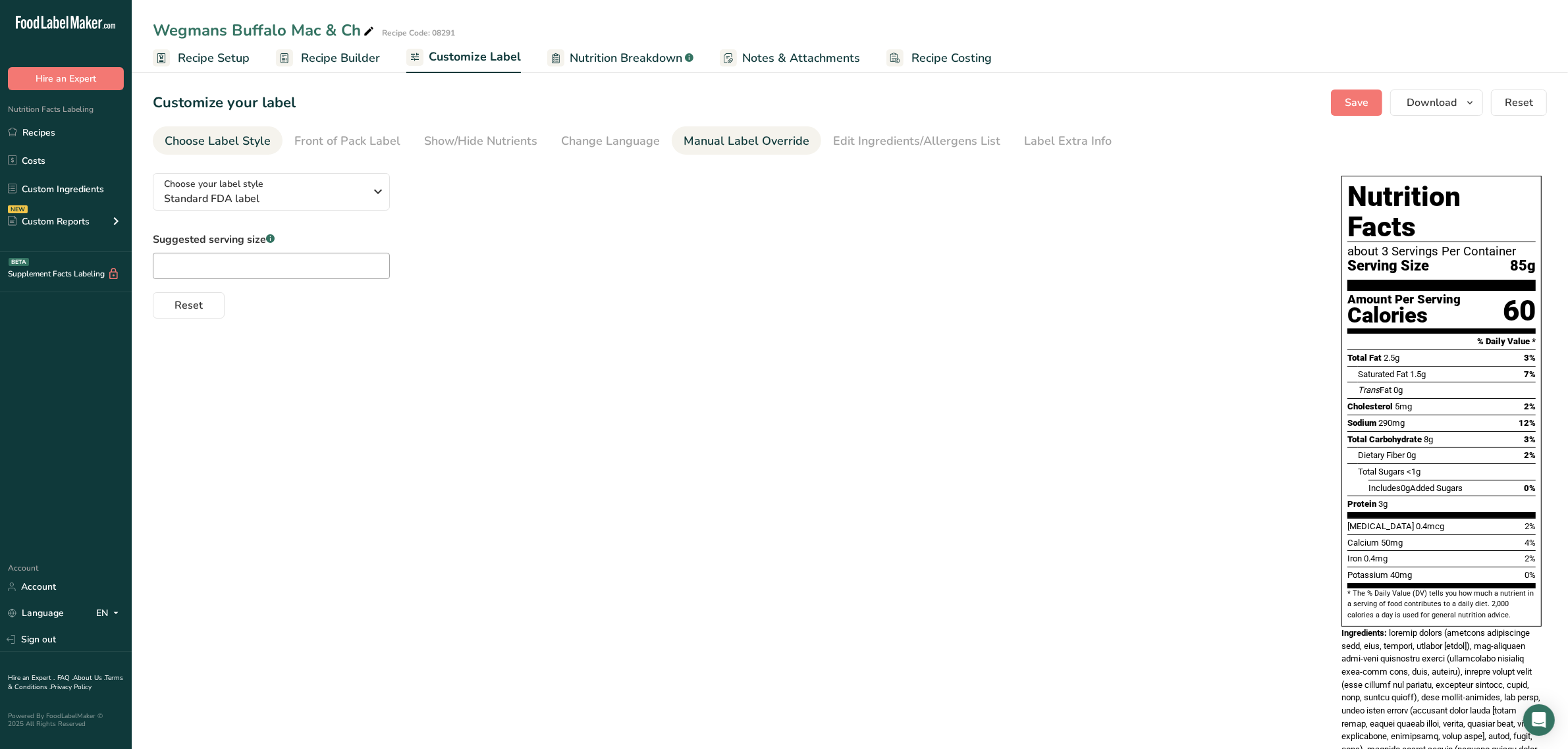
click at [713, 136] on div "Manual Label Override" at bounding box center [746, 140] width 126 height 18
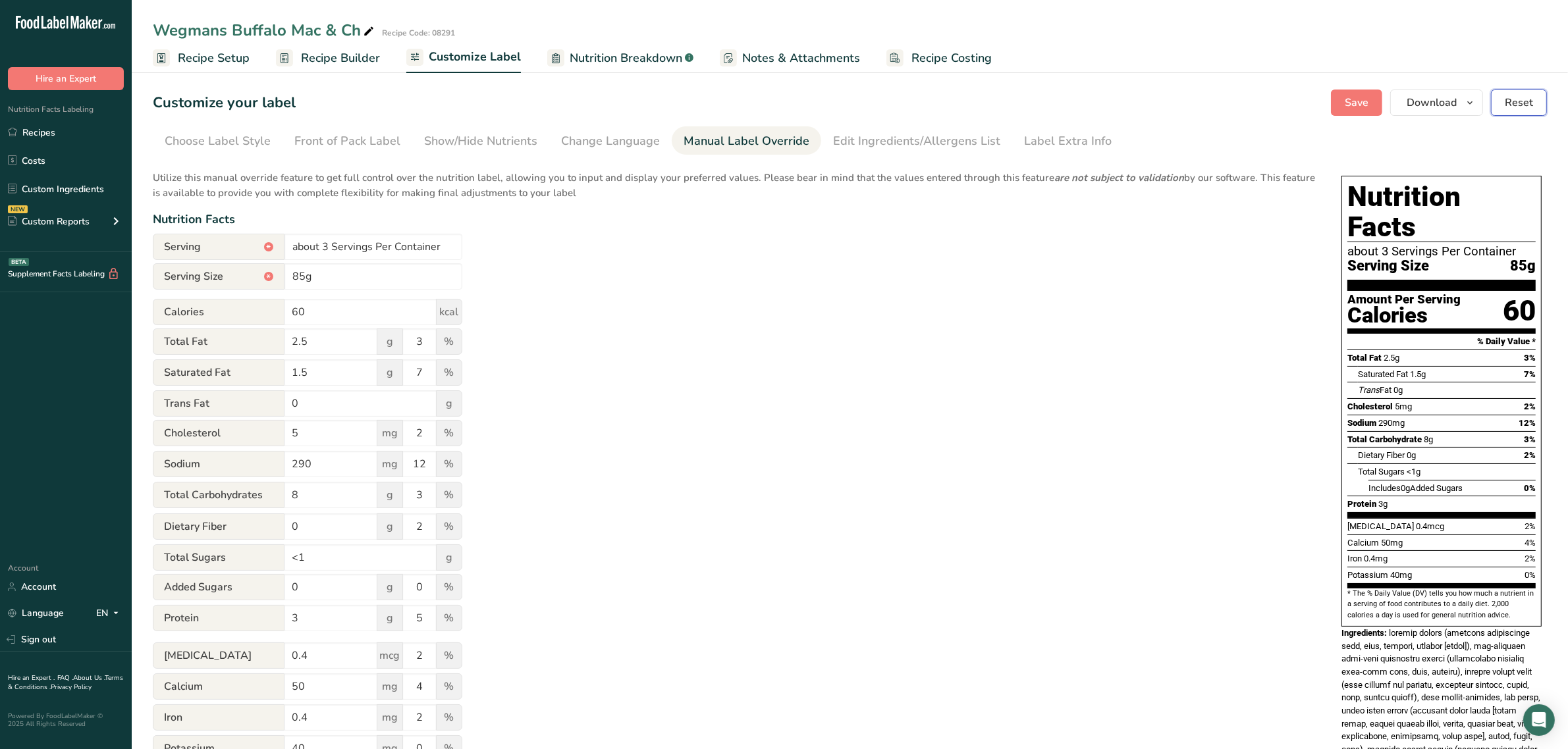
click at [1535, 102] on button "Reset" at bounding box center [1519, 103] width 56 height 26
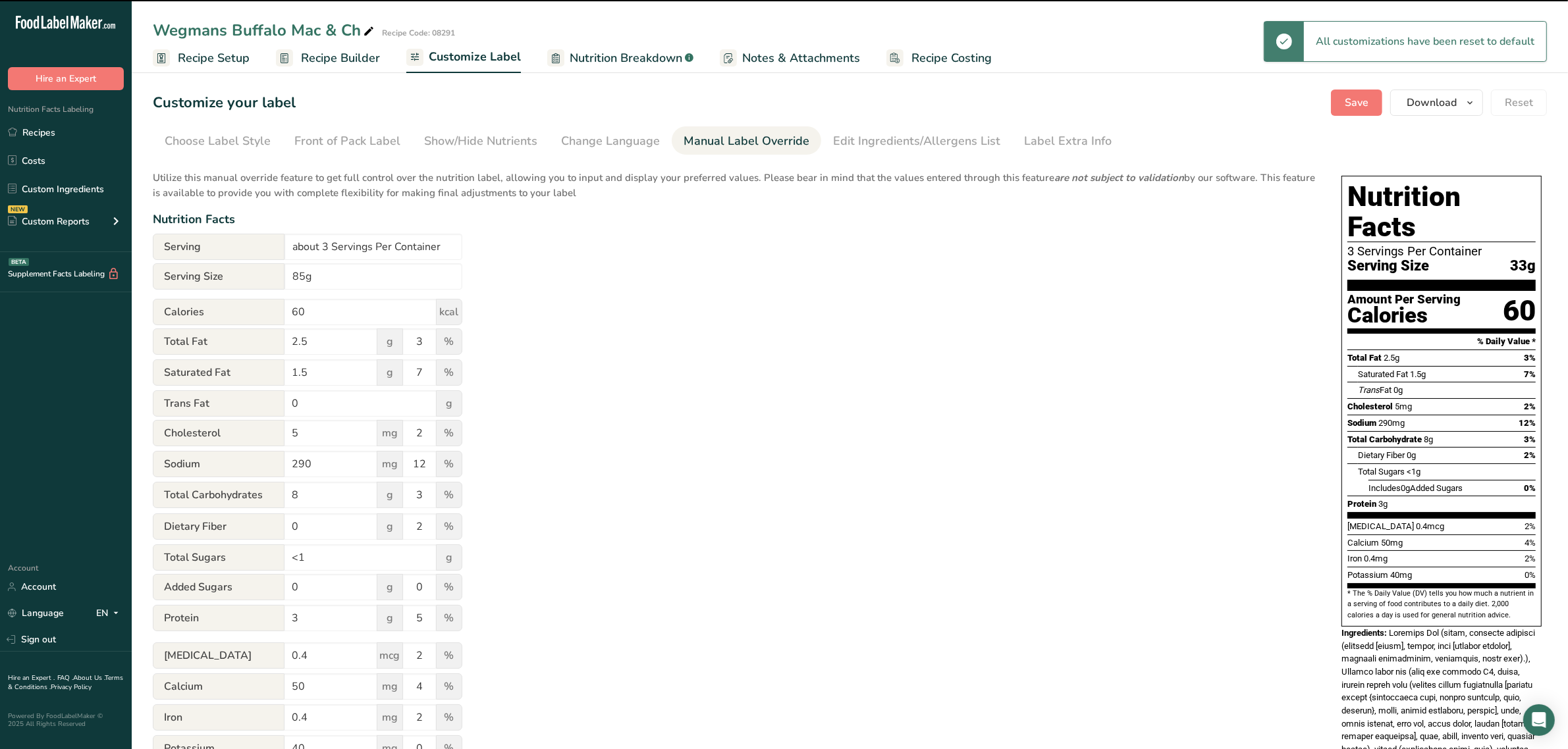
type input "3 Servings Per Container"
type input "33g"
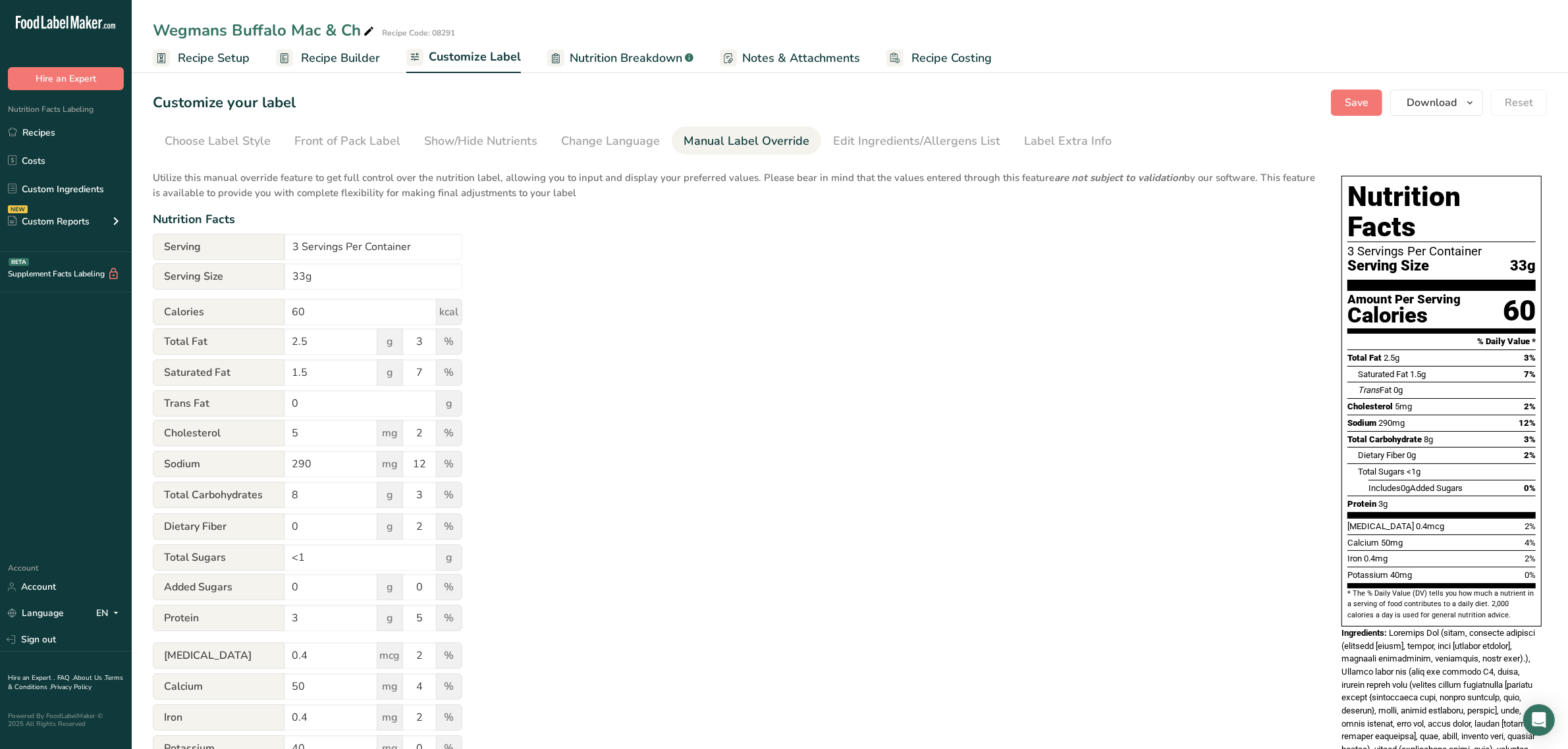
click at [224, 64] on span "Recipe Setup" at bounding box center [213, 58] width 71 height 18
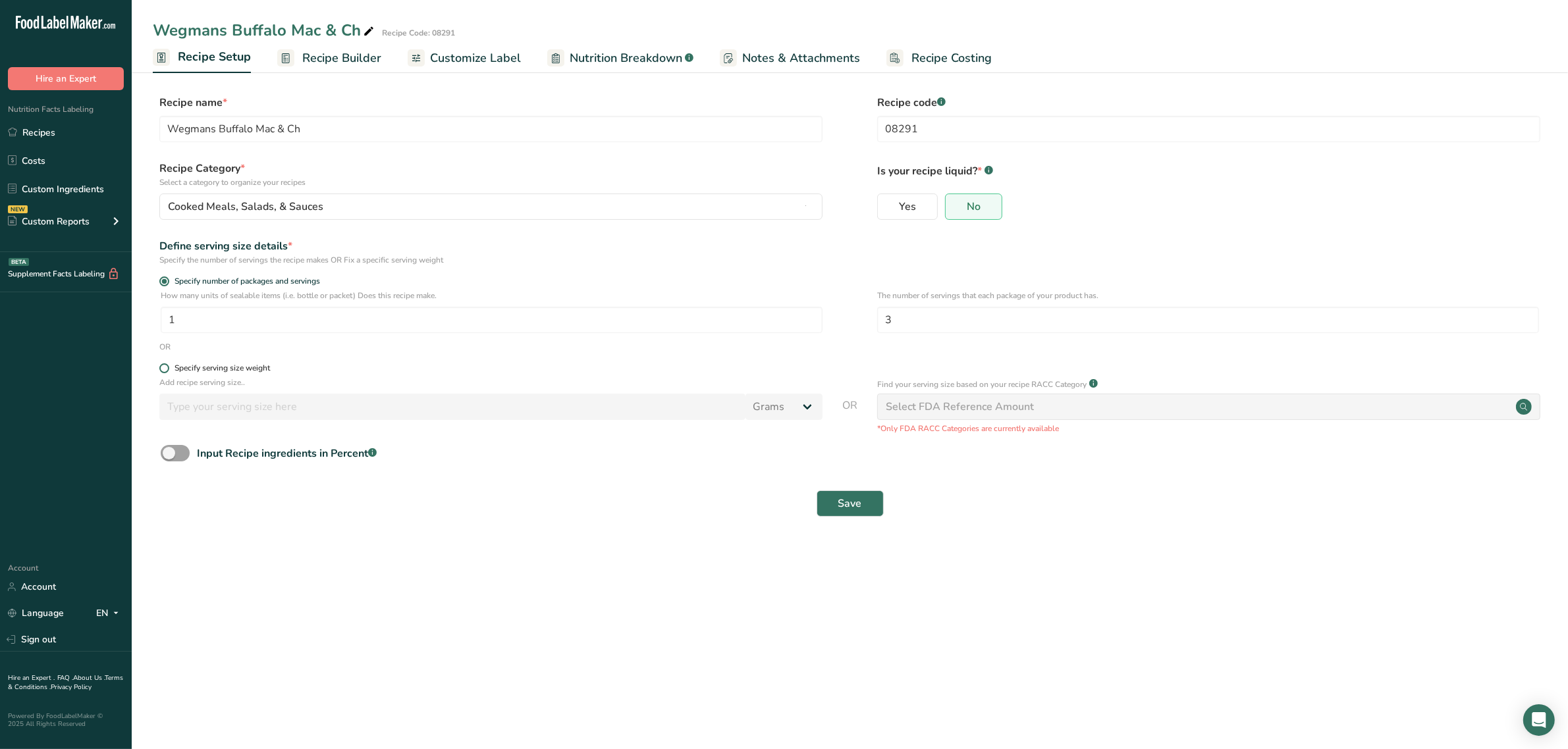
click at [256, 363] on div "Specify serving size weight" at bounding box center [222, 368] width 95 height 10
click at [168, 364] on input "Specify serving size weight" at bounding box center [164, 368] width 8 height 8
radio input "true"
radio input "false"
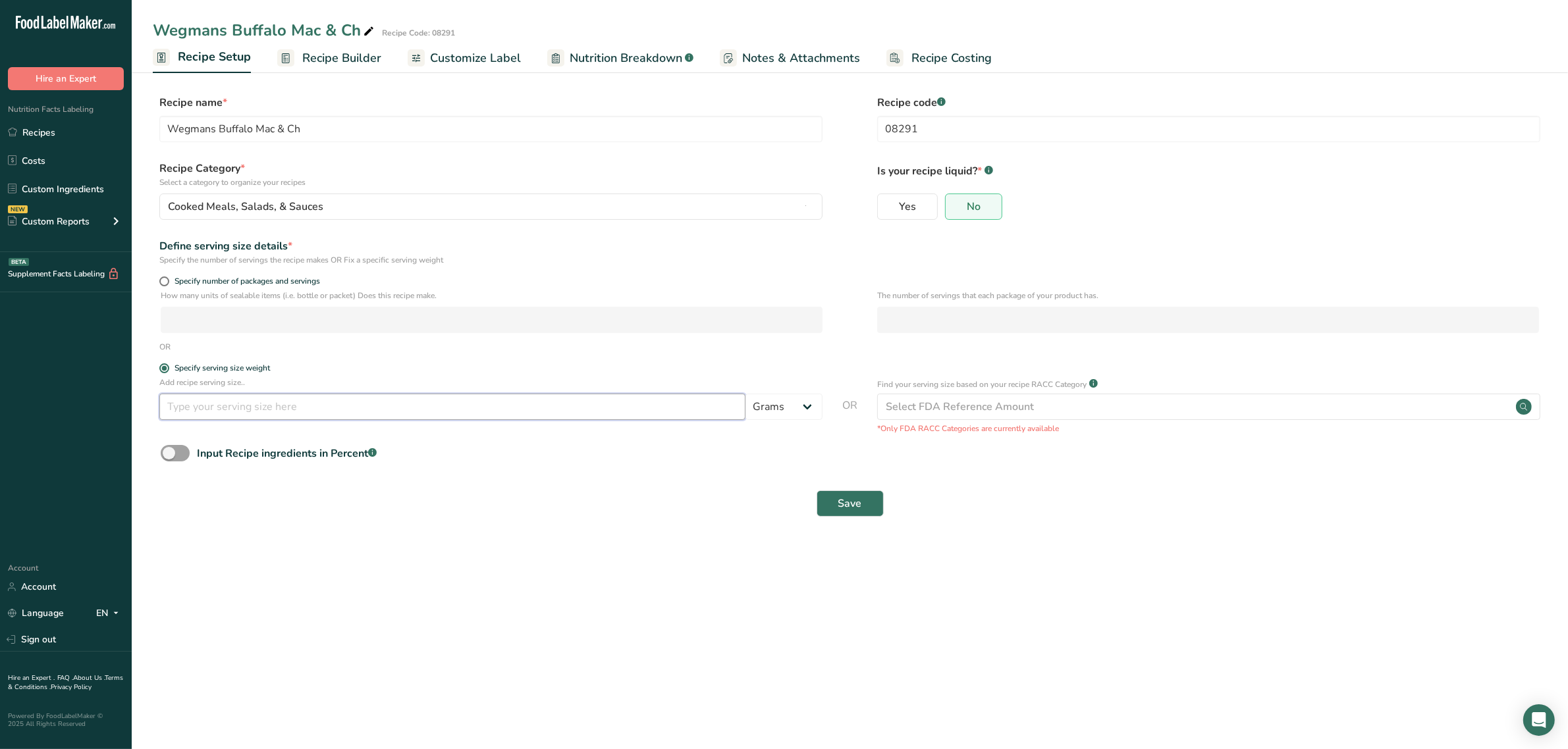
click at [281, 404] on input "number" at bounding box center [452, 407] width 586 height 26
type input "85"
click at [846, 502] on span "Save" at bounding box center [850, 503] width 24 height 16
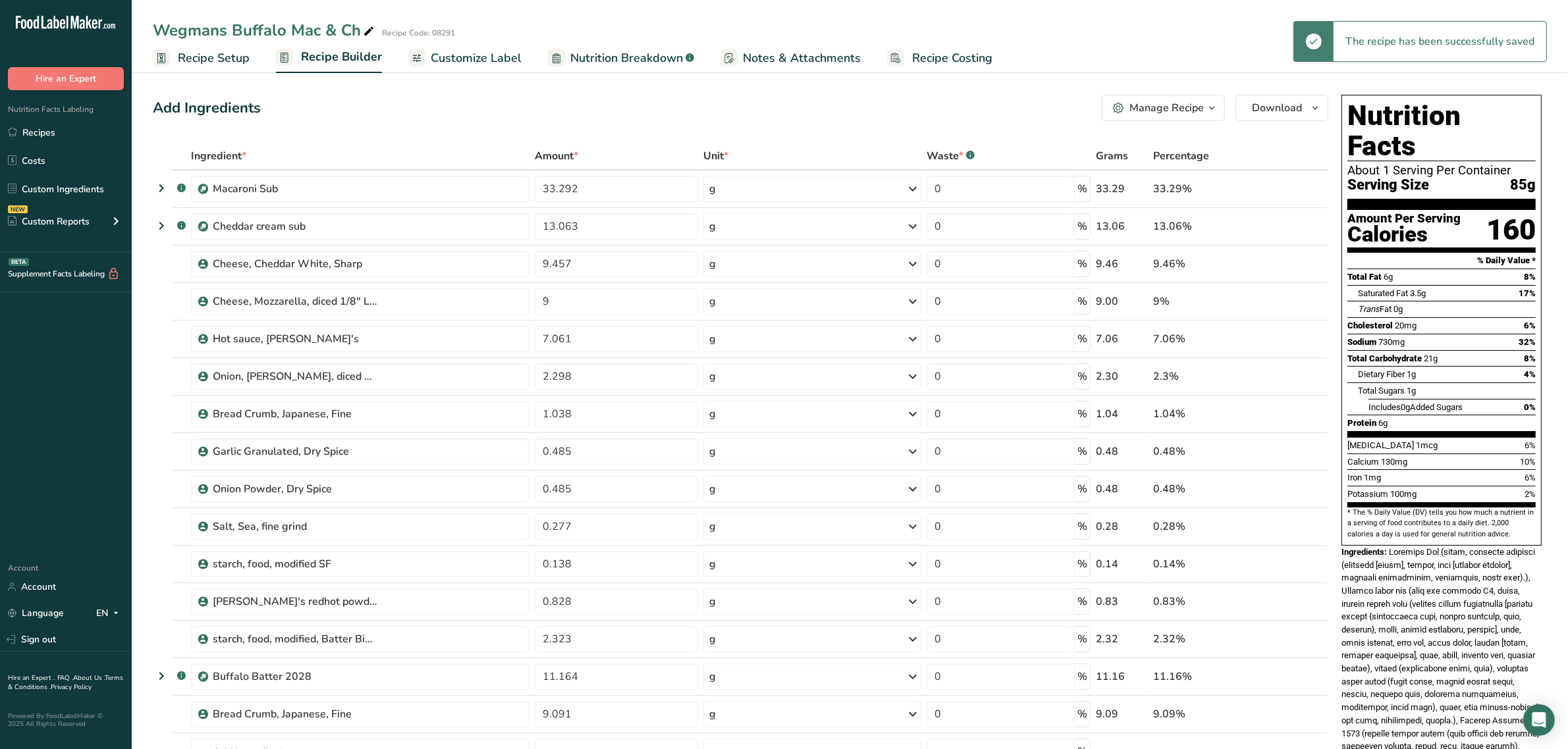
click at [607, 54] on span "Nutrition Breakdown" at bounding box center [627, 58] width 113 height 18
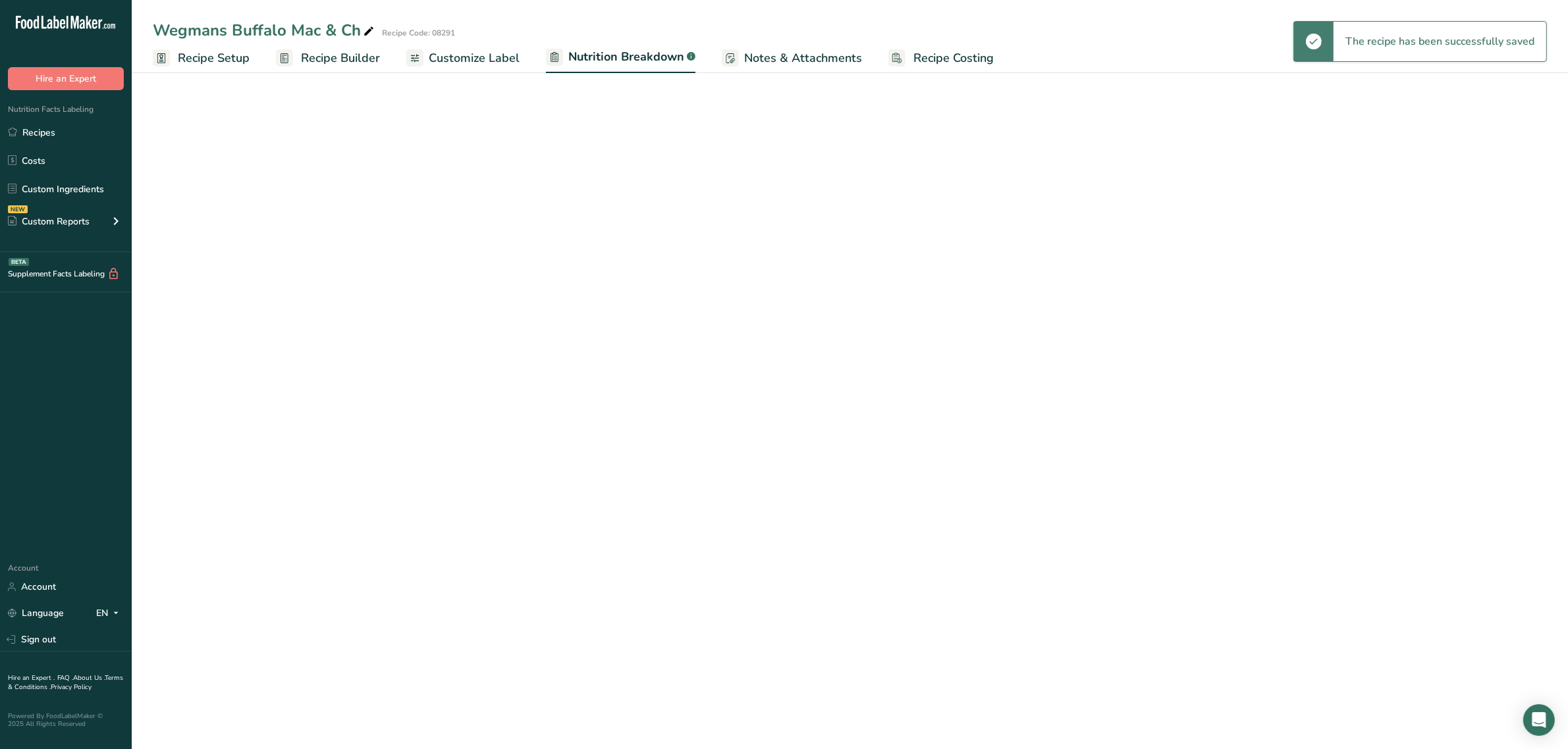
select select "Calories"
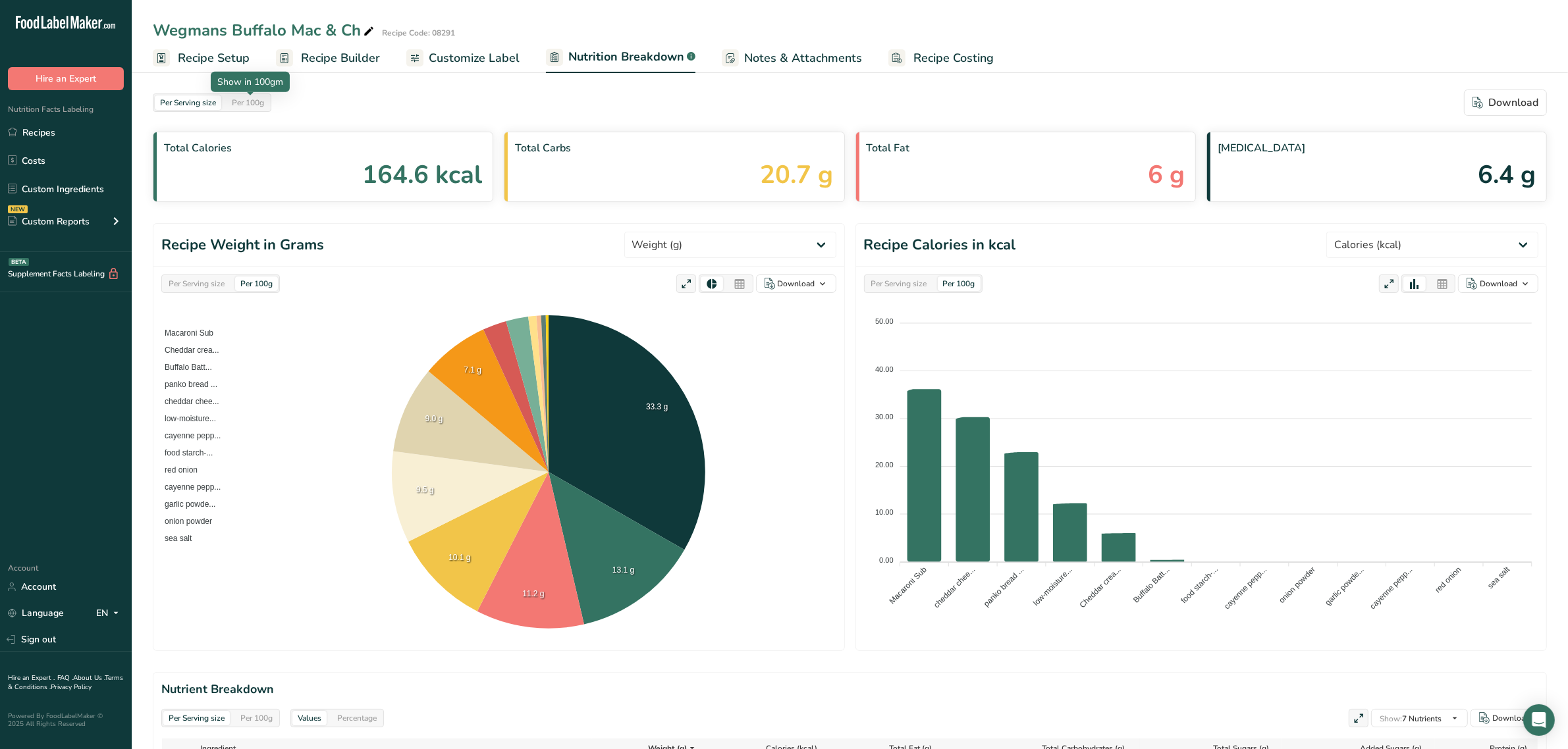
click at [213, 58] on span "Recipe Setup" at bounding box center [213, 58] width 71 height 18
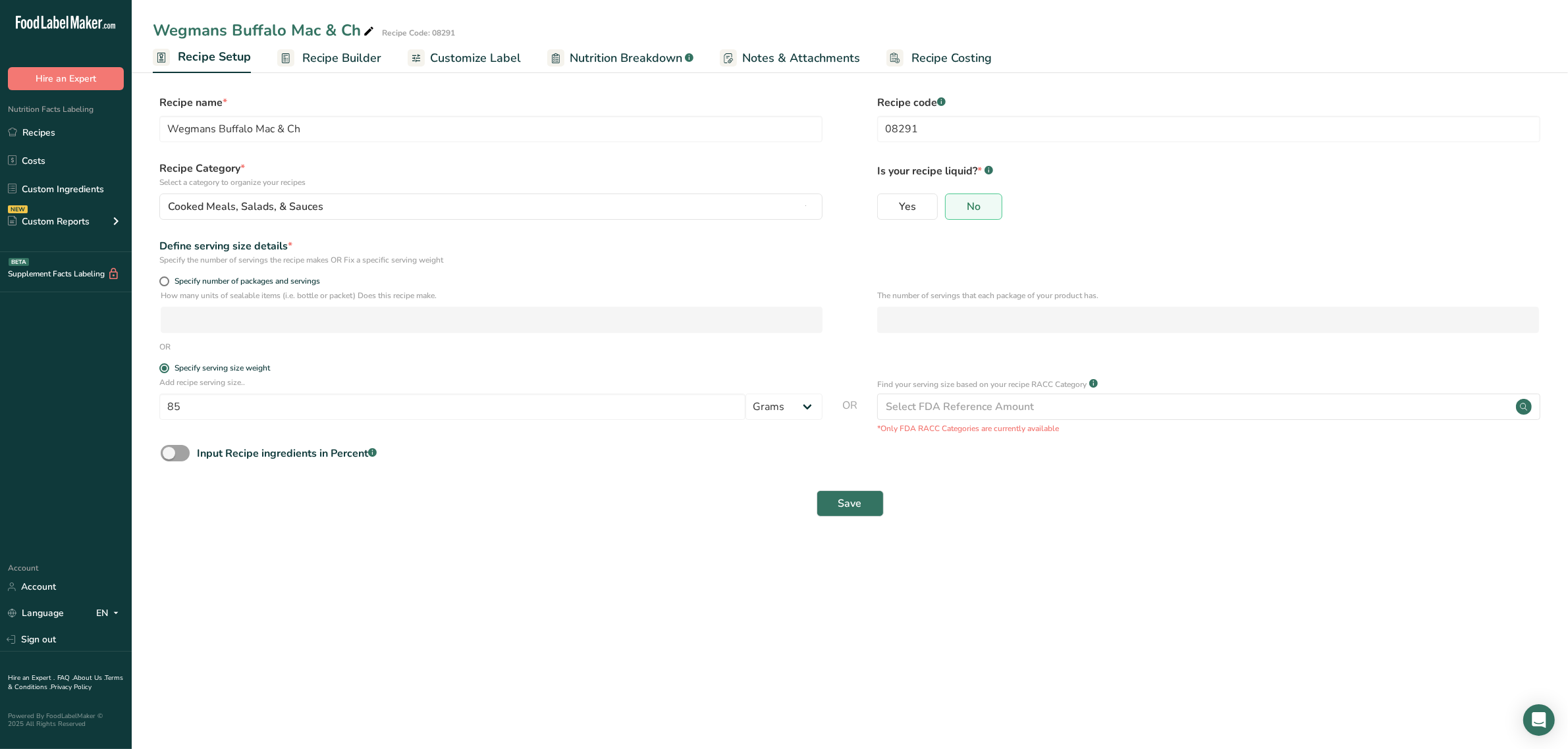
click at [339, 63] on span "Recipe Builder" at bounding box center [342, 58] width 79 height 18
click at [215, 44] on link "Recipe Setup" at bounding box center [202, 58] width 98 height 31
click at [215, 58] on span "Recipe Setup" at bounding box center [214, 57] width 73 height 18
click at [27, 127] on link "Recipes" at bounding box center [66, 132] width 132 height 25
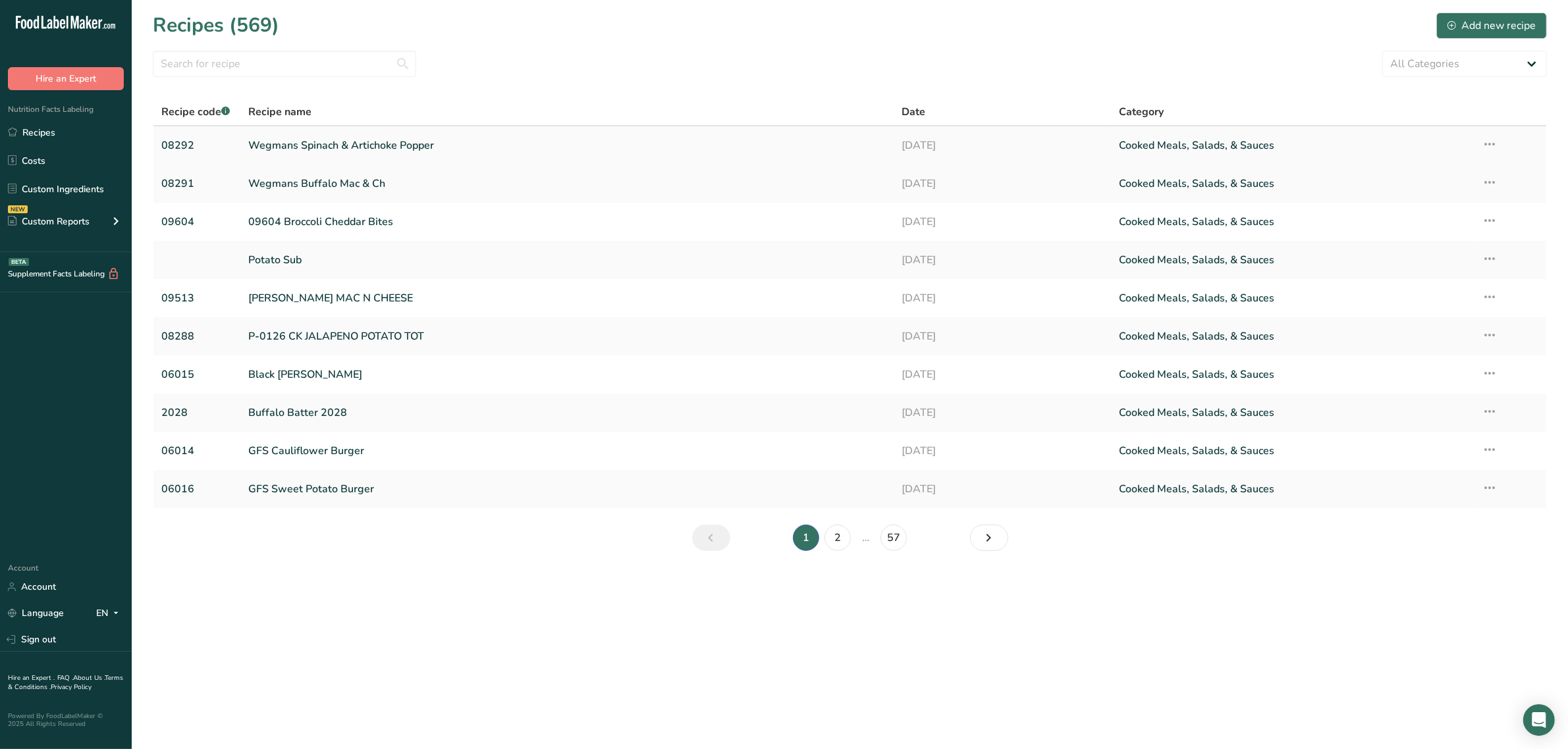
click at [305, 147] on link "Wegmans Spinach & Artichoke Popper" at bounding box center [566, 146] width 637 height 28
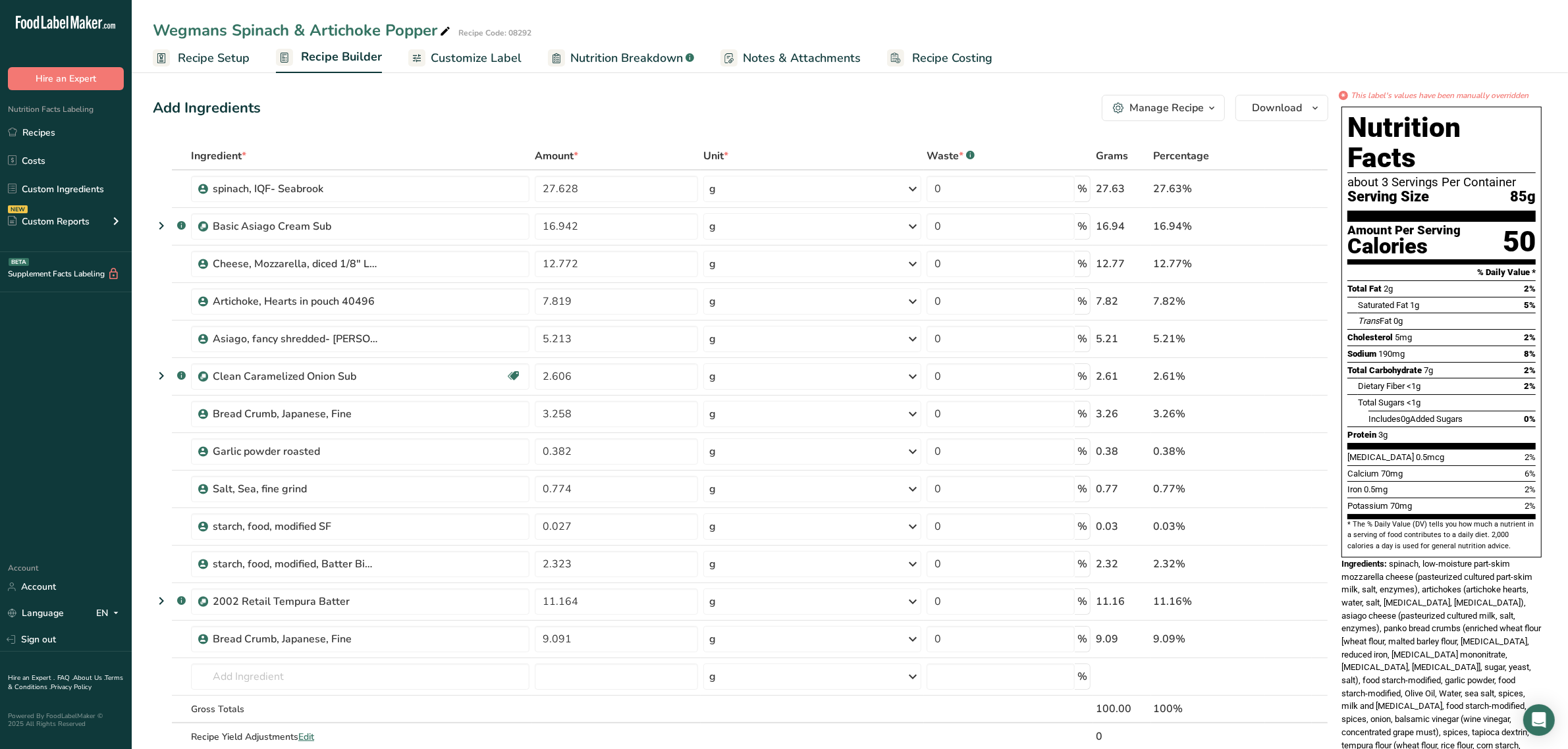
click at [511, 58] on span "Customize Label" at bounding box center [476, 58] width 91 height 18
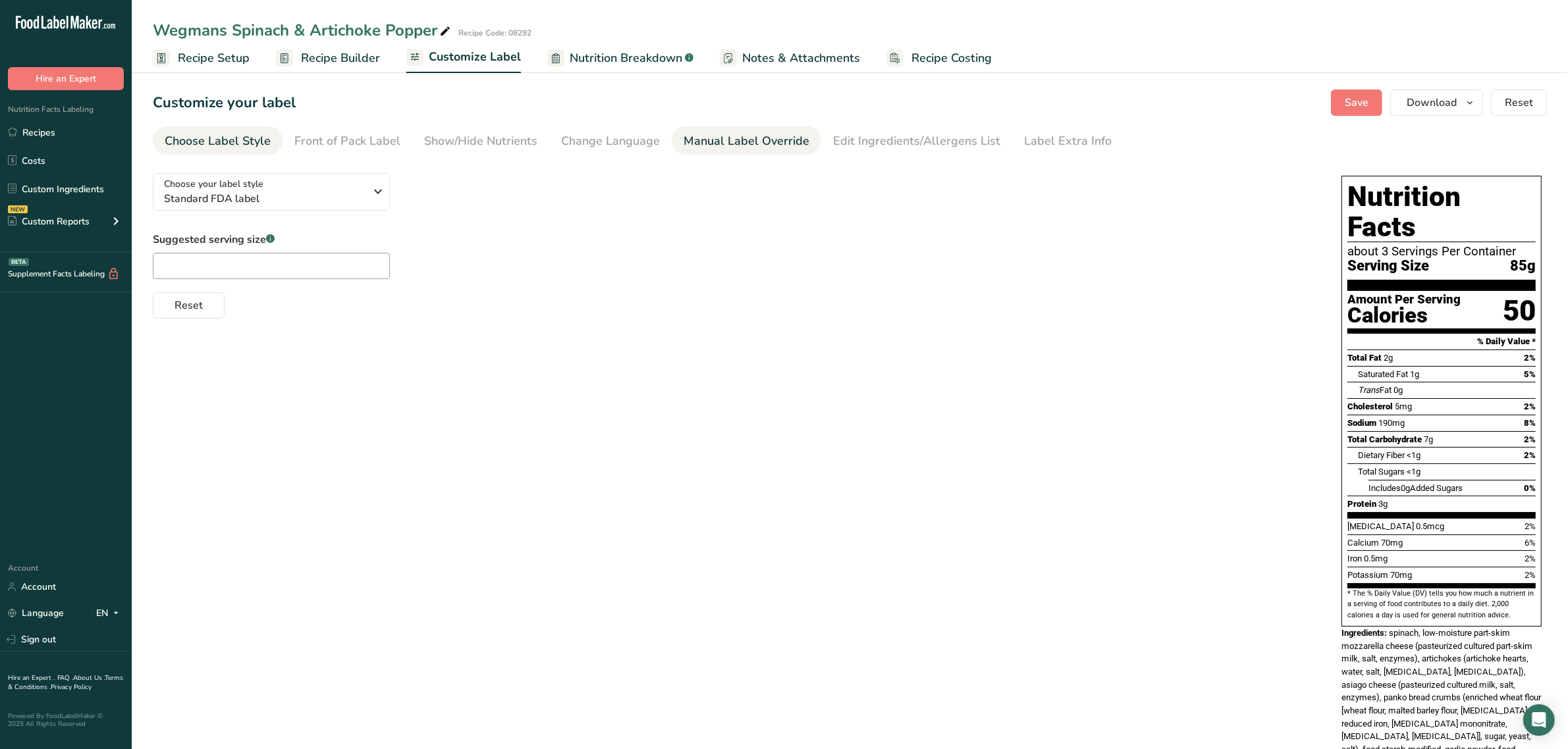
click at [690, 135] on div "Manual Label Override" at bounding box center [746, 140] width 126 height 18
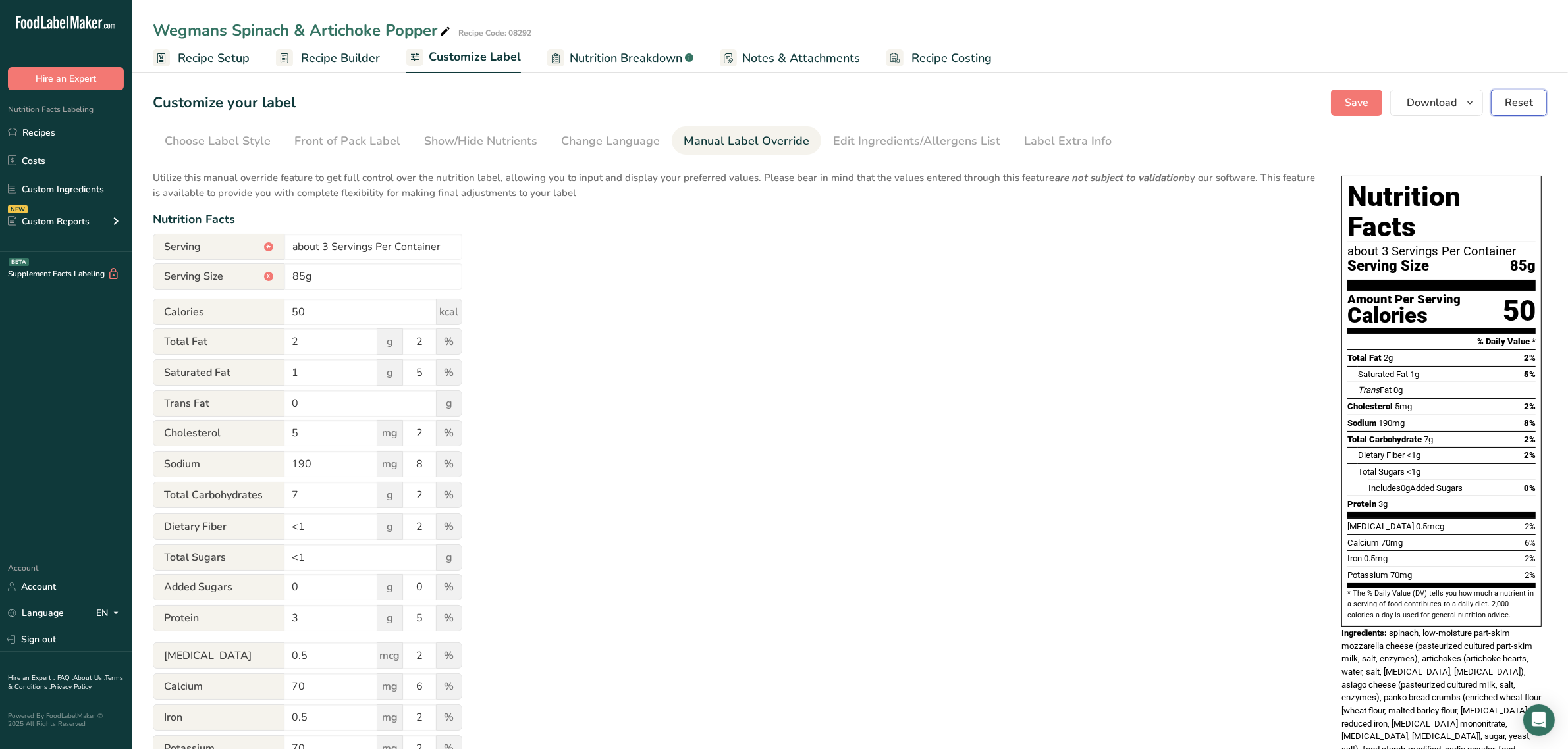
click at [1516, 95] on span "Reset" at bounding box center [1519, 103] width 28 height 16
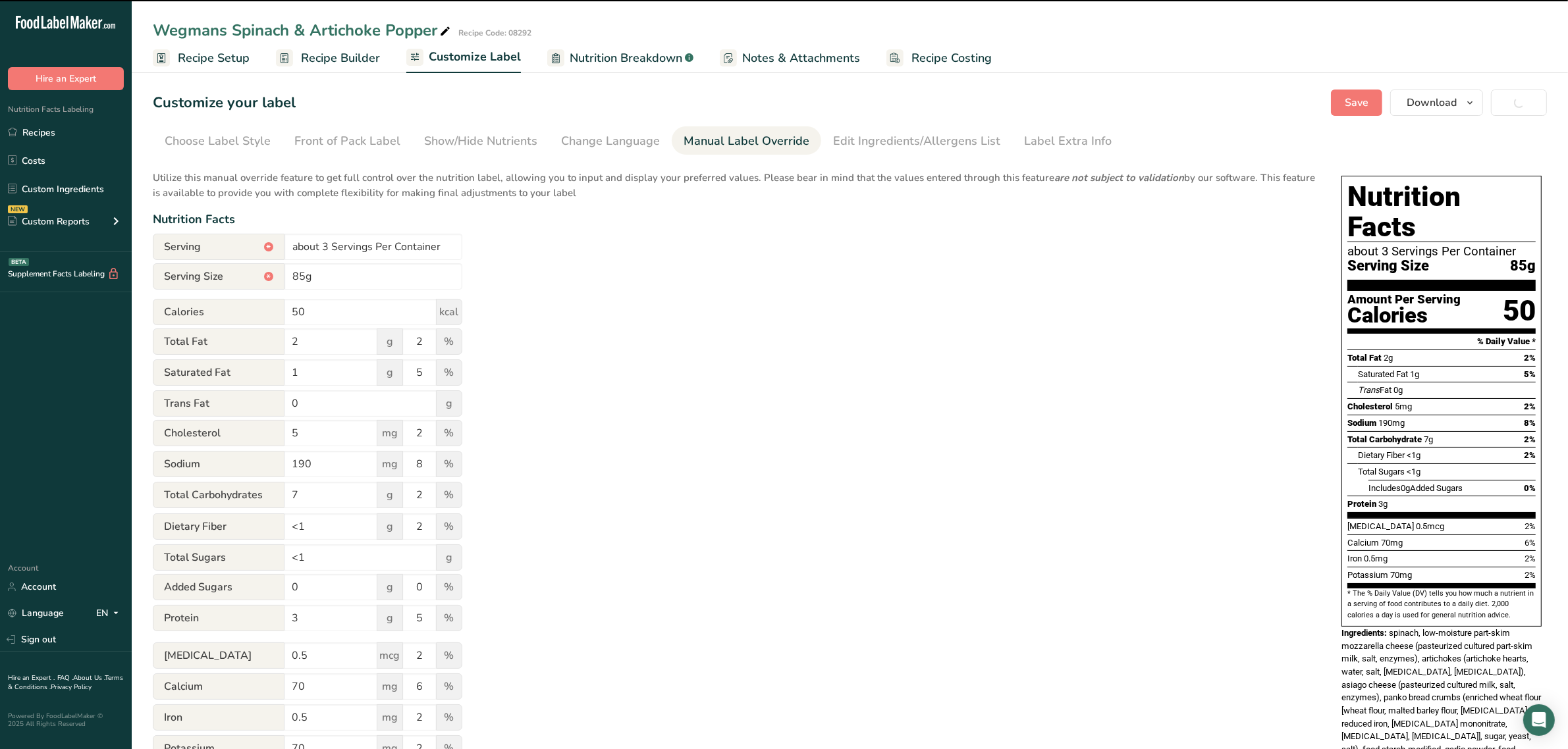
type input "3 Servings Per Container"
type input "33g"
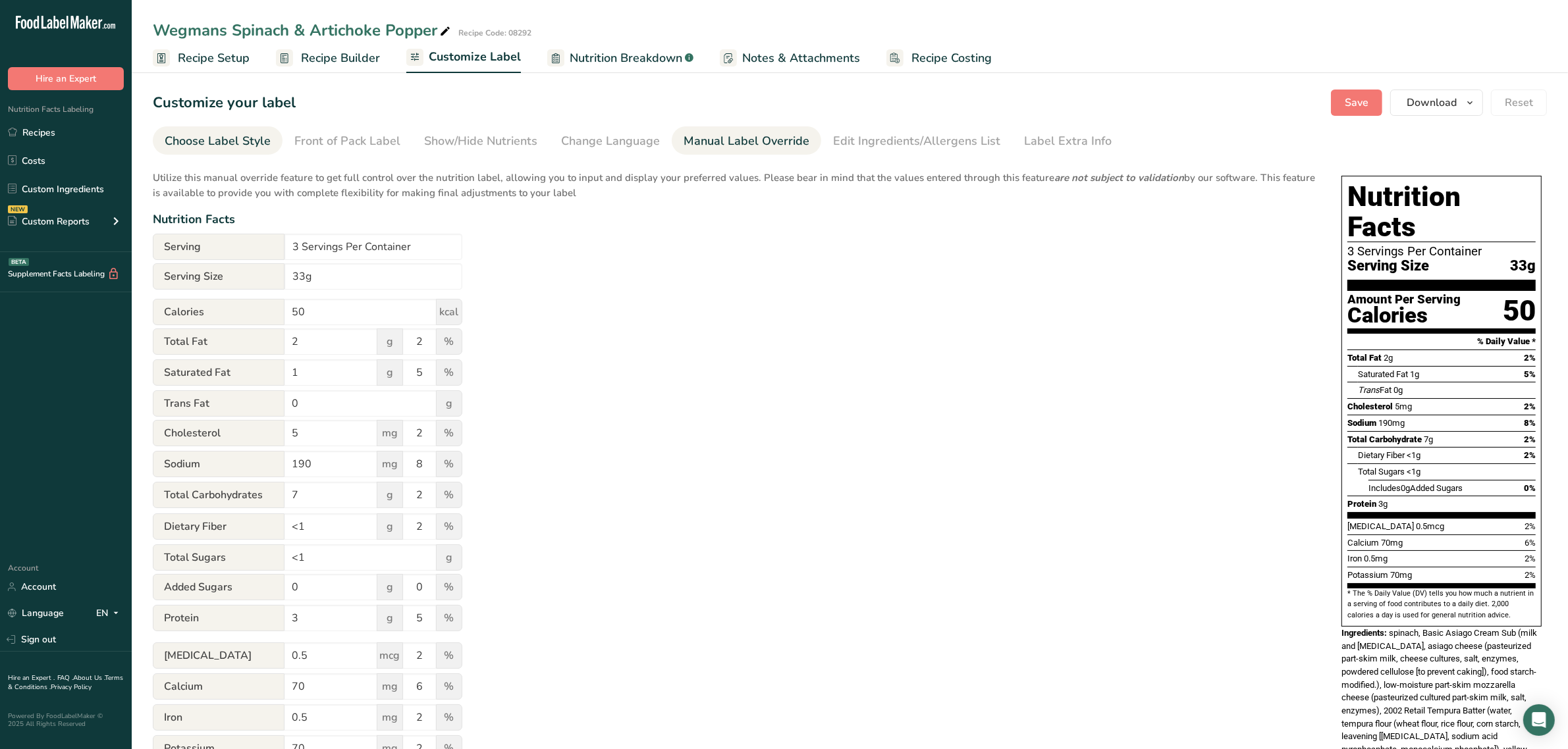
click at [209, 152] on link "Choose Label Style" at bounding box center [217, 141] width 106 height 30
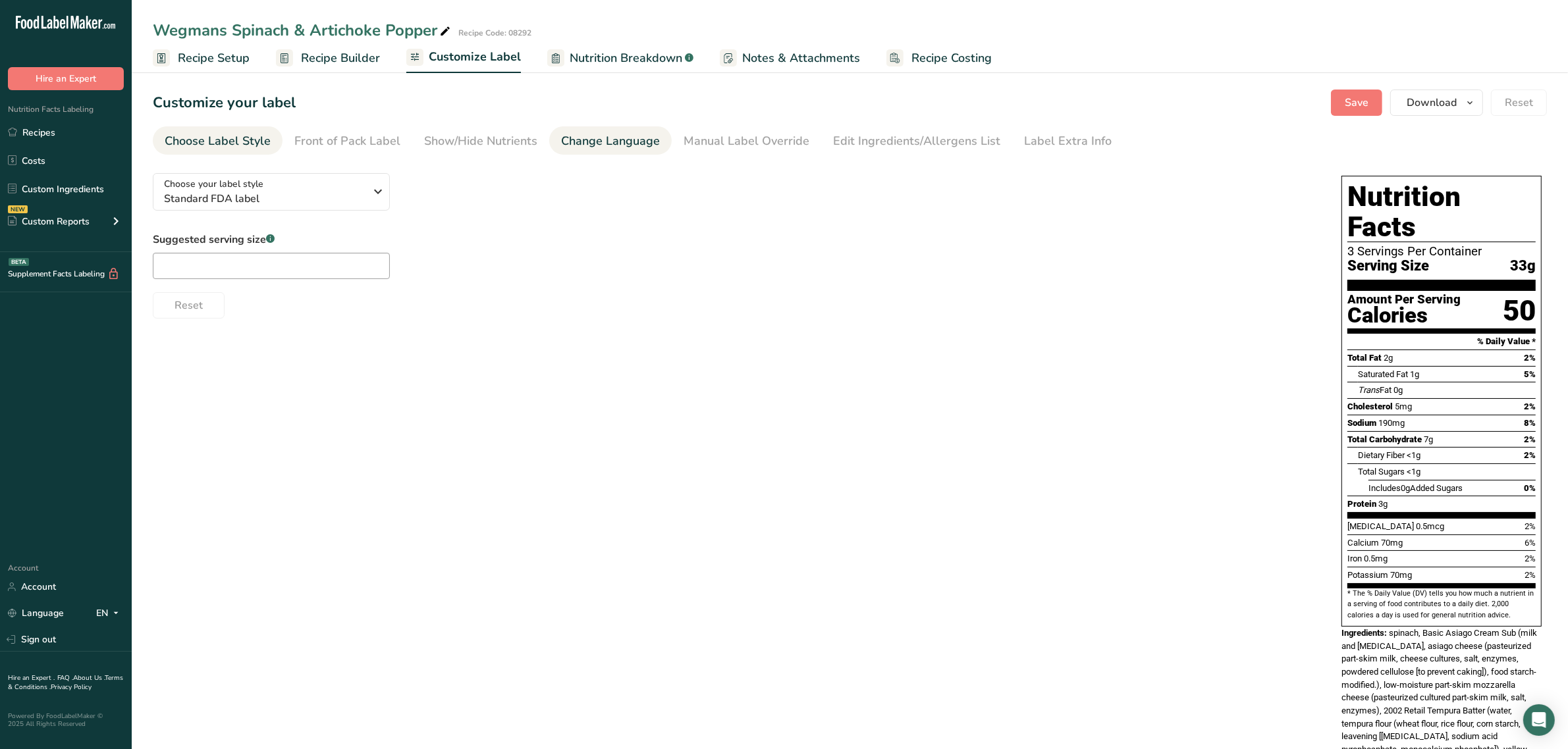
click at [550, 140] on li "Change Language" at bounding box center [610, 140] width 123 height 28
click at [745, 141] on div "Manual Label Override" at bounding box center [746, 140] width 126 height 18
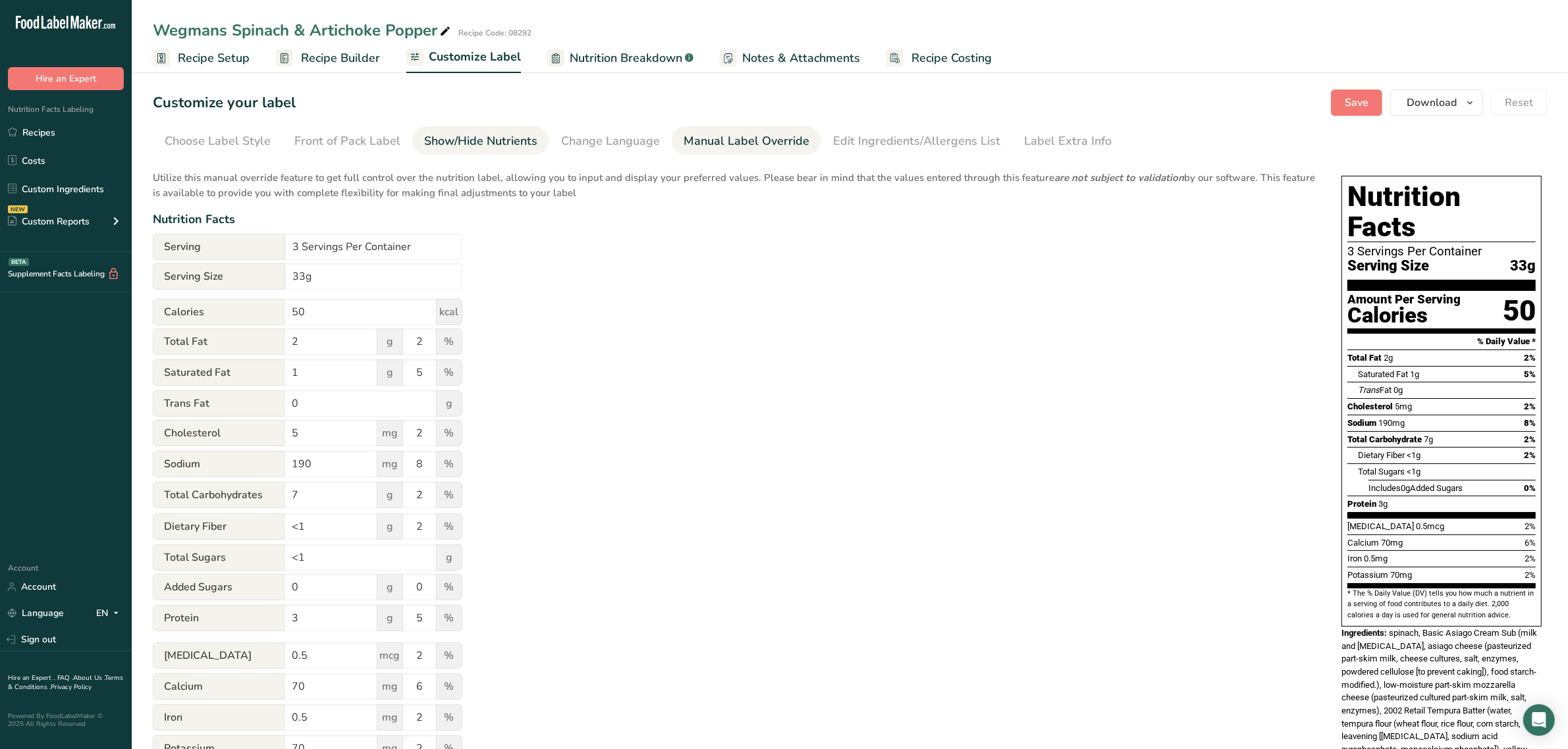
click at [498, 153] on link "Show/Hide Nutrients" at bounding box center [481, 141] width 114 height 30
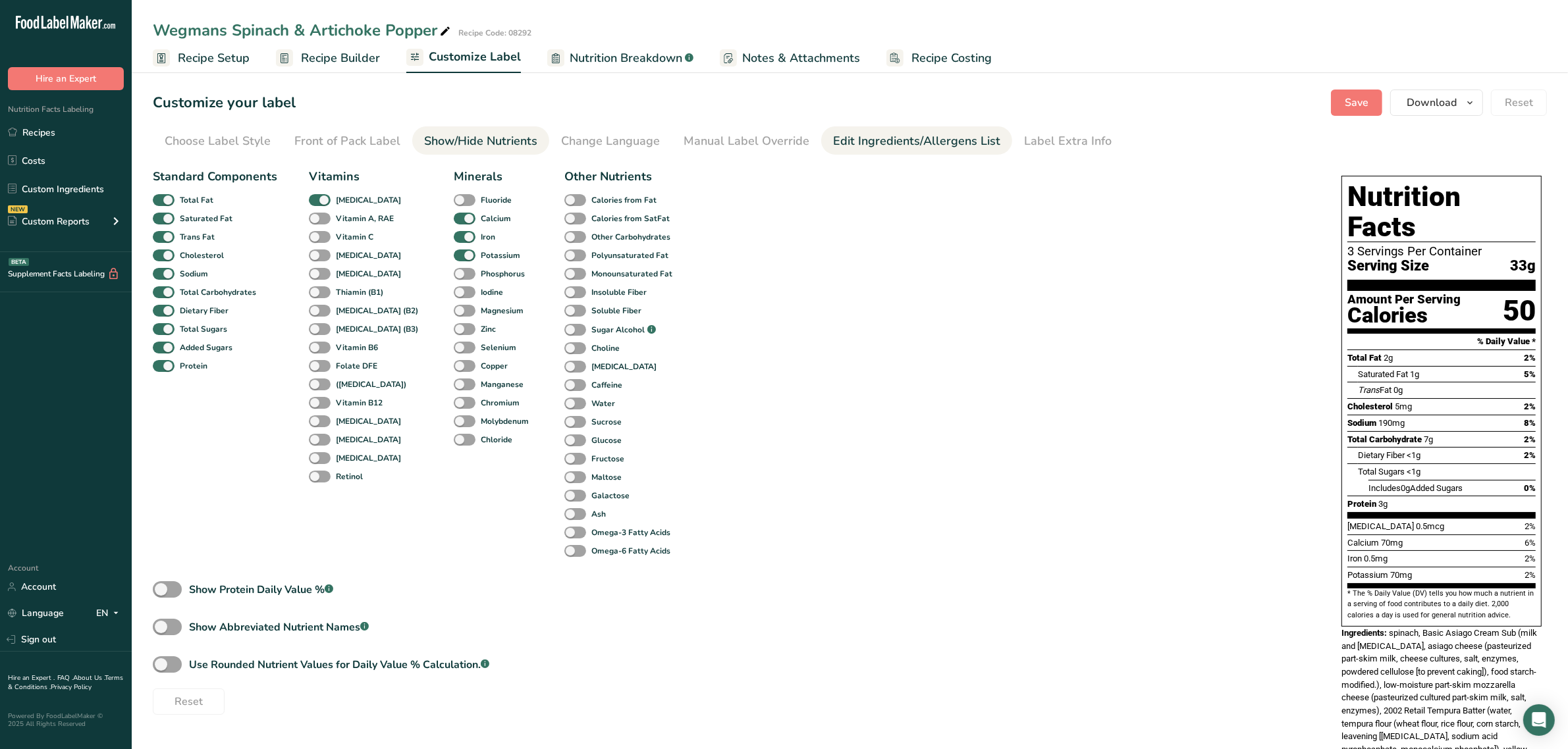
click at [841, 135] on div "Edit Ingredients/Allergens List" at bounding box center [917, 140] width 167 height 18
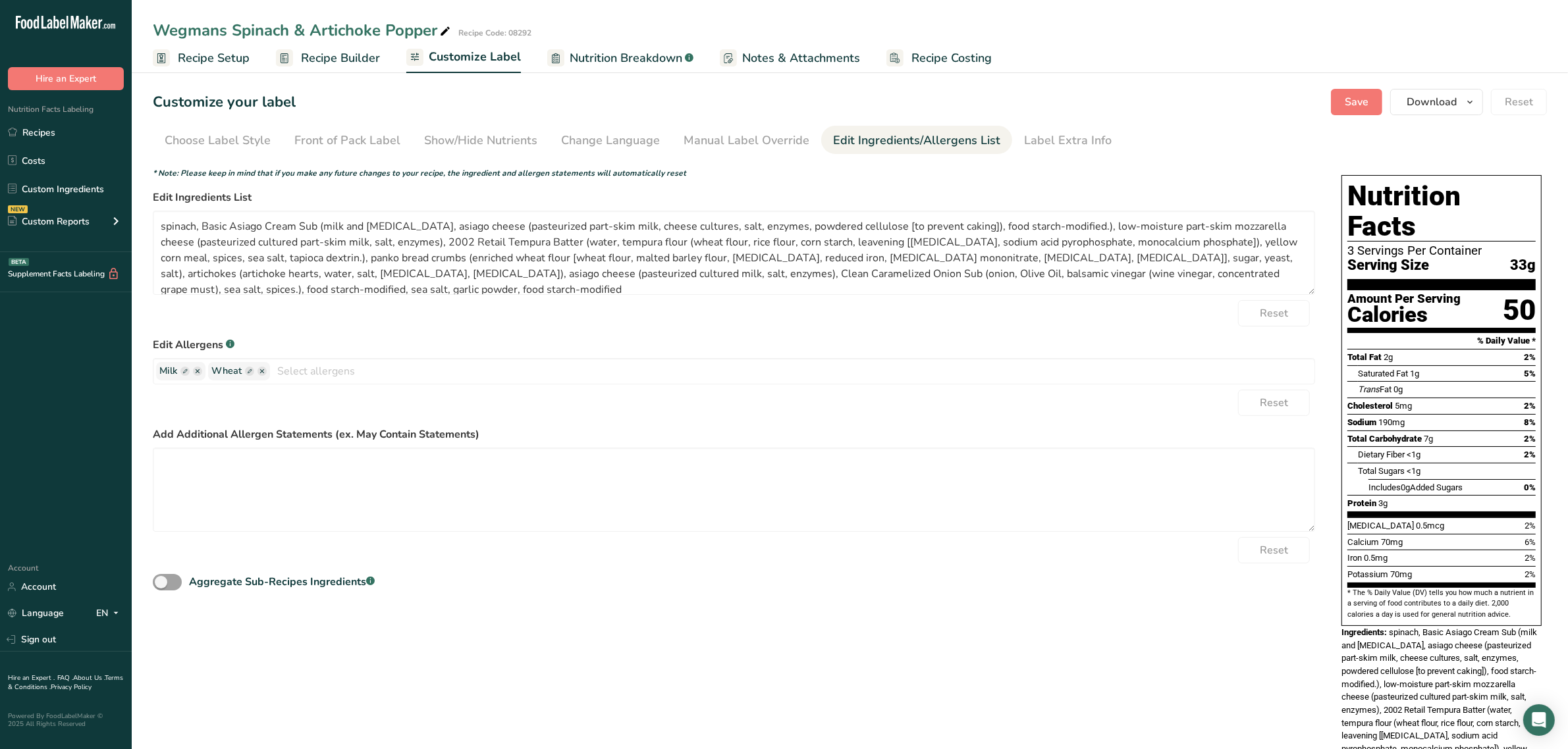
scroll to position [82, 0]
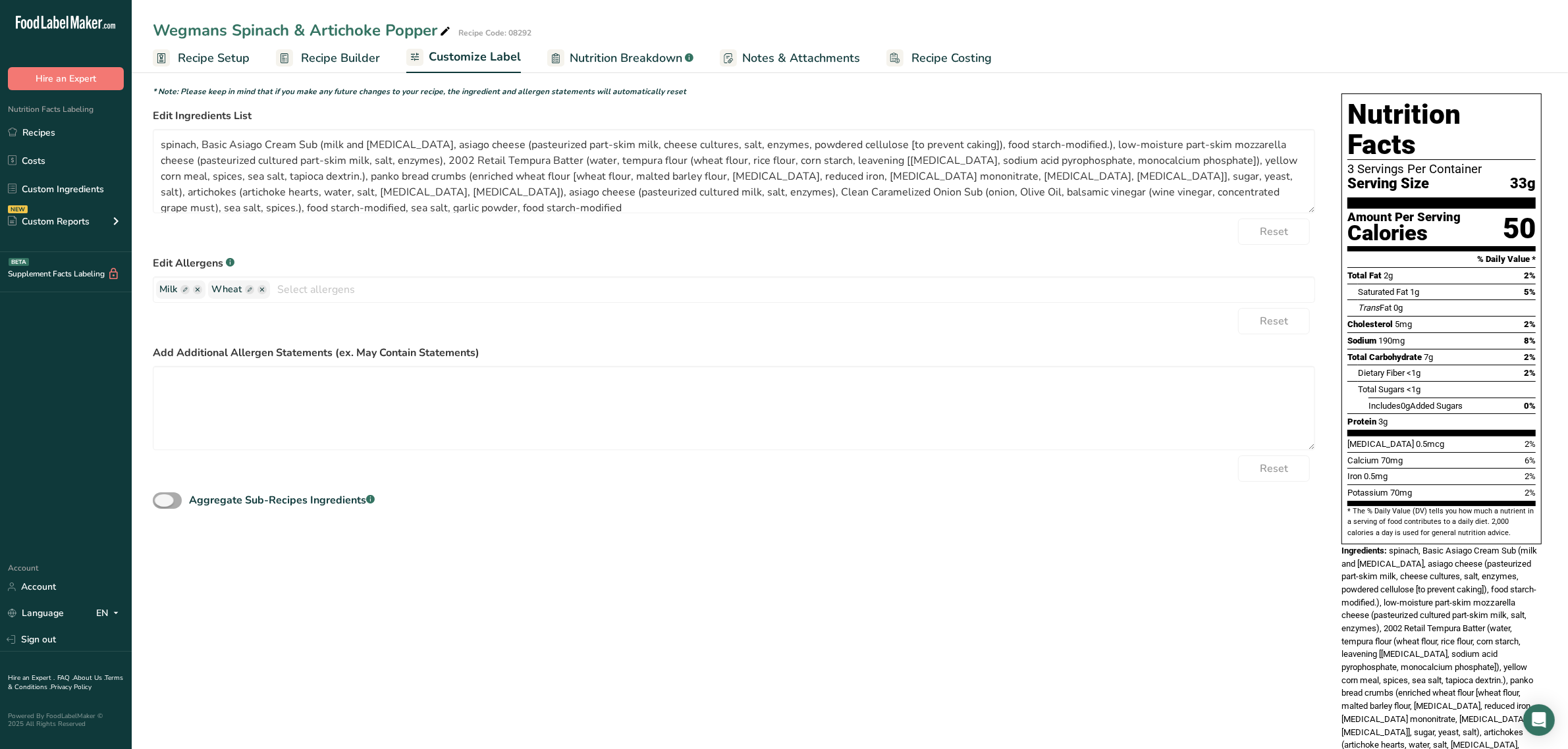
click at [168, 497] on span at bounding box center [167, 500] width 29 height 16
click at [161, 497] on input "Aggregate Sub-Recipes Ingredients .a-a{fill:#347362;}.b-a{fill:#fff;}" at bounding box center [157, 500] width 8 height 8
checkbox input "true"
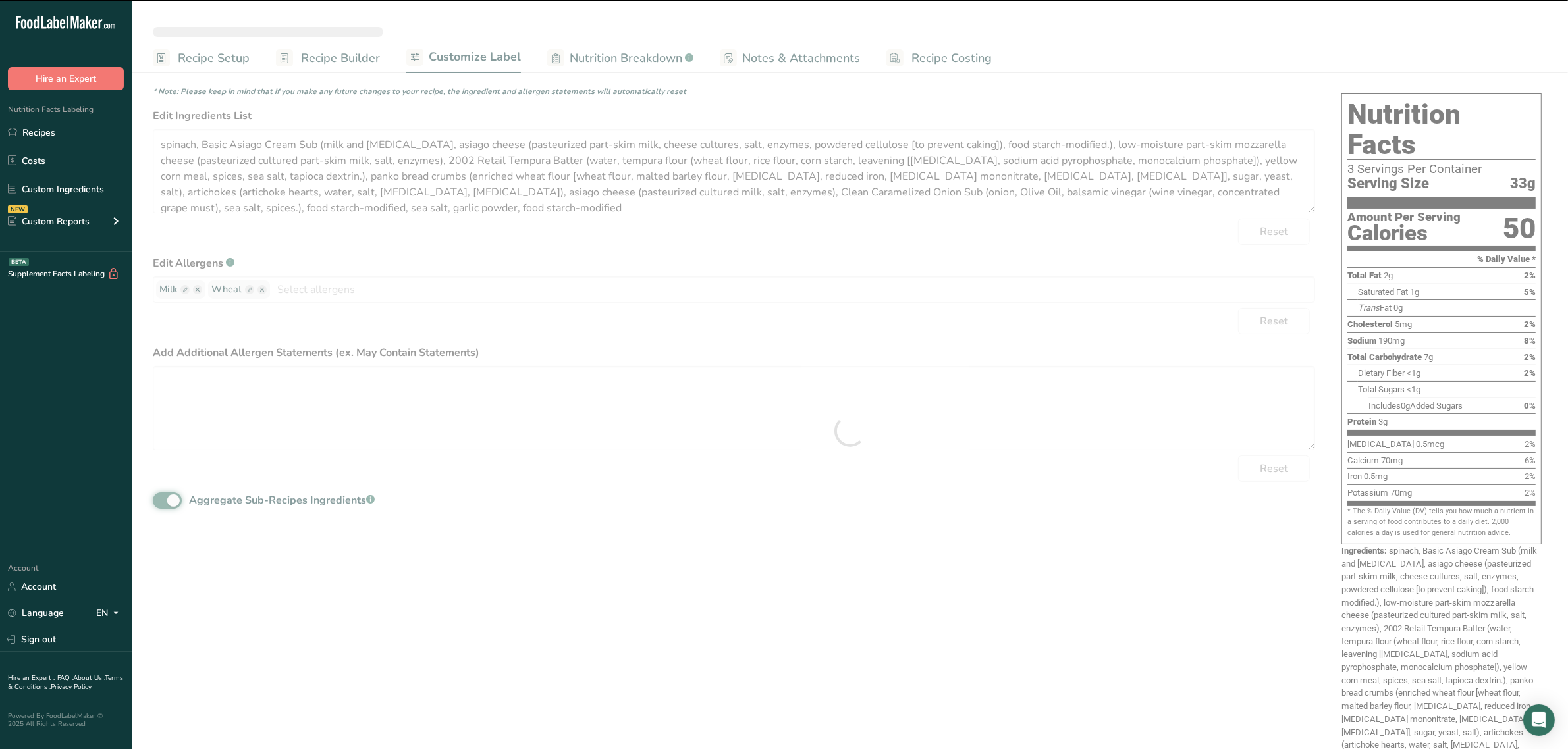
type textarea "spinach, low-moisture part-skim mozzarella cheese (pasteurized cultured part-sk…"
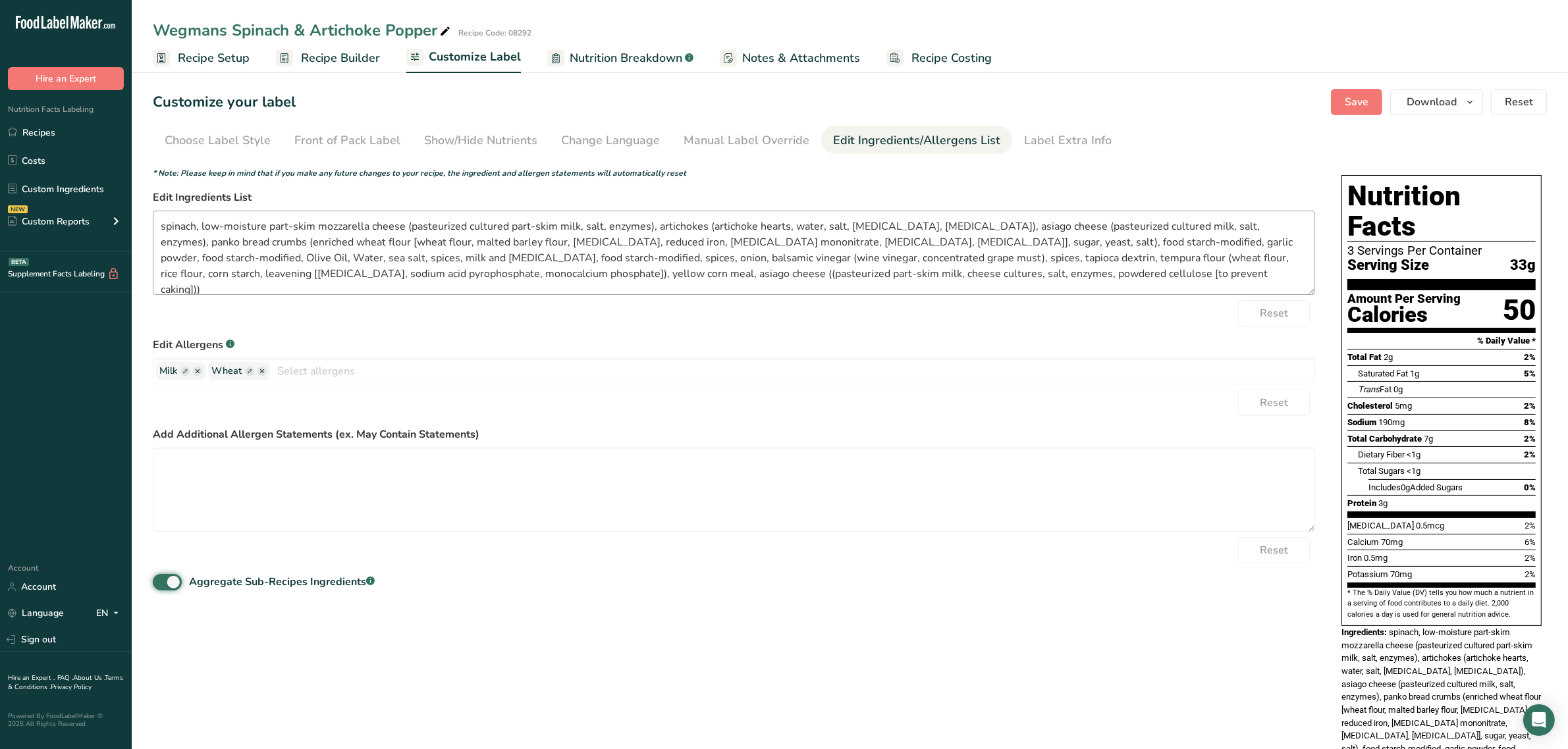
scroll to position [0, 0]
click at [1350, 93] on button "Save" at bounding box center [1356, 103] width 51 height 26
click at [243, 139] on div "Choose Label Style" at bounding box center [217, 140] width 106 height 18
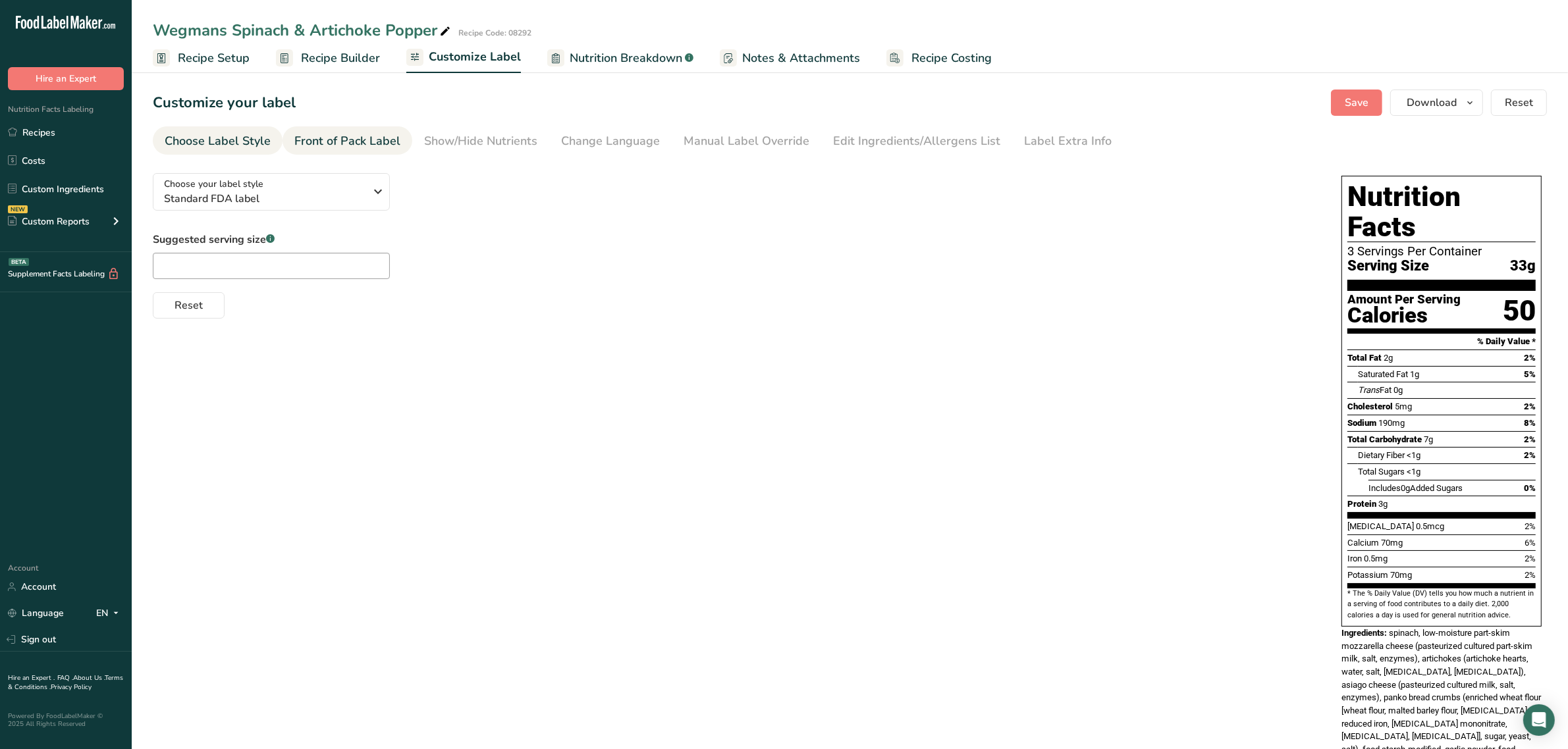
click at [336, 139] on div "Front of Pack Label" at bounding box center [347, 140] width 106 height 18
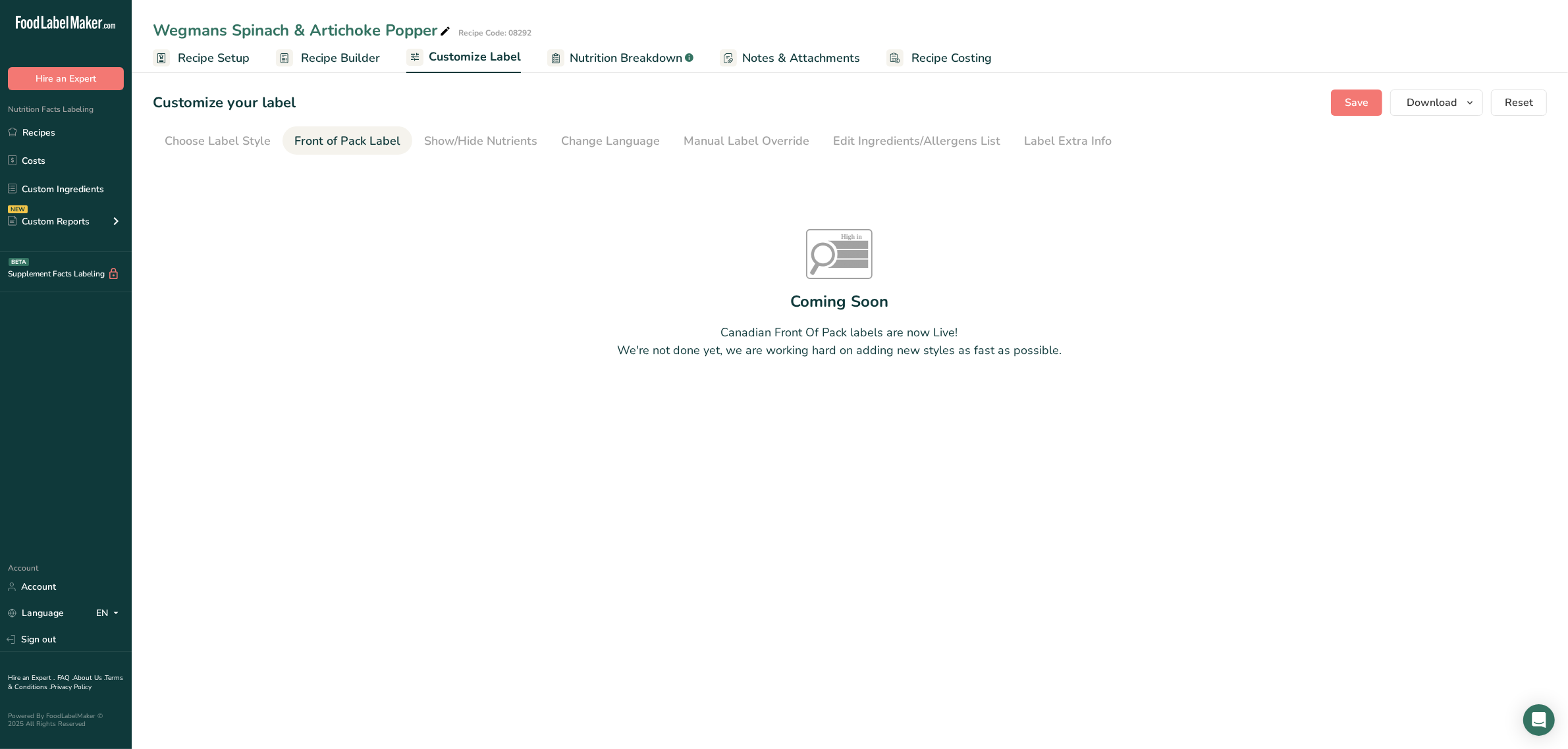
click at [224, 125] on section "Customize your label Save Download Choose what to show on your downloaded label…" at bounding box center [850, 257] width 1437 height 378
click at [231, 133] on div "Choose Label Style" at bounding box center [217, 140] width 106 height 18
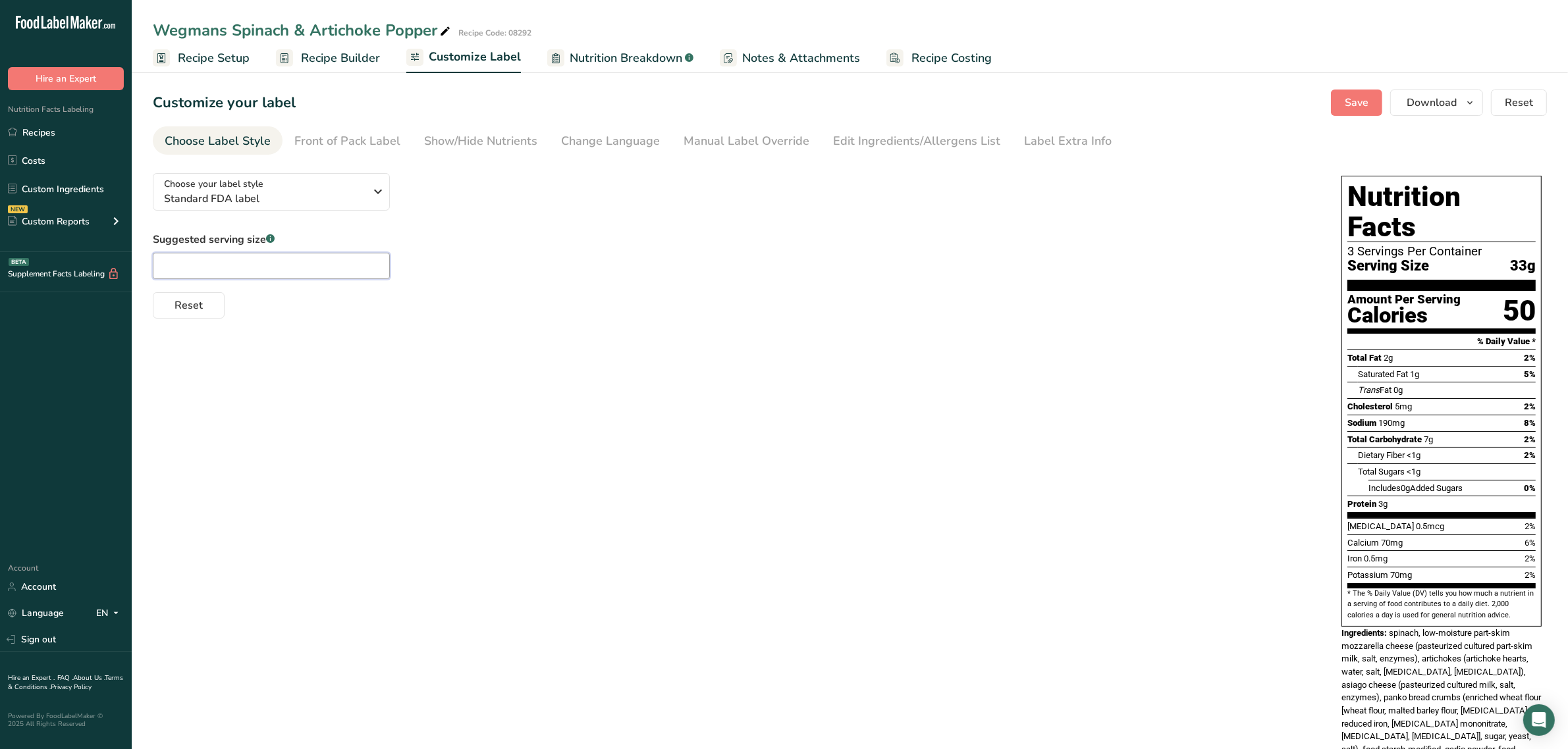
click at [227, 259] on input "text" at bounding box center [271, 266] width 237 height 26
type input "4"
click at [189, 64] on span "Recipe Setup" at bounding box center [213, 58] width 71 height 18
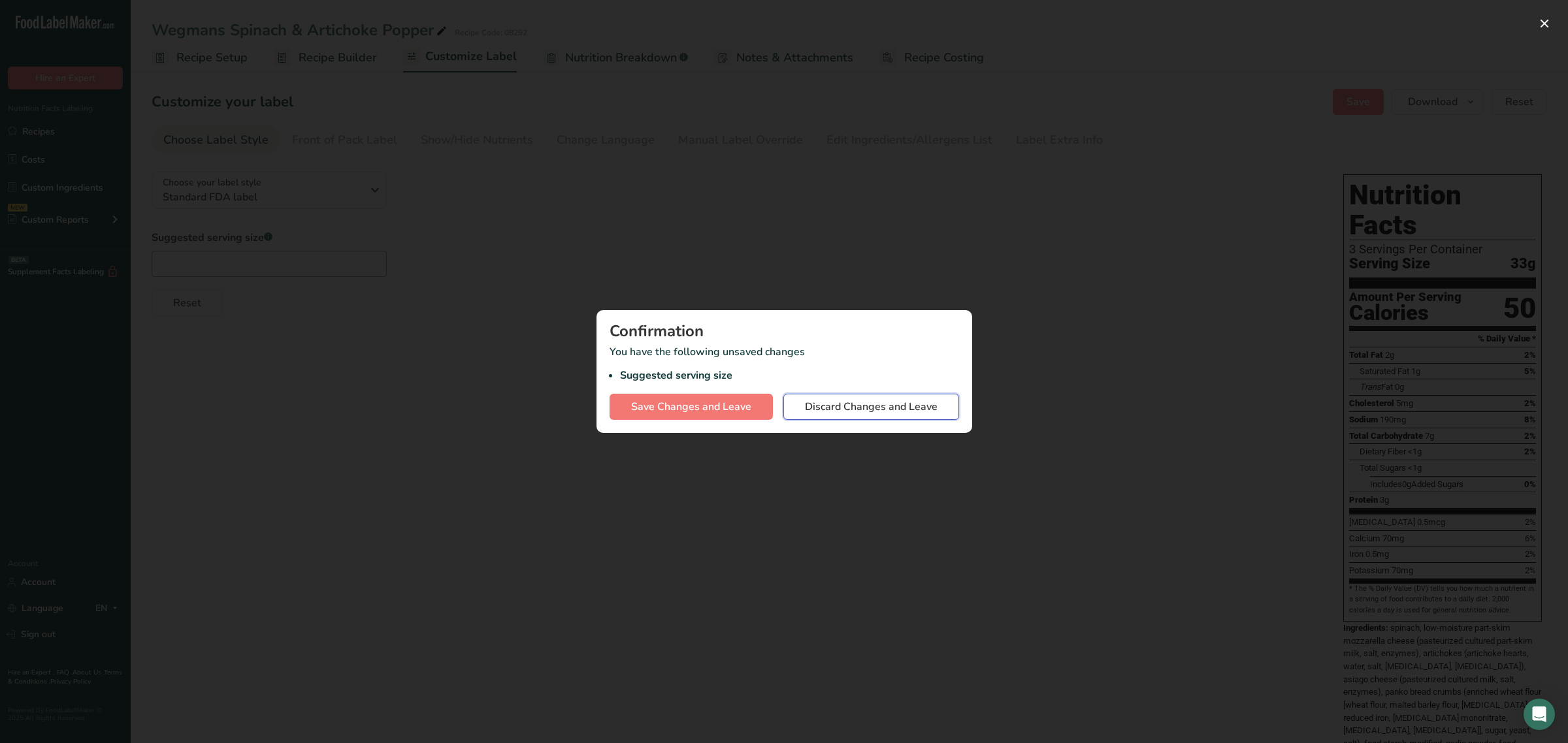
click at [822, 409] on span "Discard Changes and Leave" at bounding box center [871, 407] width 133 height 16
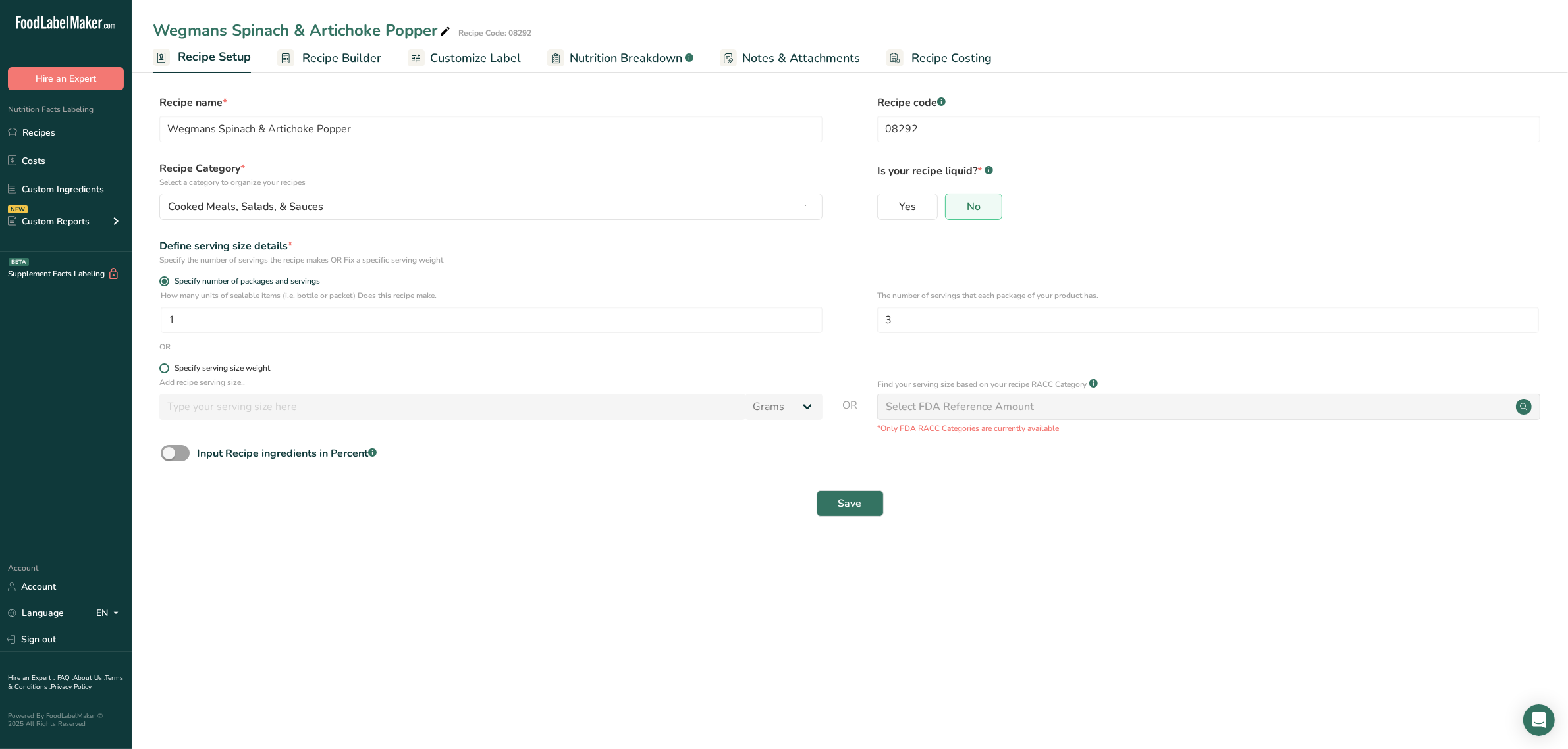
click at [178, 366] on div "Specify serving size weight" at bounding box center [222, 368] width 95 height 10
click at [168, 366] on input "Specify serving size weight" at bounding box center [164, 368] width 8 height 8
radio input "true"
radio input "false"
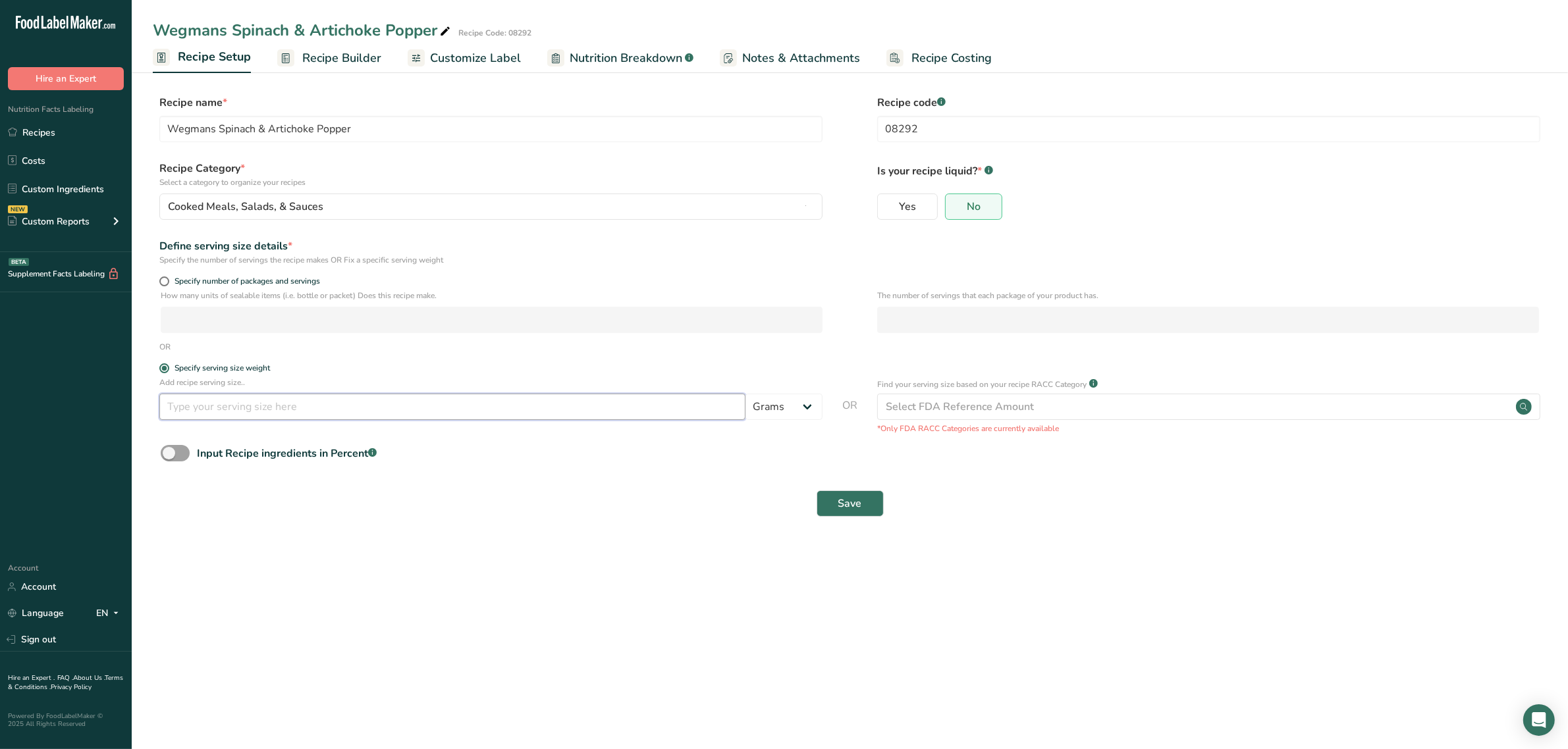
click at [285, 419] on input "number" at bounding box center [452, 407] width 586 height 26
type input "85"
click at [842, 496] on button "Save" at bounding box center [850, 503] width 67 height 26
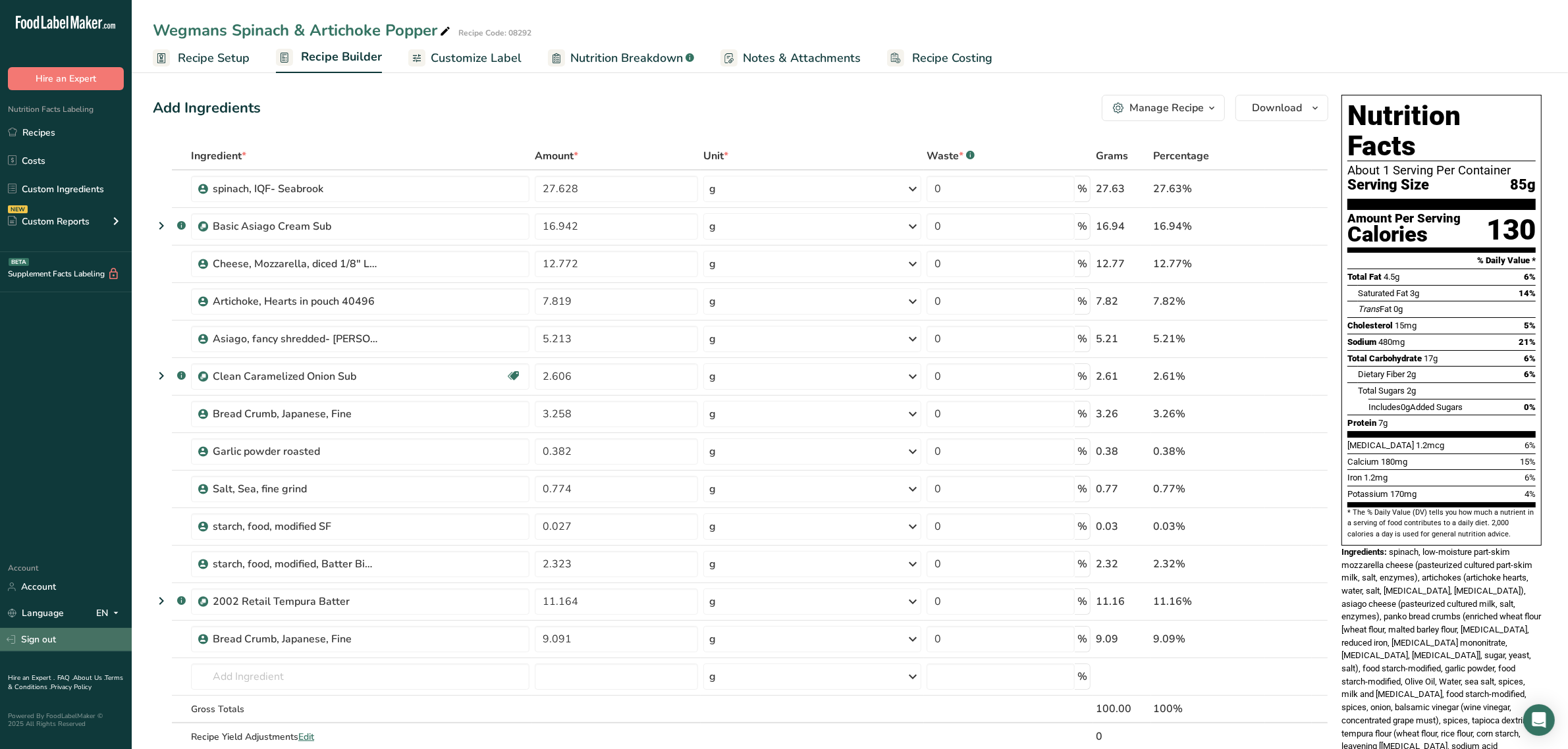
click at [49, 646] on link "Sign out" at bounding box center [66, 639] width 132 height 23
